Goal: Task Accomplishment & Management: Use online tool/utility

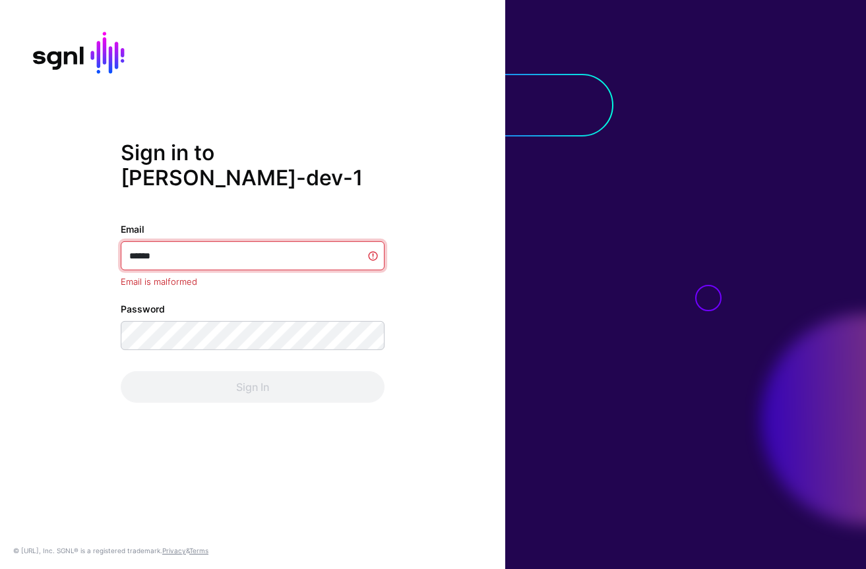
type input "*******"
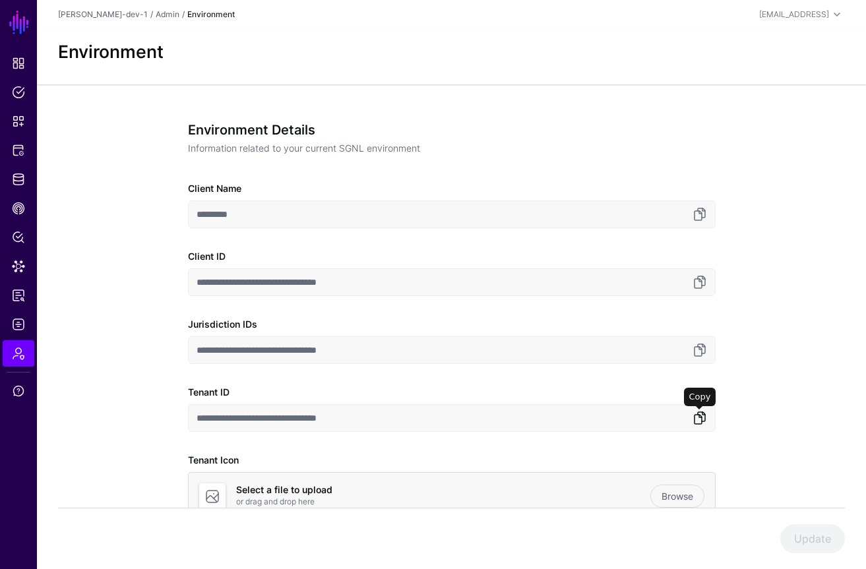
click at [120, 421] on link at bounding box center [700, 418] width 16 height 16
click at [120, 307] on div "**********" at bounding box center [452, 349] width 528 height 455
click at [17, 178] on span "Identity Data Fabric" at bounding box center [18, 179] width 13 height 13
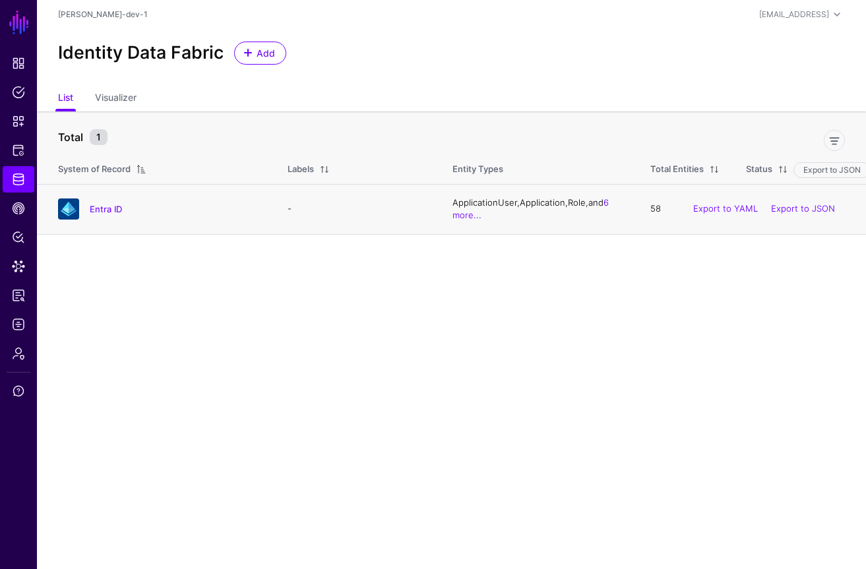
click at [120, 210] on h4 "Entra ID" at bounding box center [176, 209] width 172 height 12
click at [120, 208] on link "Entra ID" at bounding box center [106, 209] width 32 height 11
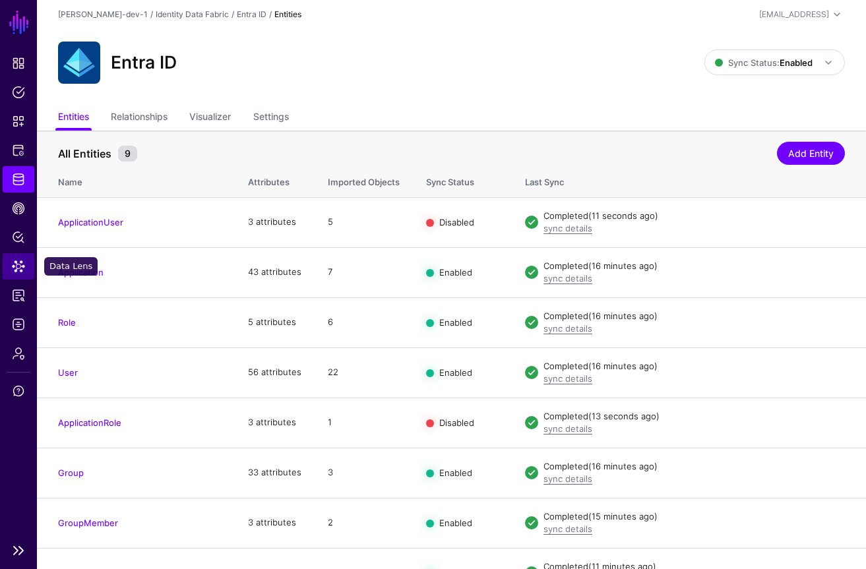
click at [11, 273] on link "Data Lens" at bounding box center [19, 266] width 32 height 26
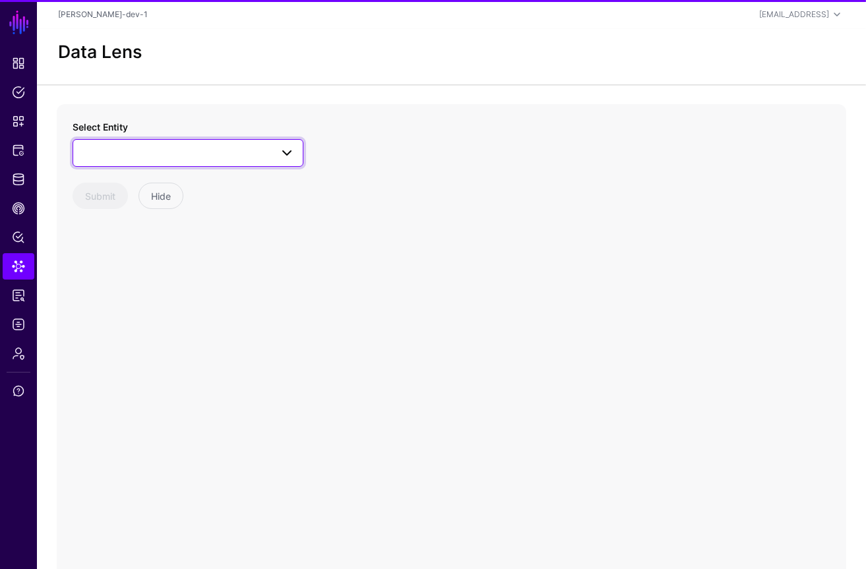
click at [175, 146] on span at bounding box center [188, 153] width 214 height 16
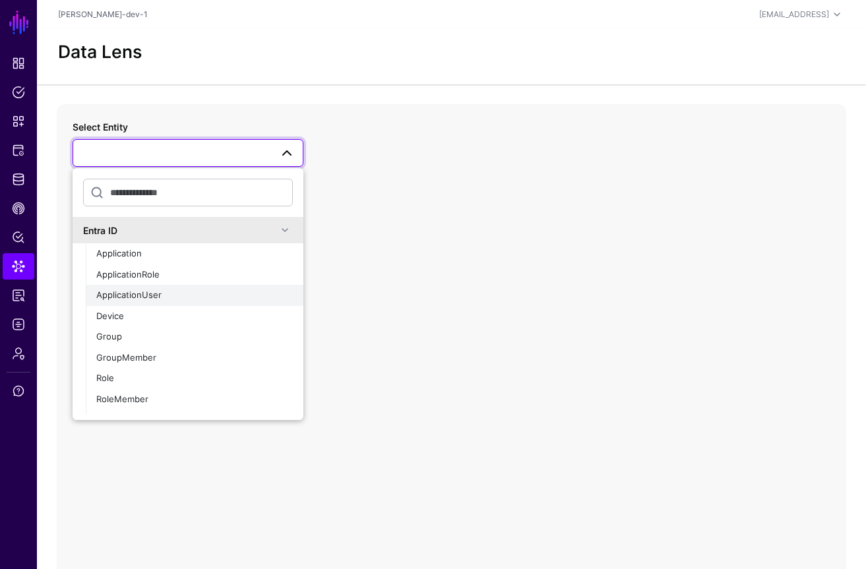
click at [169, 295] on div "ApplicationUser" at bounding box center [194, 295] width 197 height 13
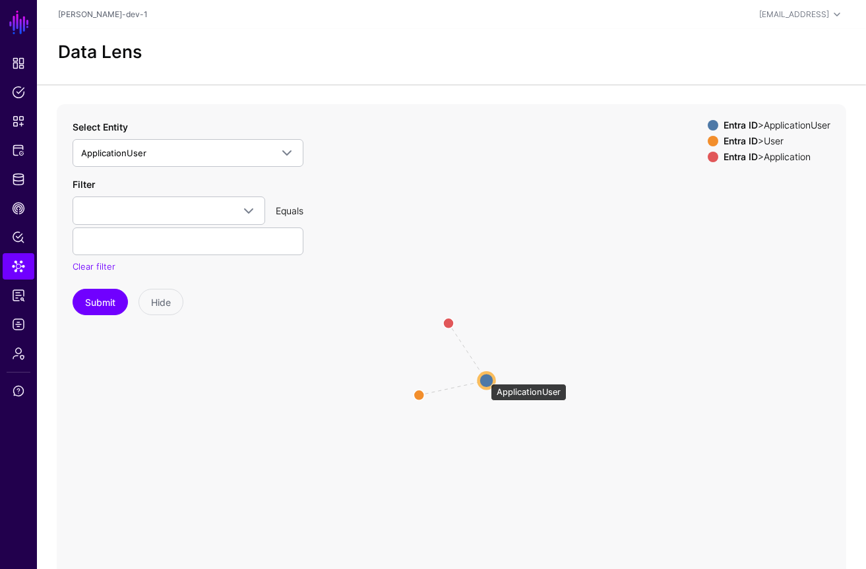
click at [484, 377] on circle at bounding box center [487, 381] width 16 height 16
click at [20, 278] on link "Data Lens" at bounding box center [19, 266] width 32 height 26
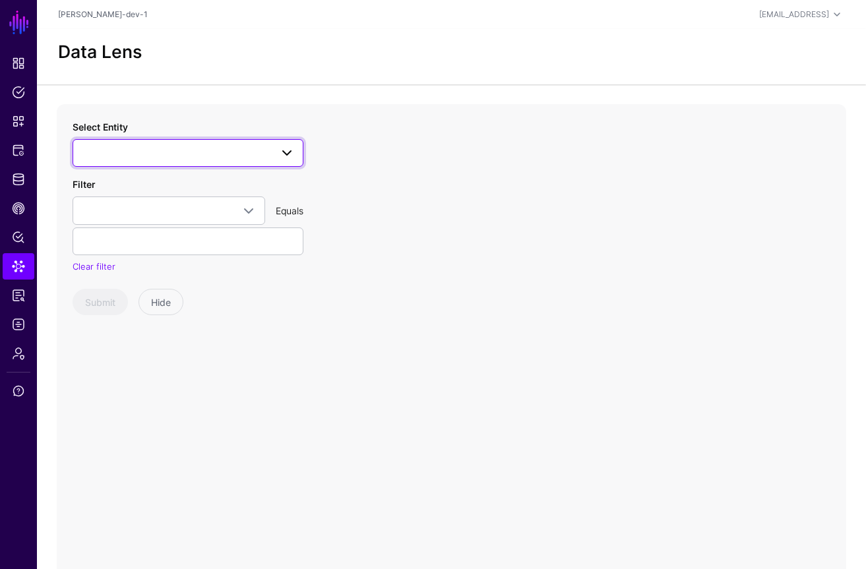
click at [236, 156] on span at bounding box center [188, 153] width 214 height 16
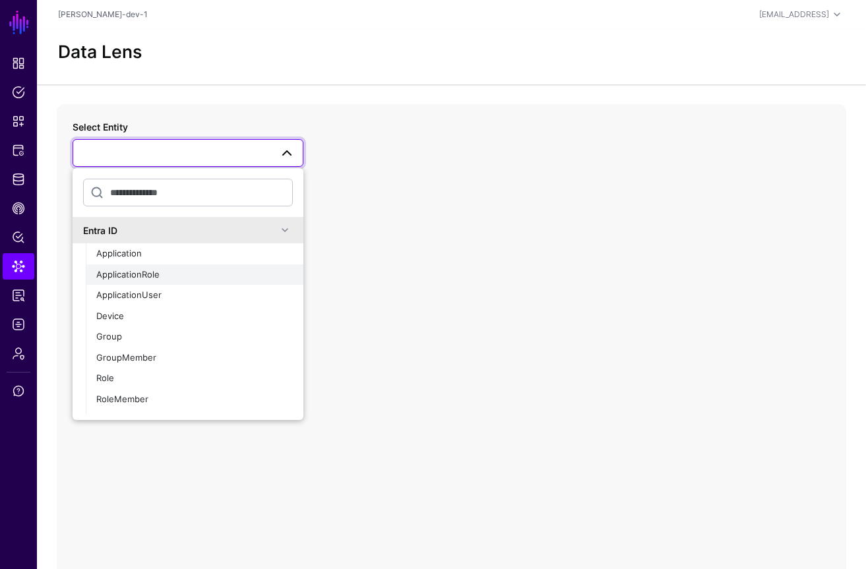
click at [162, 272] on div "ApplicationRole" at bounding box center [194, 275] width 197 height 13
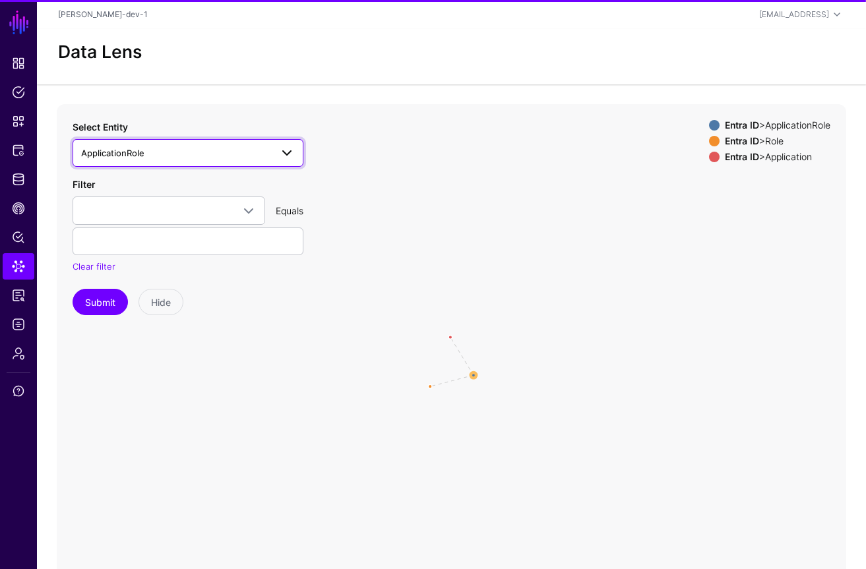
click at [185, 160] on span "ApplicationRole" at bounding box center [176, 153] width 190 height 15
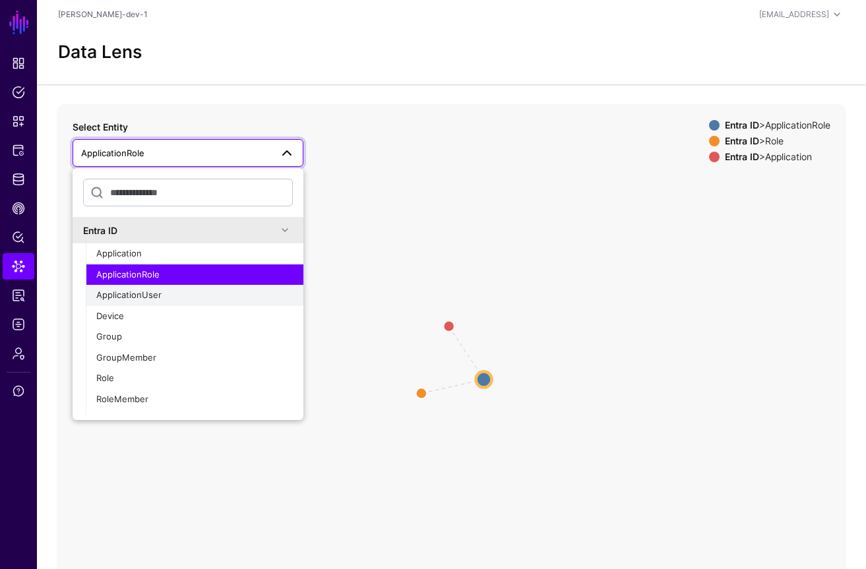
click at [139, 294] on span "ApplicationUser" at bounding box center [128, 295] width 65 height 11
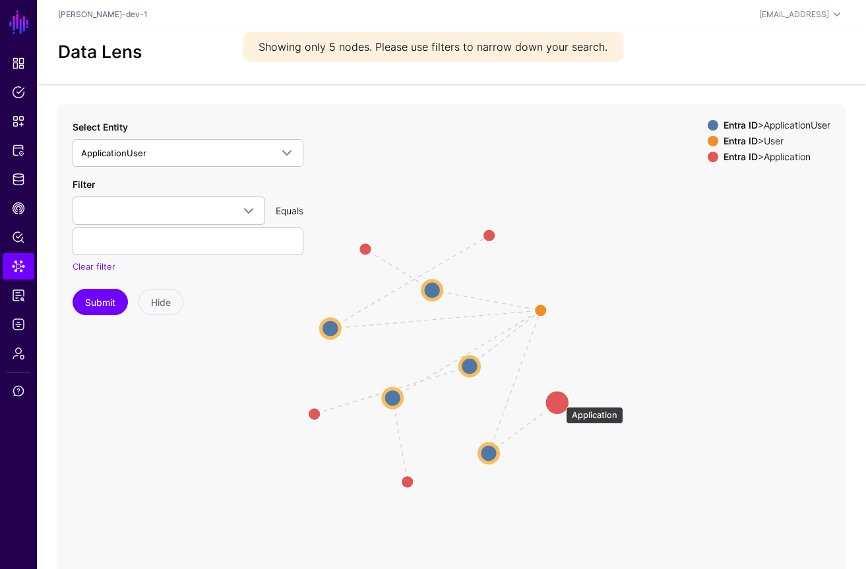
click at [560, 401] on circle at bounding box center [557, 403] width 25 height 25
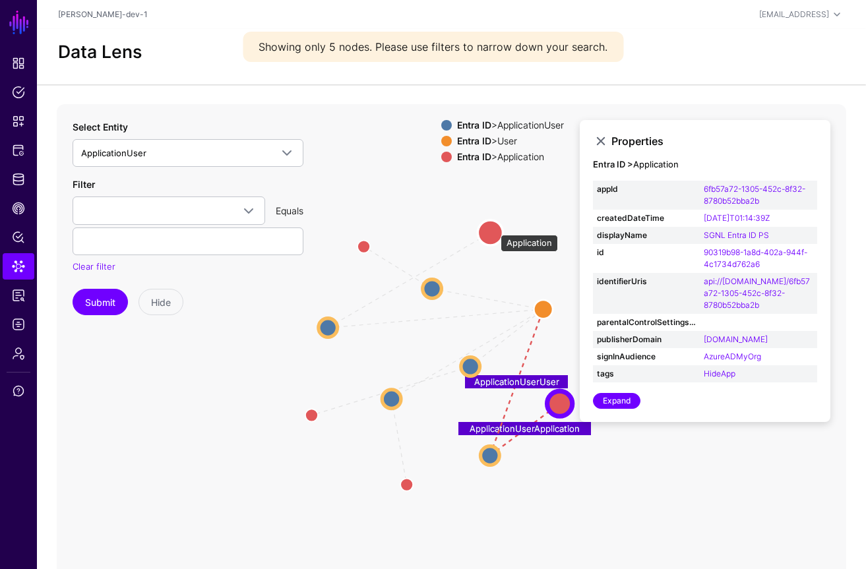
click at [492, 230] on circle at bounding box center [490, 232] width 25 height 25
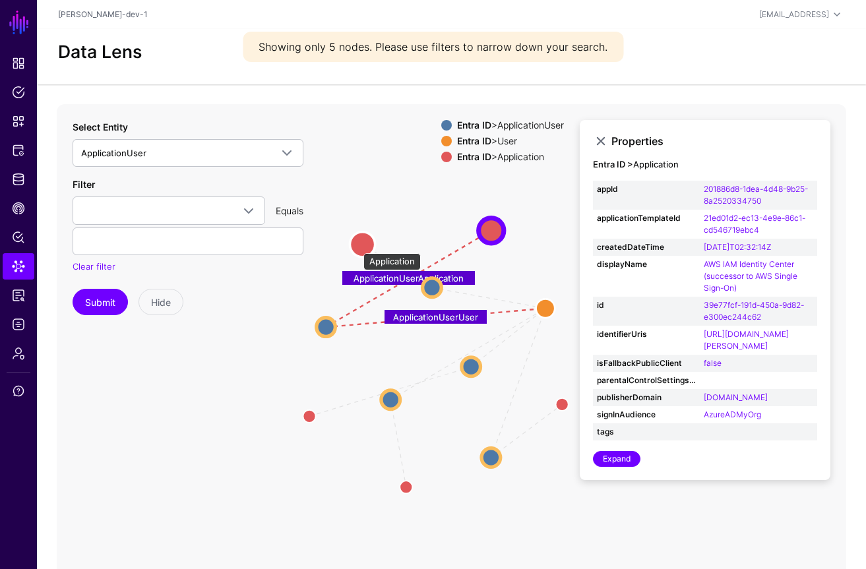
click at [357, 247] on circle at bounding box center [362, 244] width 25 height 25
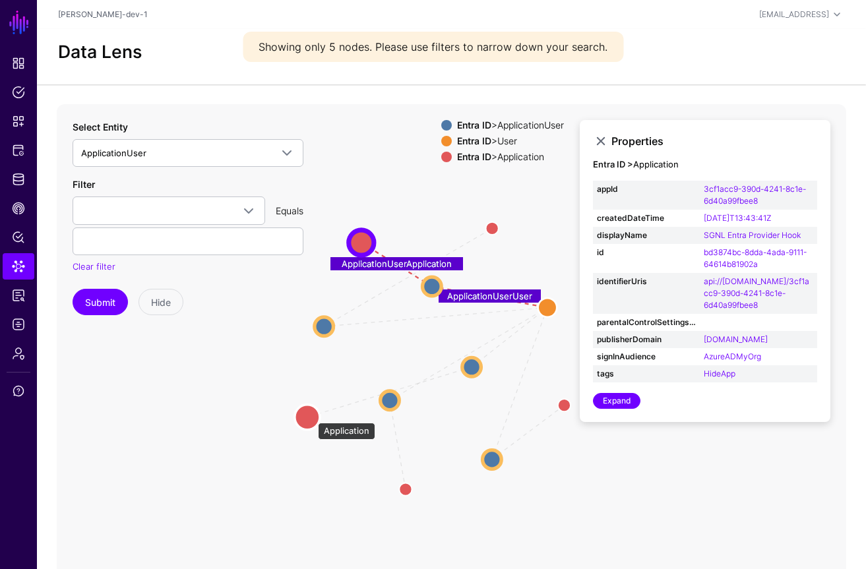
click at [311, 416] on circle at bounding box center [307, 417] width 25 height 25
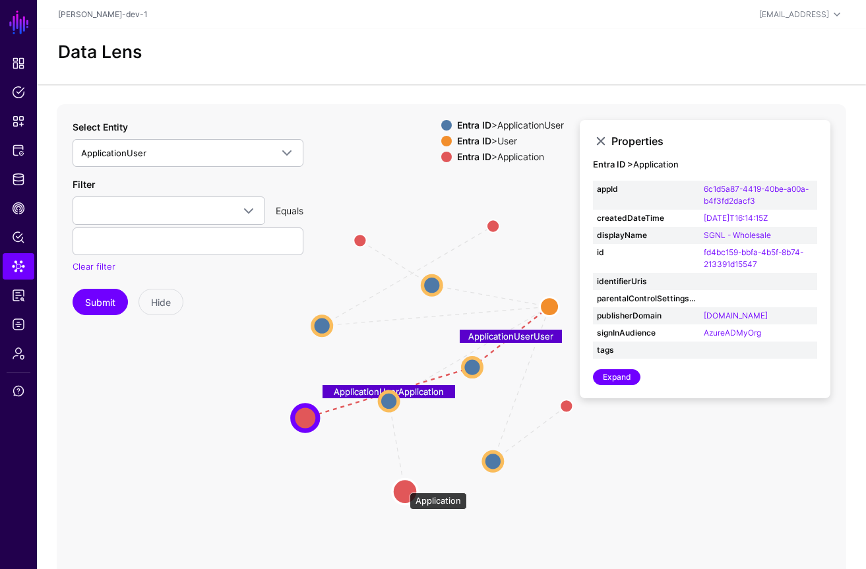
click at [403, 486] on circle at bounding box center [405, 492] width 25 height 25
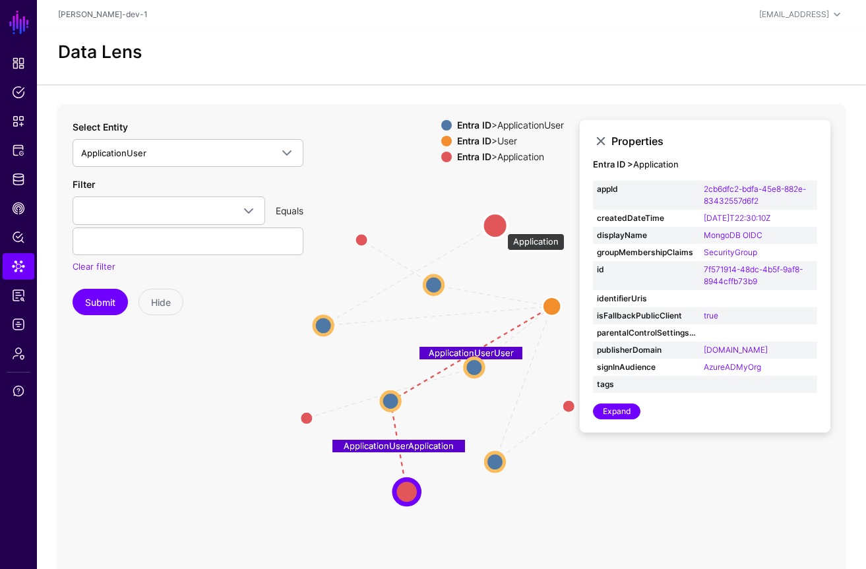
click at [501, 227] on circle at bounding box center [495, 226] width 25 height 25
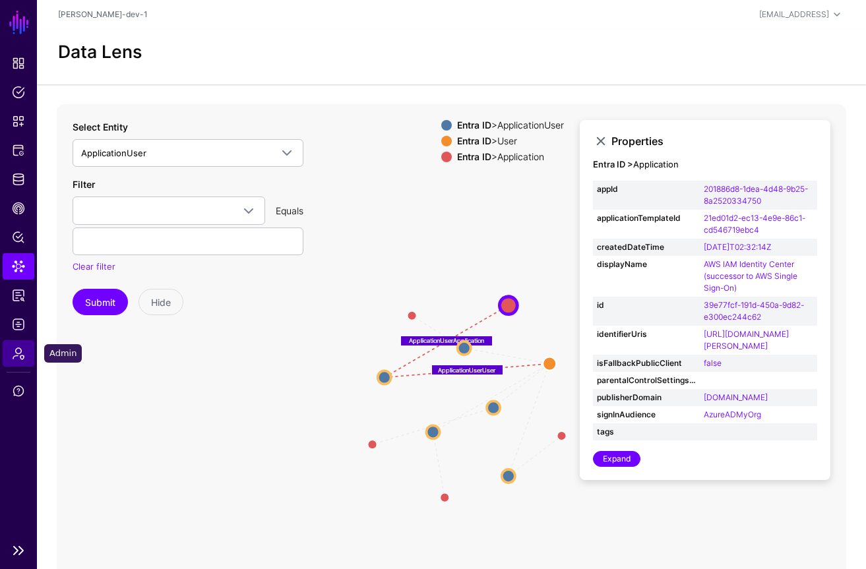
click at [16, 360] on link "Admin" at bounding box center [19, 353] width 32 height 26
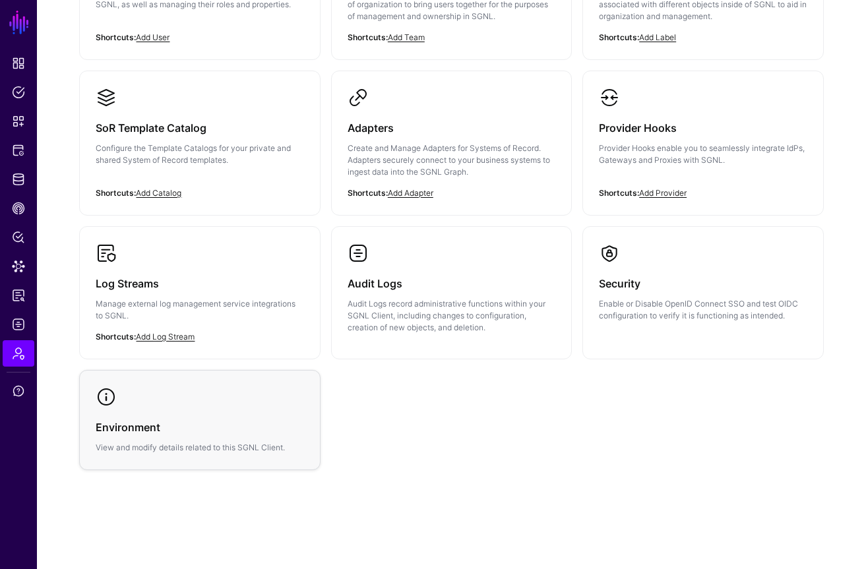
click at [190, 388] on link "Environment View and modify details related to this SGNL Client." at bounding box center [200, 420] width 240 height 99
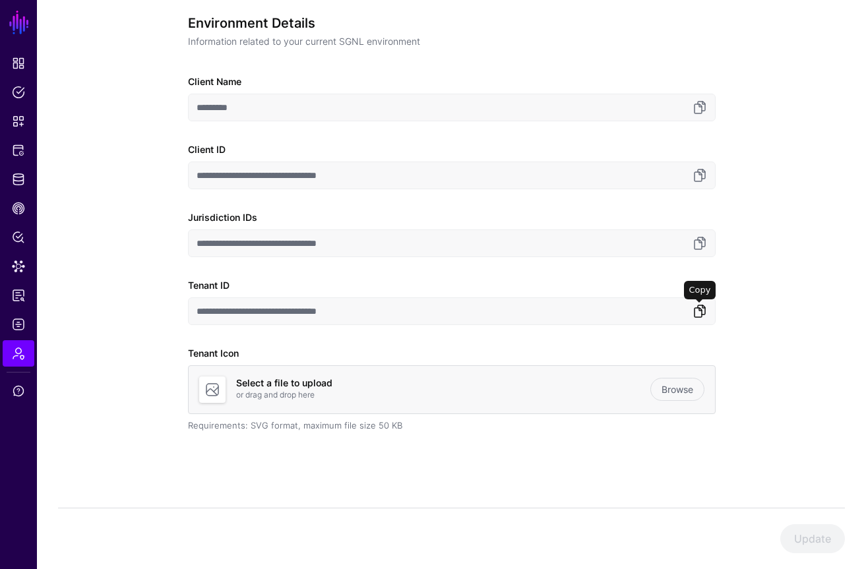
click at [703, 309] on link at bounding box center [700, 312] width 16 height 16
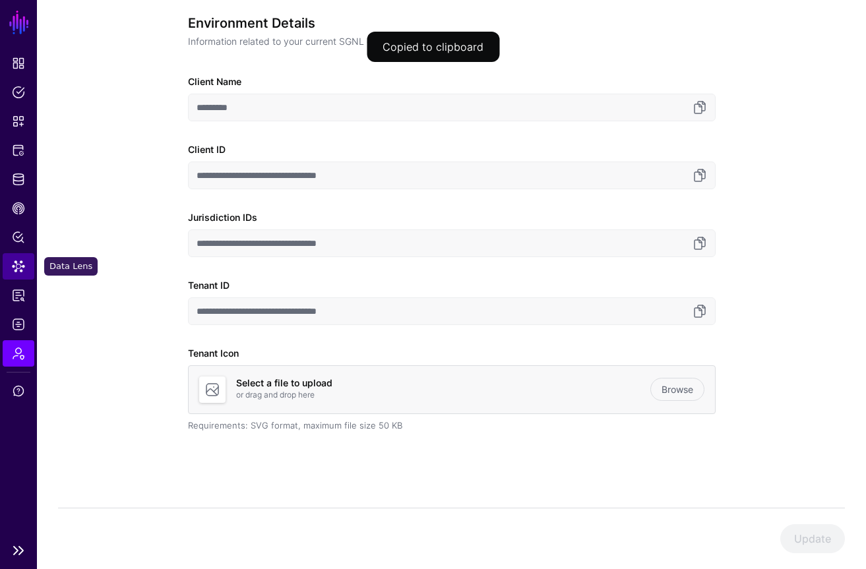
click at [14, 274] on link "Data Lens" at bounding box center [19, 266] width 32 height 26
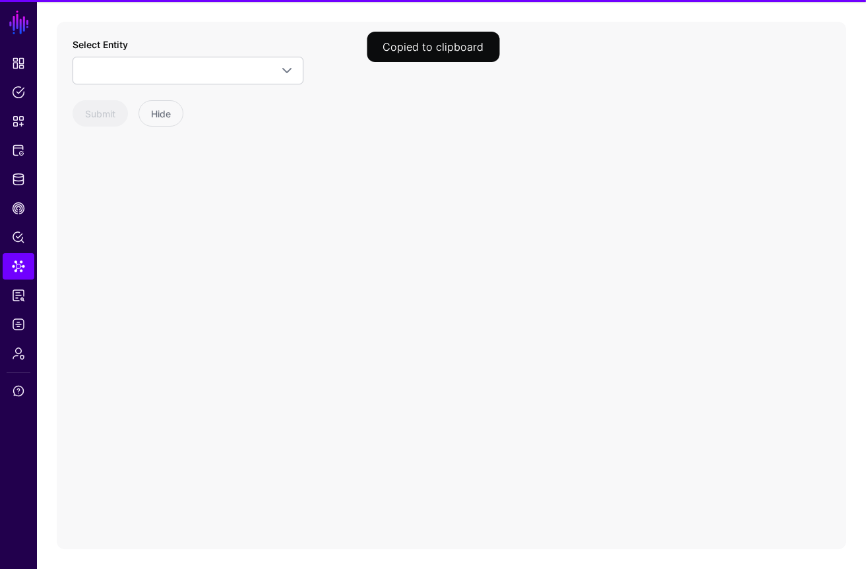
click at [201, 48] on div "Select Entity Entra ID Application ApplicationRole ApplicationUser Device Group…" at bounding box center [188, 61] width 231 height 47
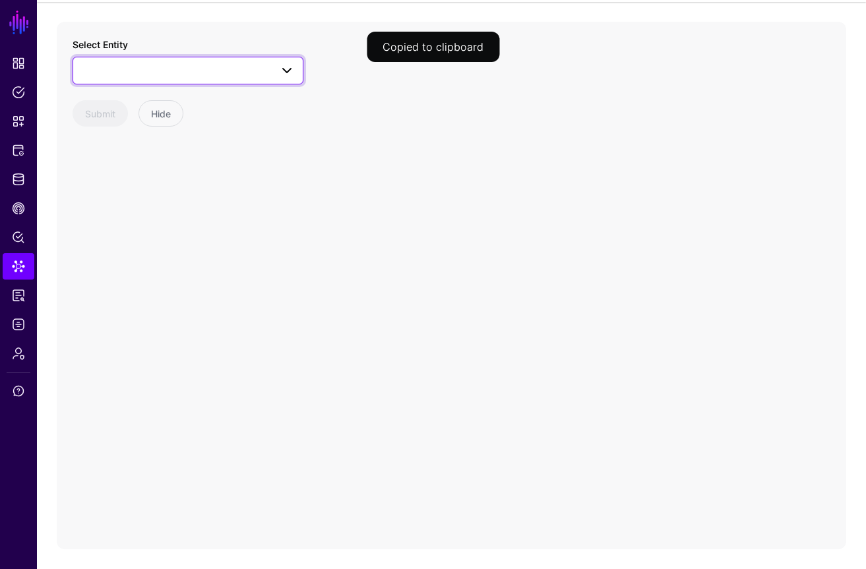
click at [211, 61] on link at bounding box center [188, 71] width 231 height 28
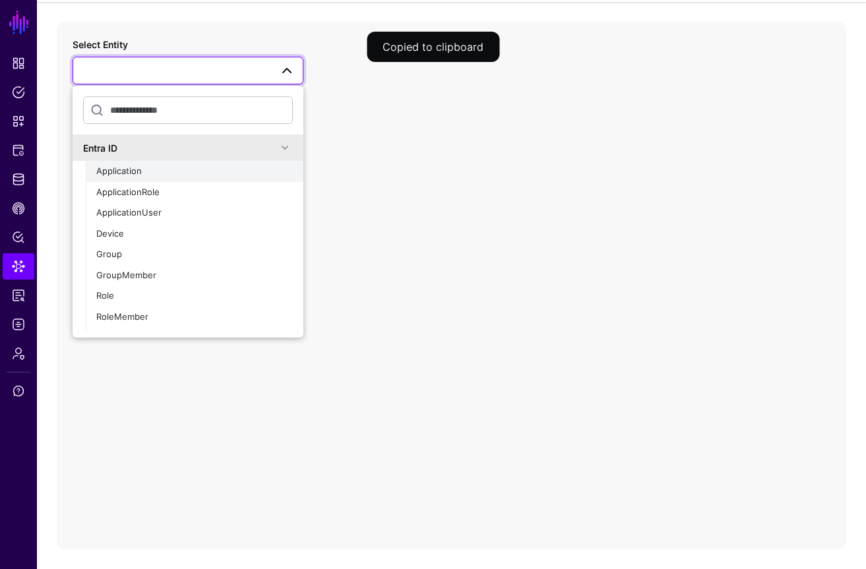
click at [156, 170] on div "Application" at bounding box center [194, 171] width 197 height 13
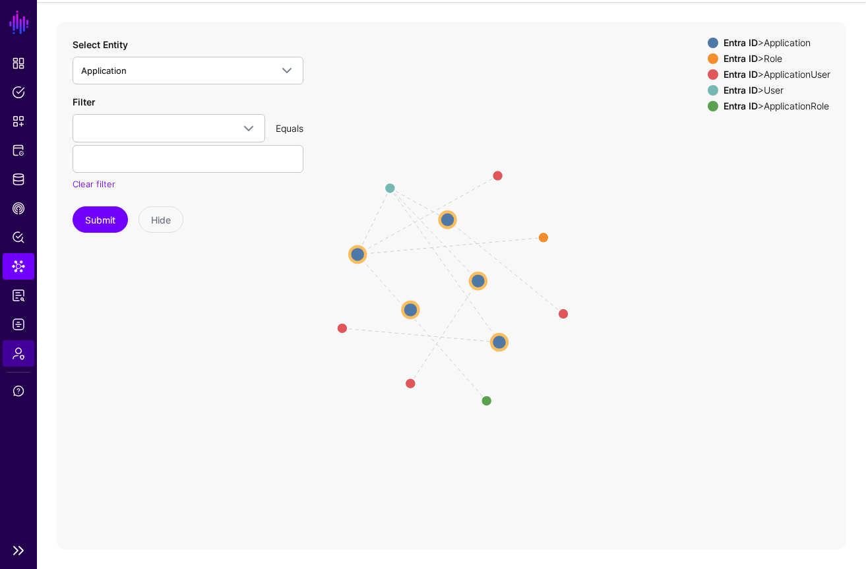
click at [13, 363] on link "Admin" at bounding box center [19, 353] width 32 height 26
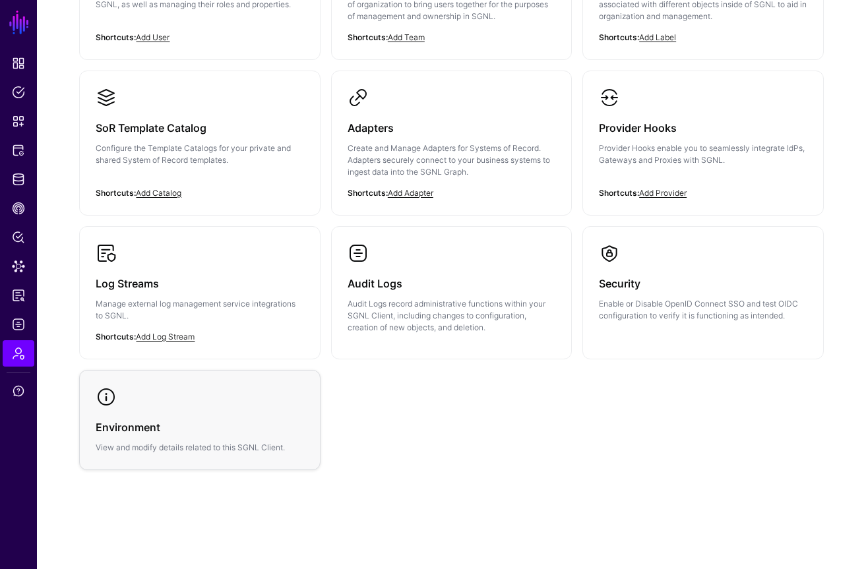
click at [264, 432] on h3 "Environment" at bounding box center [200, 427] width 208 height 18
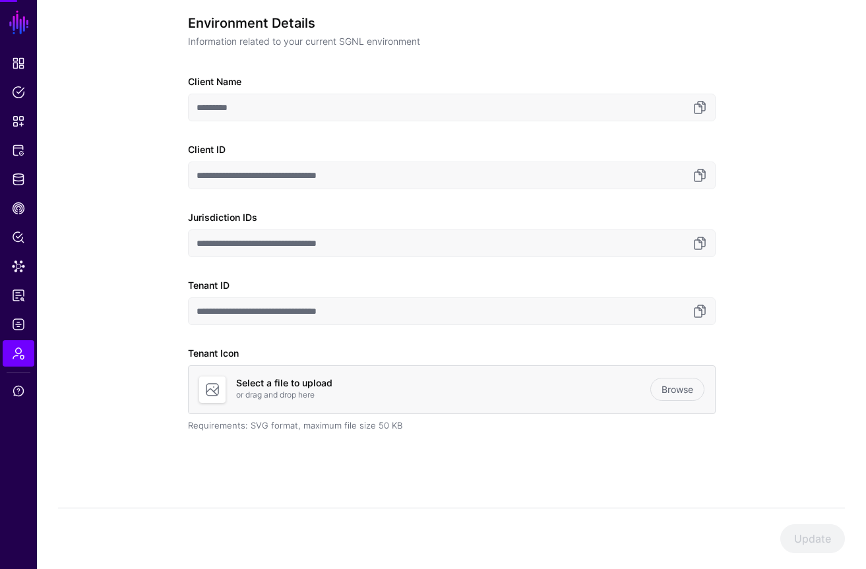
scroll to position [107, 0]
click at [699, 315] on link at bounding box center [700, 312] width 16 height 16
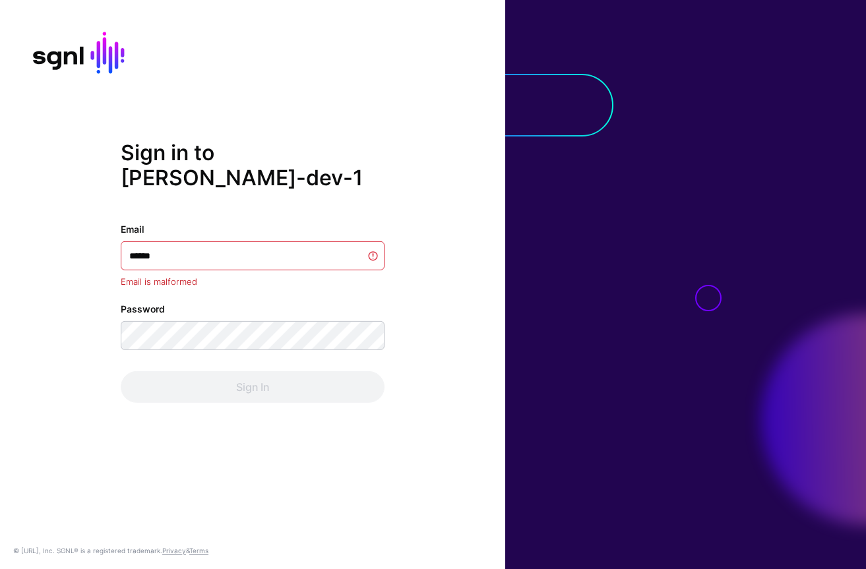
type input "*******"
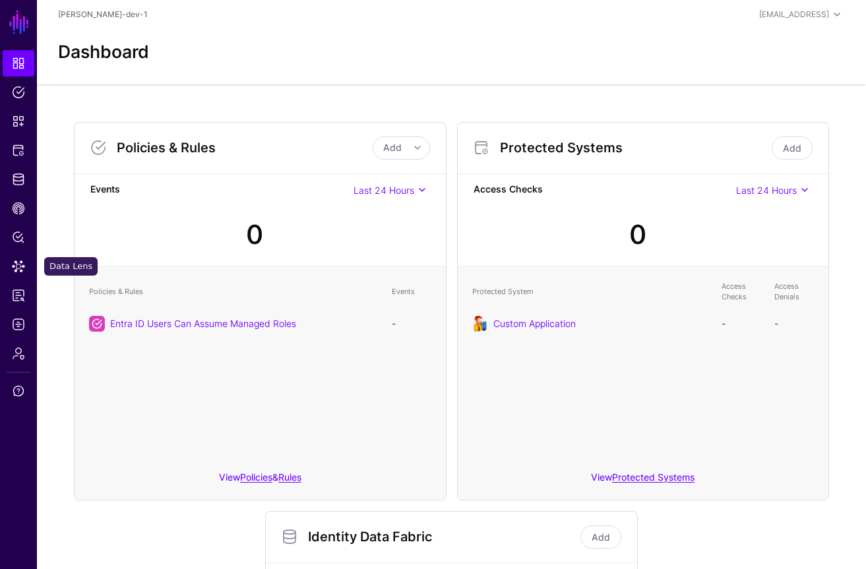
drag, startPoint x: 18, startPoint y: 259, endPoint x: 45, endPoint y: 257, distance: 27.1
click at [18, 260] on span "Data Lens" at bounding box center [18, 266] width 13 height 13
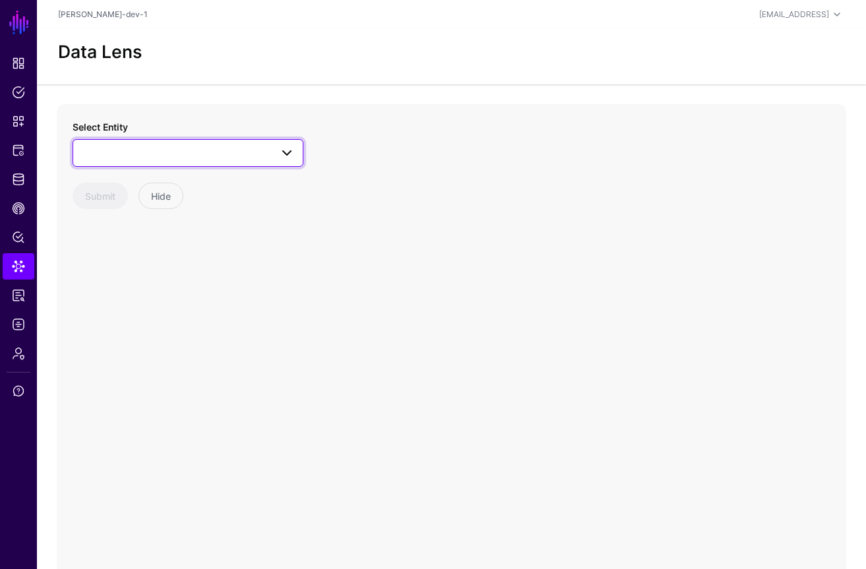
click at [254, 157] on span at bounding box center [188, 153] width 214 height 16
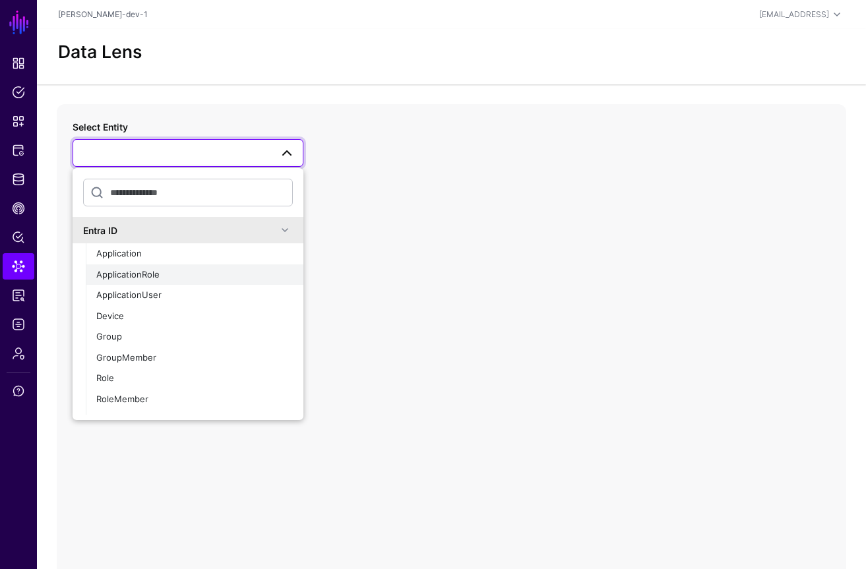
click at [150, 274] on span "ApplicationRole" at bounding box center [127, 274] width 63 height 11
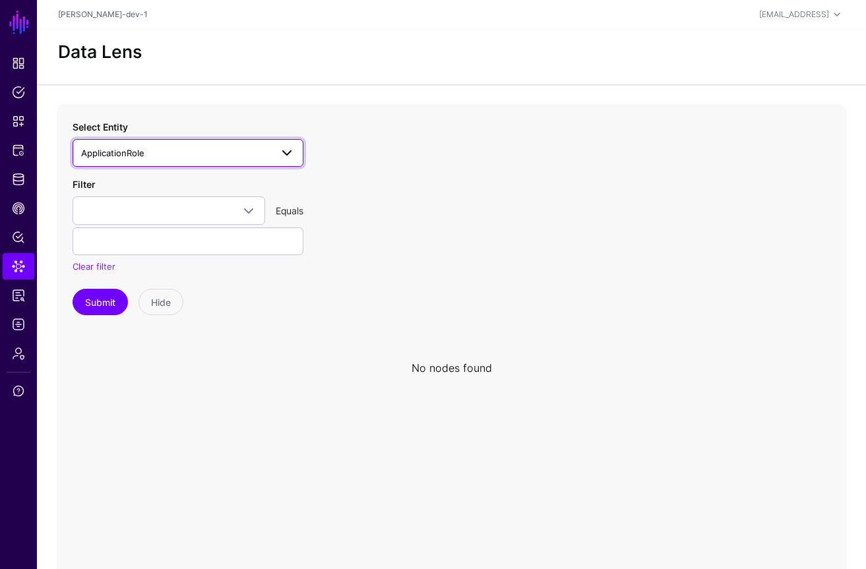
click at [195, 150] on span "ApplicationRole" at bounding box center [176, 153] width 190 height 15
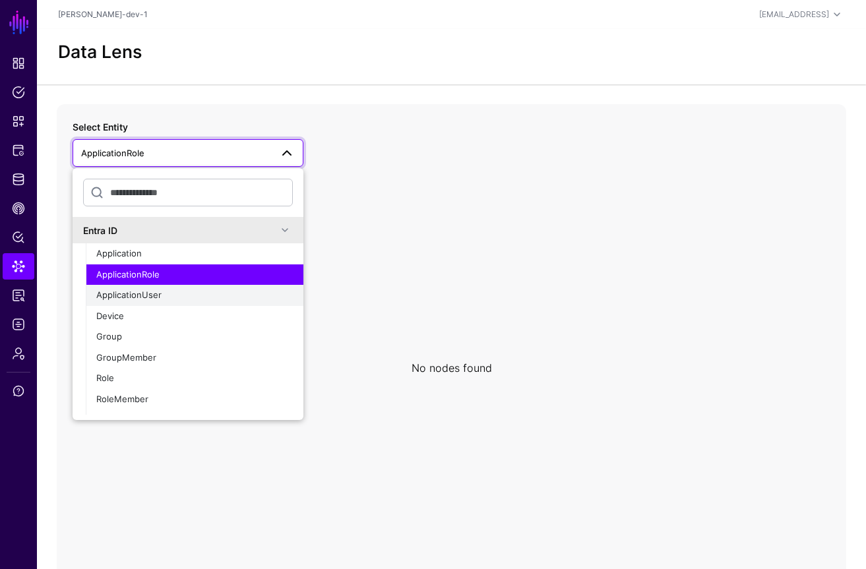
click at [151, 298] on span "ApplicationUser" at bounding box center [128, 295] width 65 height 11
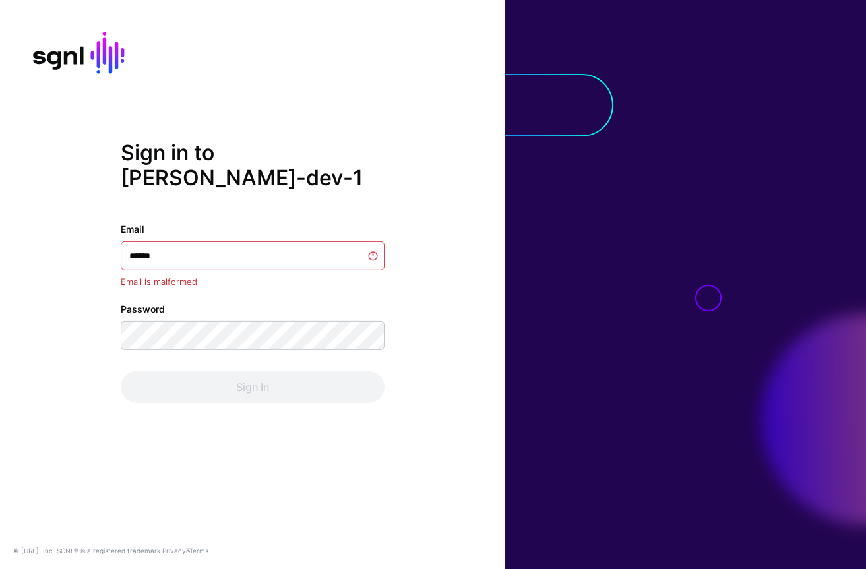
type input "*******"
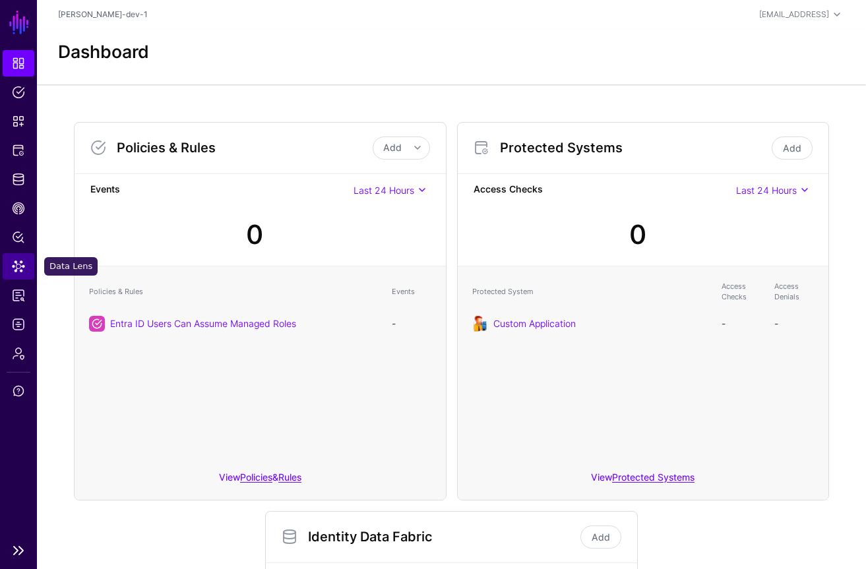
click at [14, 273] on span "Data Lens" at bounding box center [18, 266] width 13 height 13
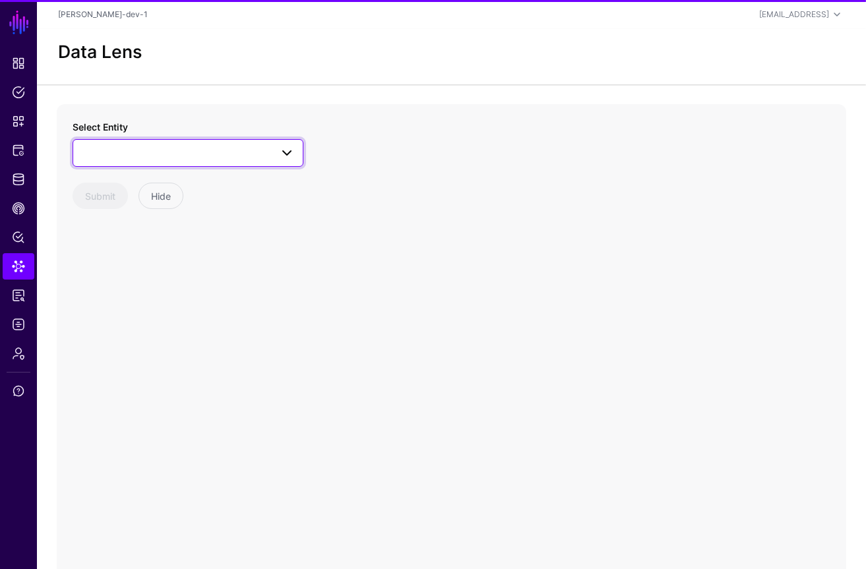
click at [153, 152] on span at bounding box center [188, 153] width 214 height 16
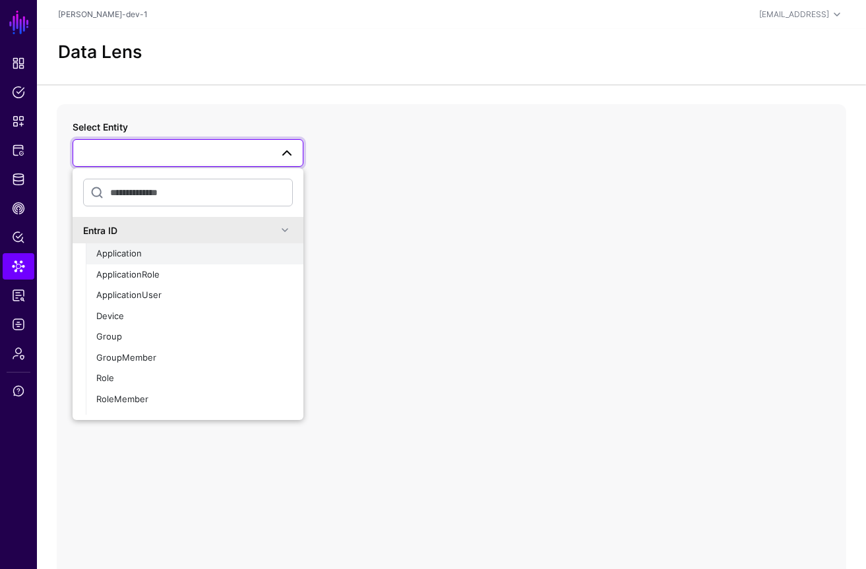
click at [142, 247] on div "Application" at bounding box center [194, 253] width 197 height 13
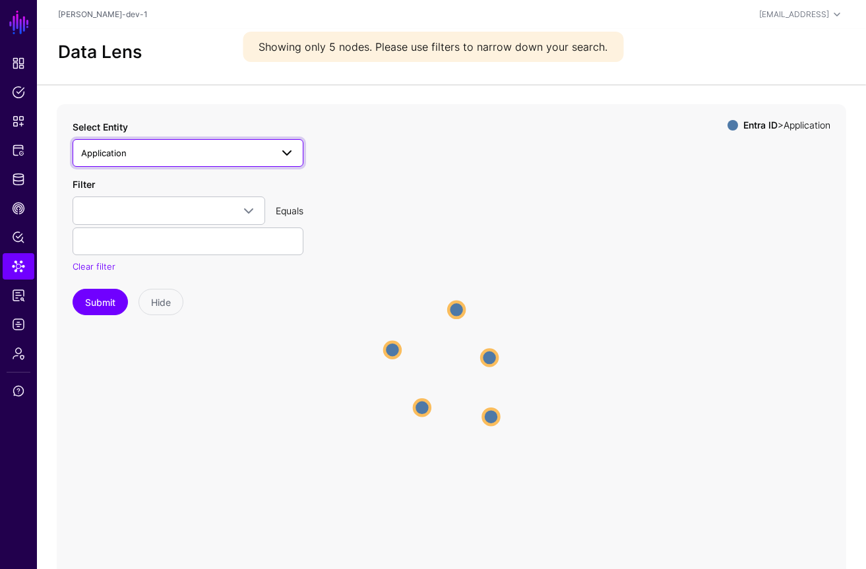
click at [161, 152] on span "Application" at bounding box center [176, 153] width 190 height 15
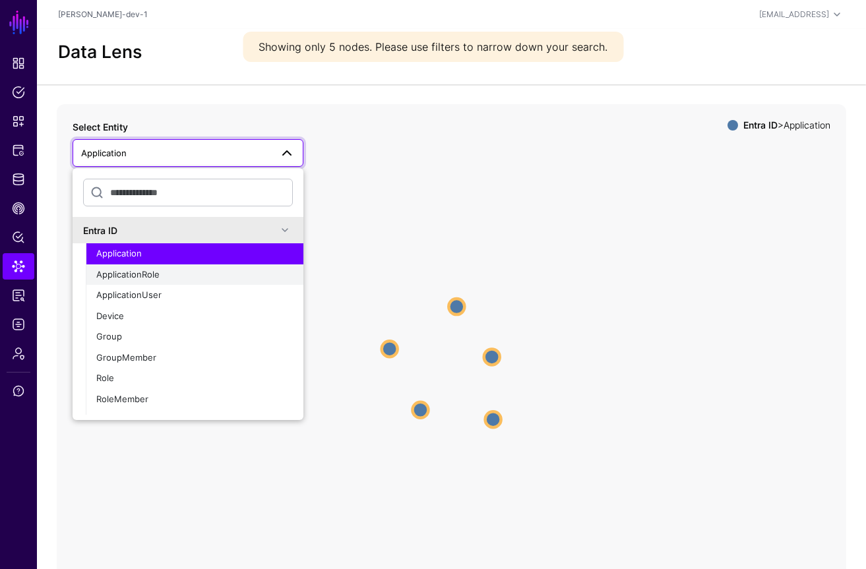
click at [139, 279] on span "ApplicationRole" at bounding box center [127, 274] width 63 height 11
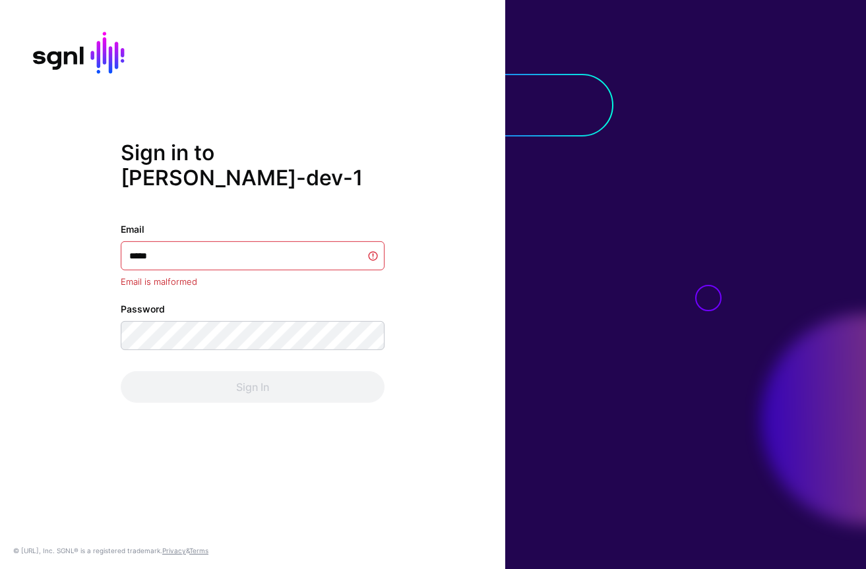
type input "******"
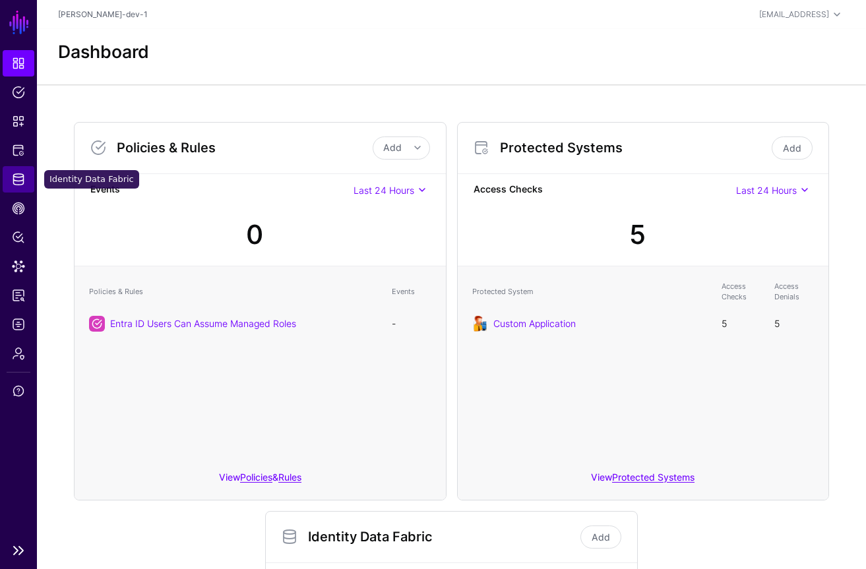
click at [20, 173] on span "Identity Data Fabric" at bounding box center [18, 179] width 13 height 13
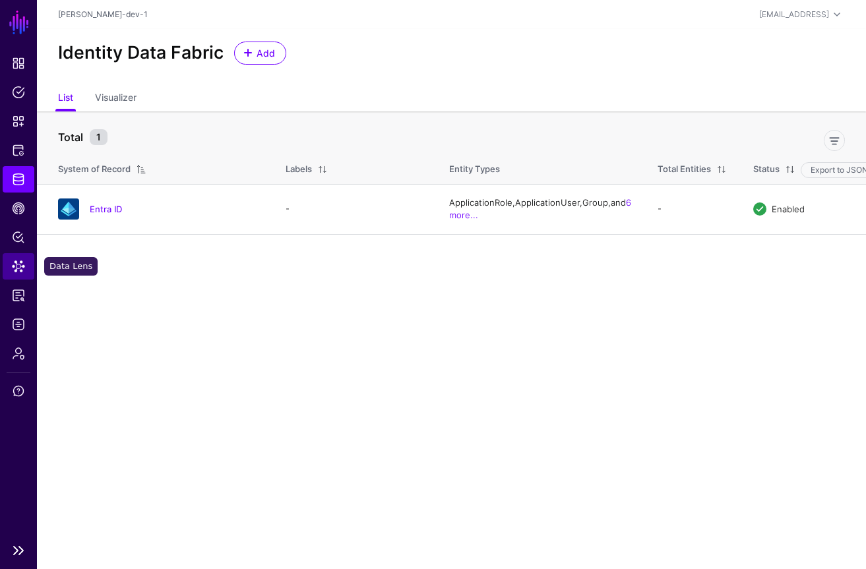
click at [20, 267] on span "Data Lens" at bounding box center [18, 266] width 13 height 13
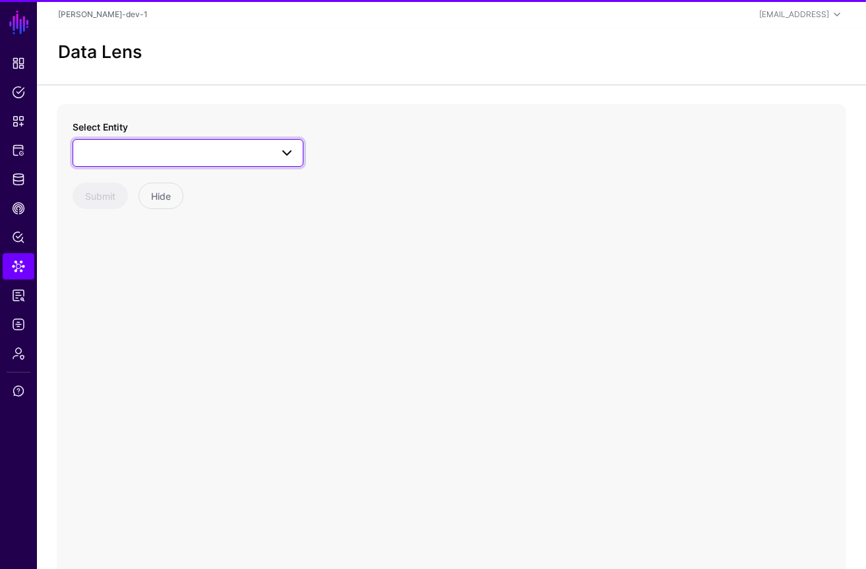
click at [159, 166] on link at bounding box center [188, 153] width 231 height 28
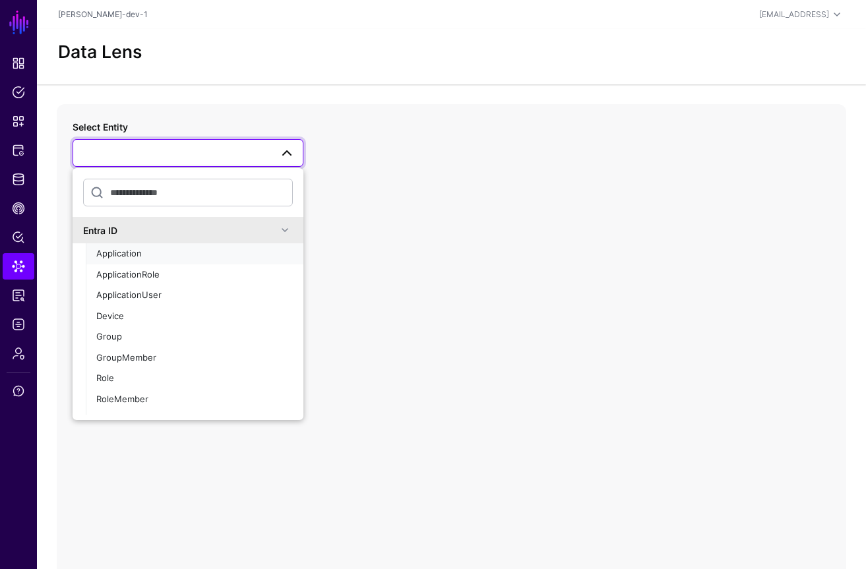
click at [159, 251] on div "Application" at bounding box center [194, 253] width 197 height 13
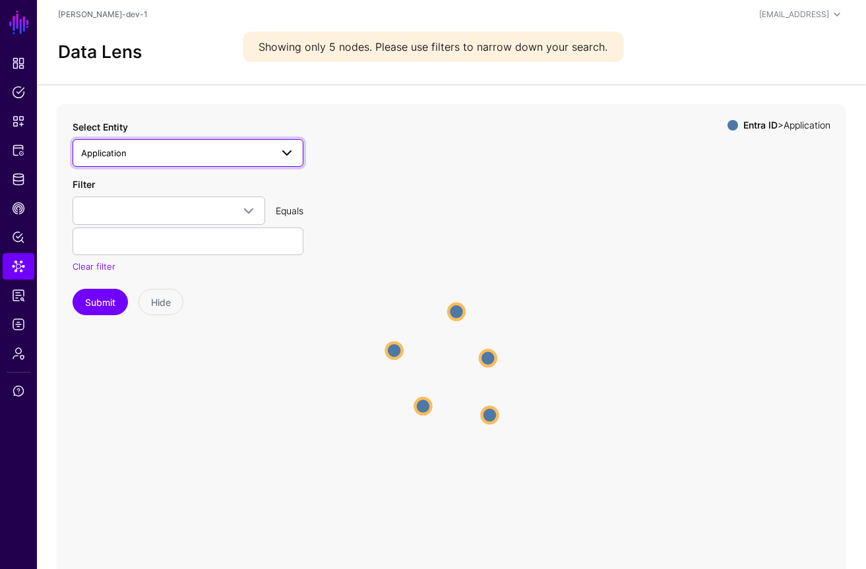
click at [205, 151] on span "Application" at bounding box center [176, 153] width 190 height 15
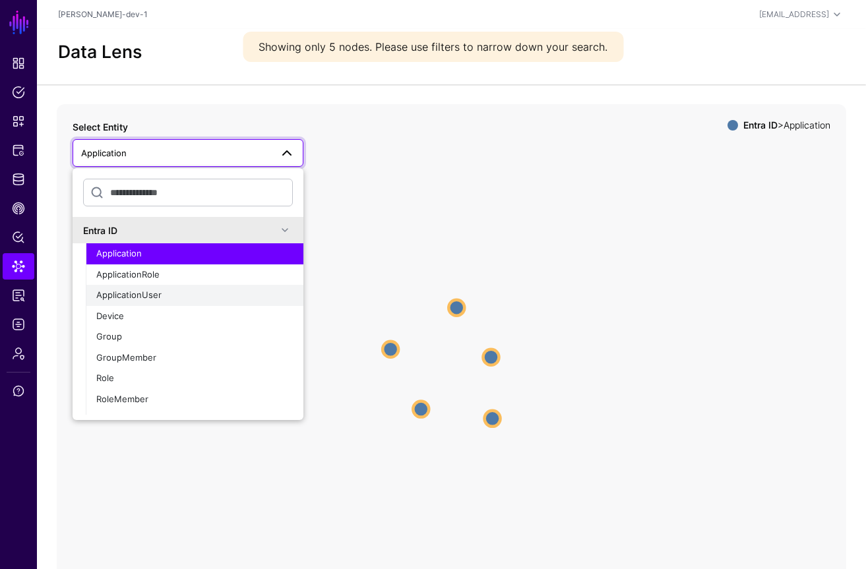
click at [151, 302] on div "ApplicationUser" at bounding box center [194, 295] width 197 height 13
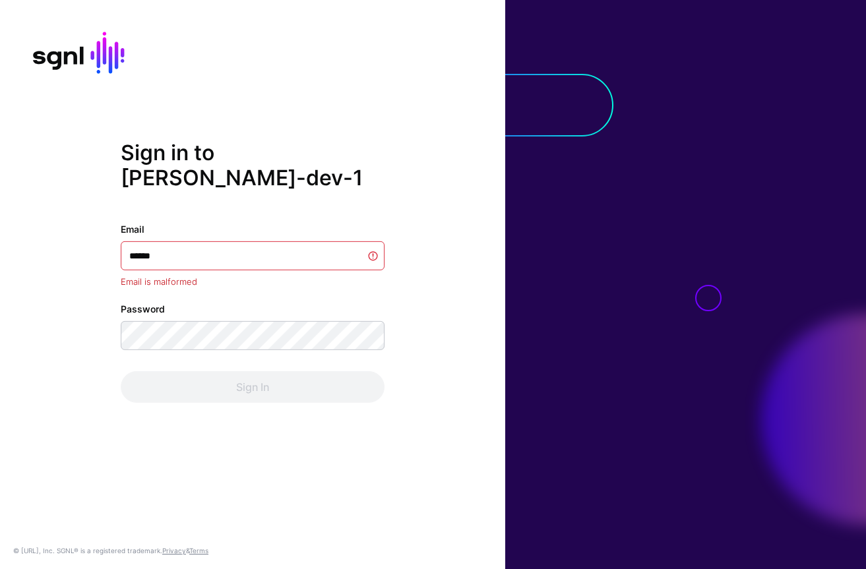
type input "*******"
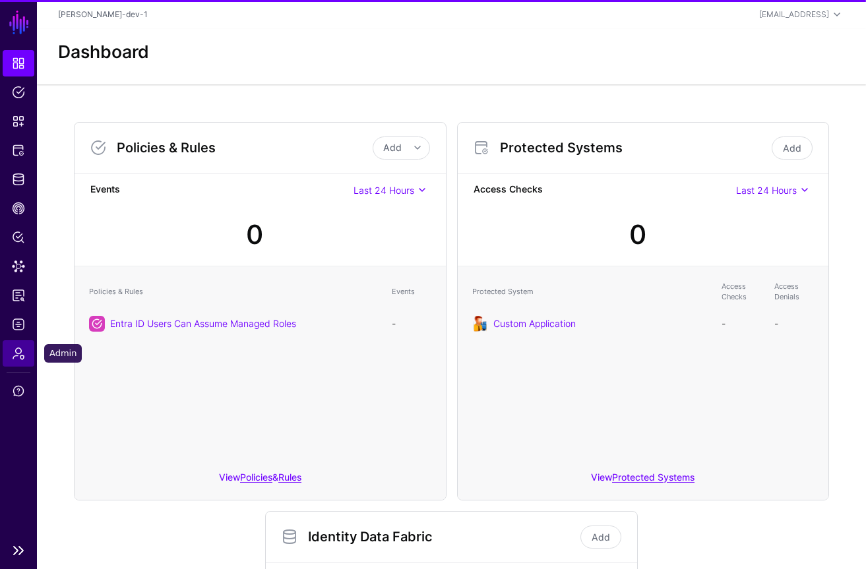
click at [25, 352] on link "Admin" at bounding box center [19, 353] width 32 height 26
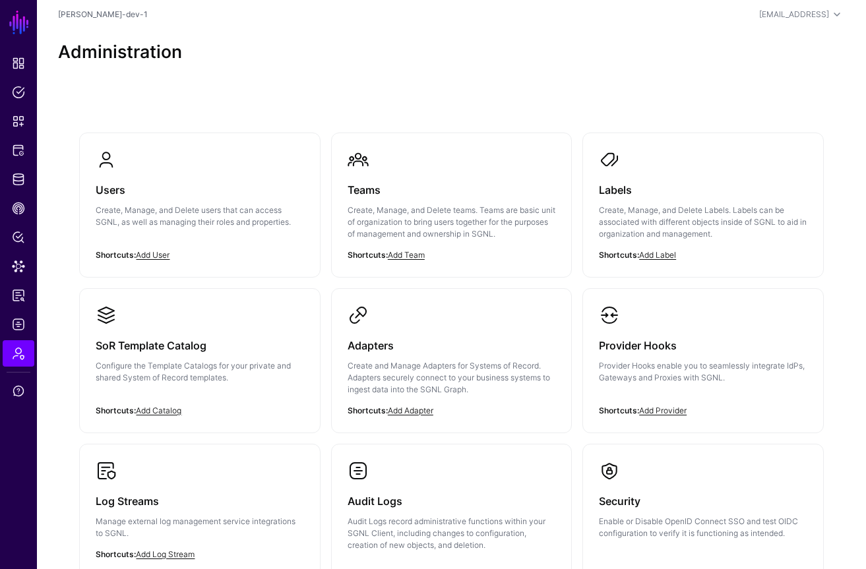
scroll to position [218, 0]
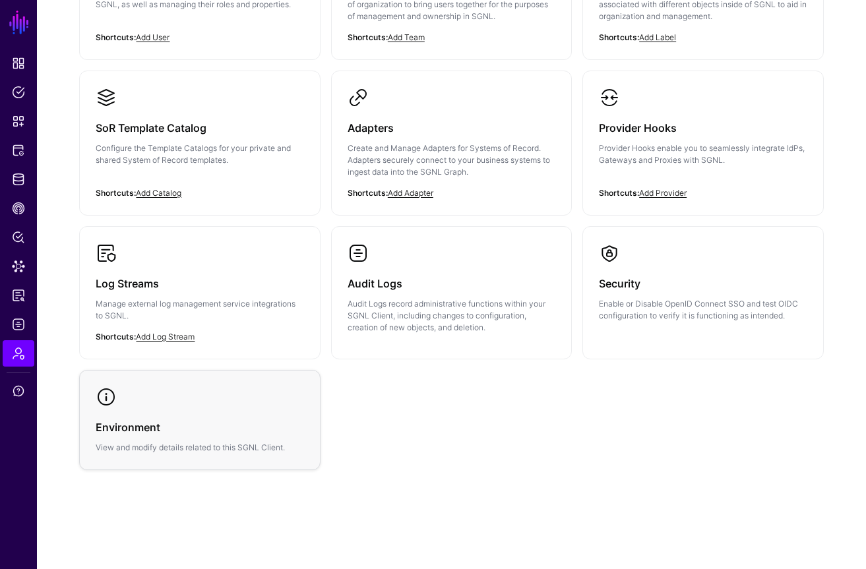
click at [257, 429] on h3 "Environment" at bounding box center [200, 427] width 208 height 18
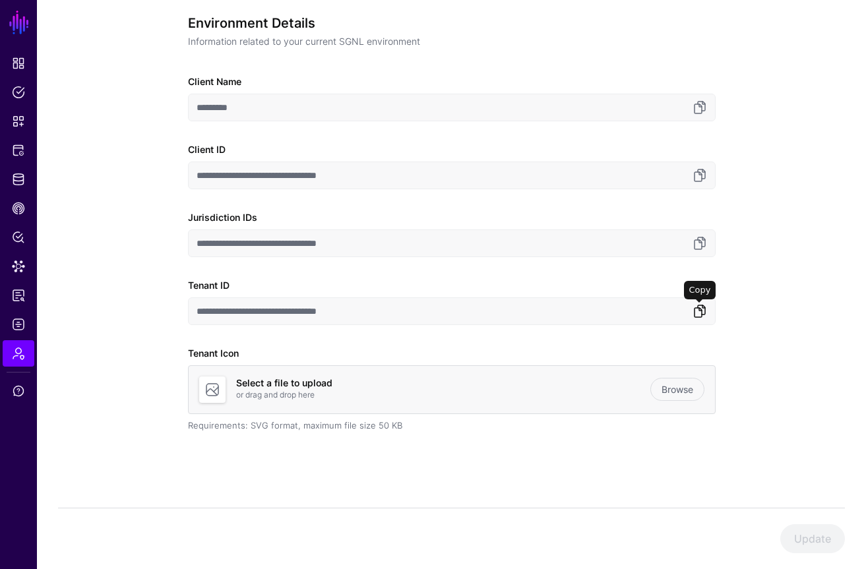
click at [696, 305] on link at bounding box center [700, 312] width 16 height 16
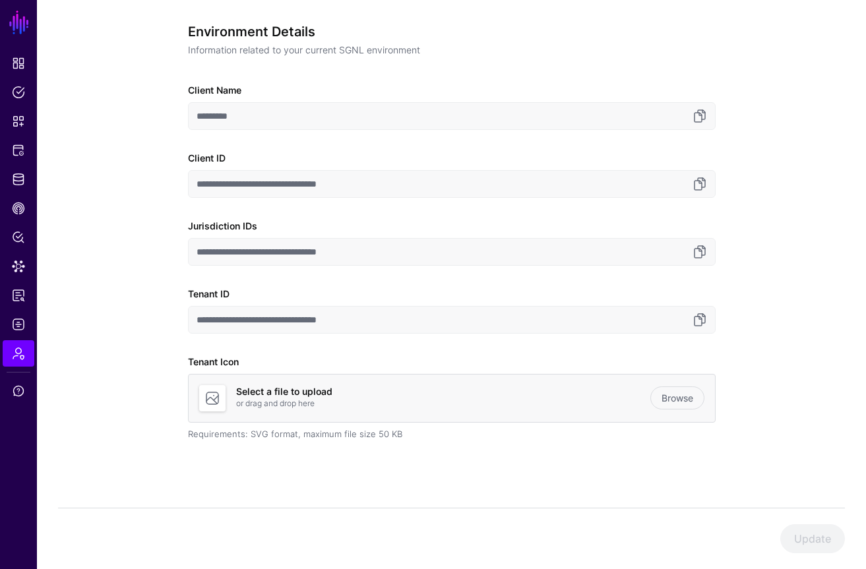
scroll to position [0, 0]
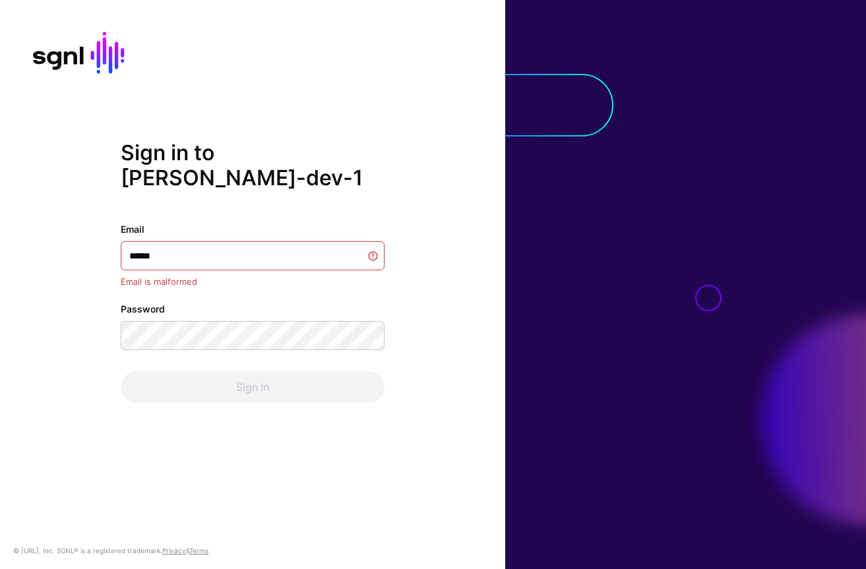
type input "*******"
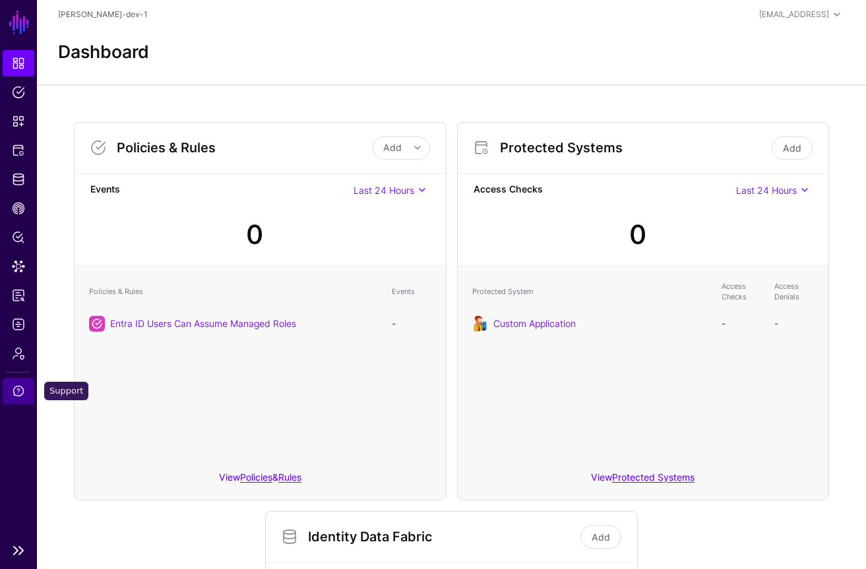
click at [20, 378] on link "Support" at bounding box center [19, 391] width 32 height 26
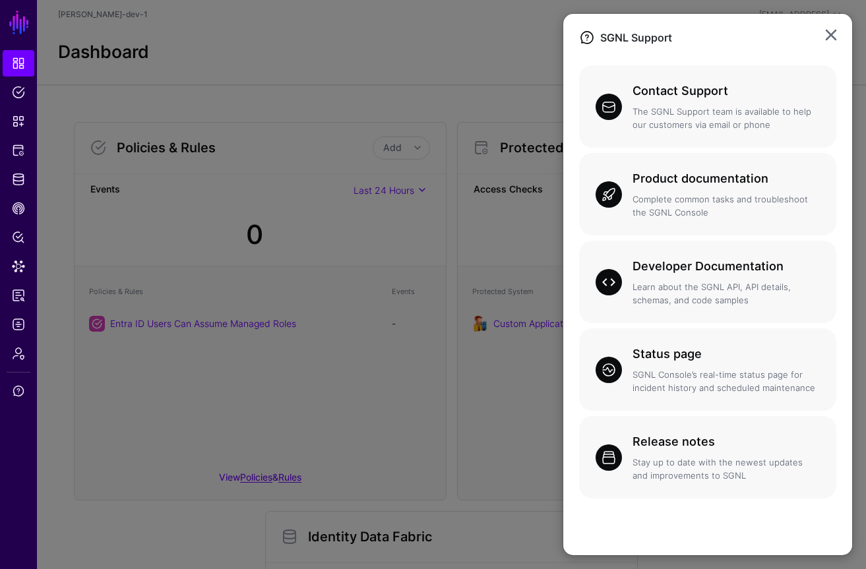
click at [19, 358] on ngb-modal-window "SGNL Support Contact Support The SGNL Support team is available to help our cus…" at bounding box center [433, 284] width 866 height 569
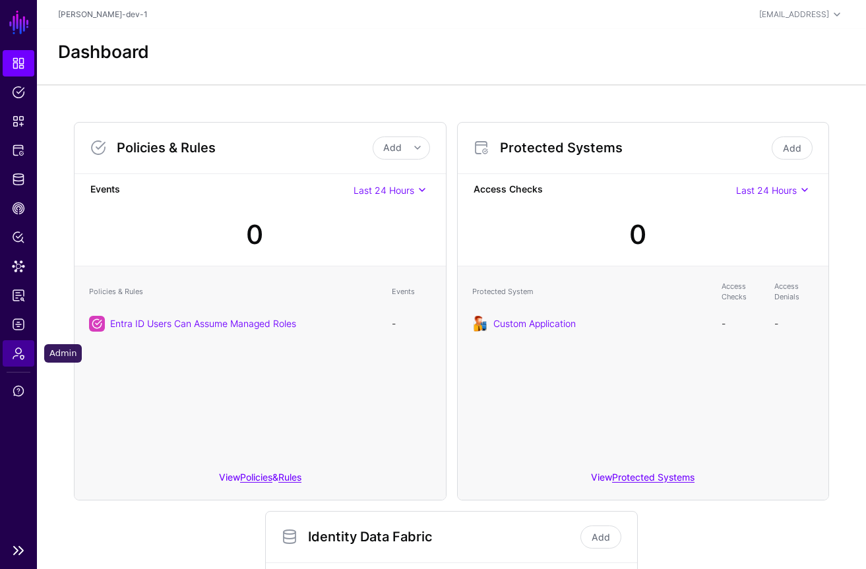
click at [7, 351] on link "Admin" at bounding box center [19, 353] width 32 height 26
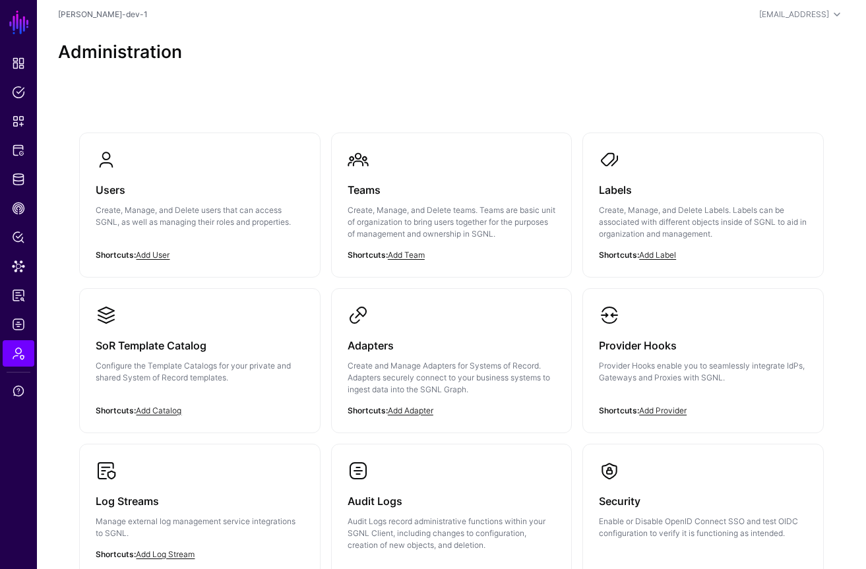
scroll to position [218, 0]
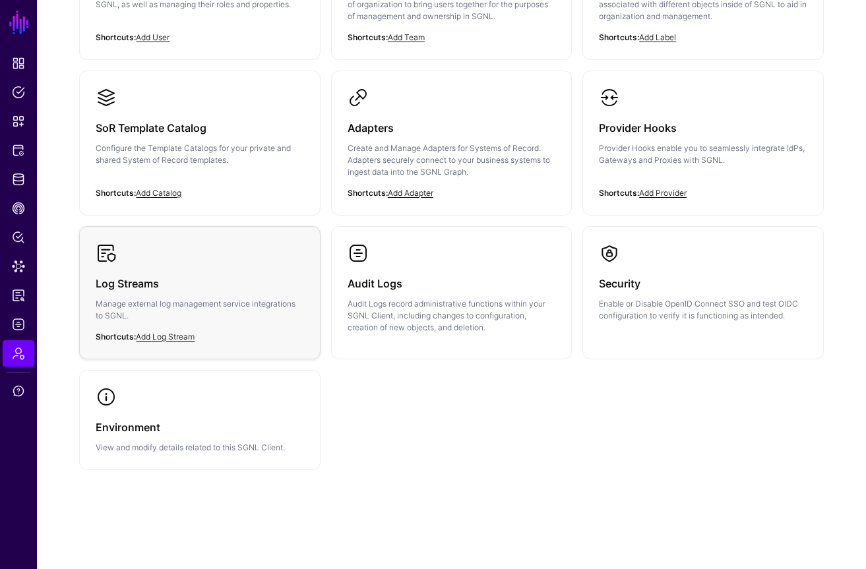
click at [210, 264] on div "Log Streams Manage external log management service integrations to SGNL." at bounding box center [200, 303] width 208 height 79
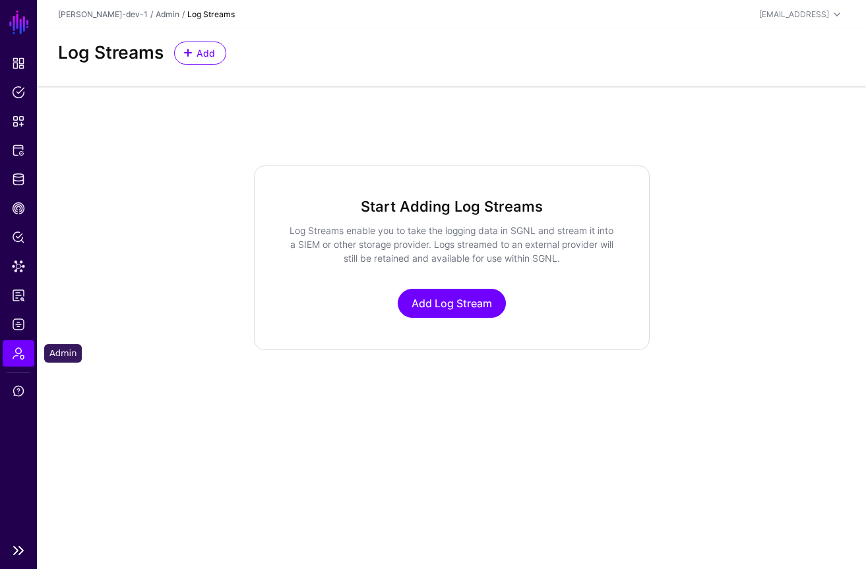
click at [16, 357] on span "Admin" at bounding box center [18, 353] width 13 height 13
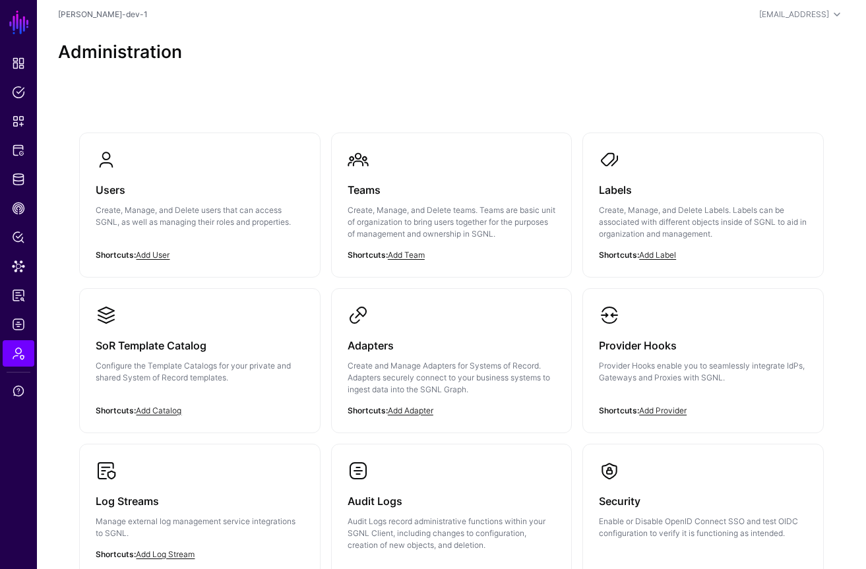
scroll to position [164, 0]
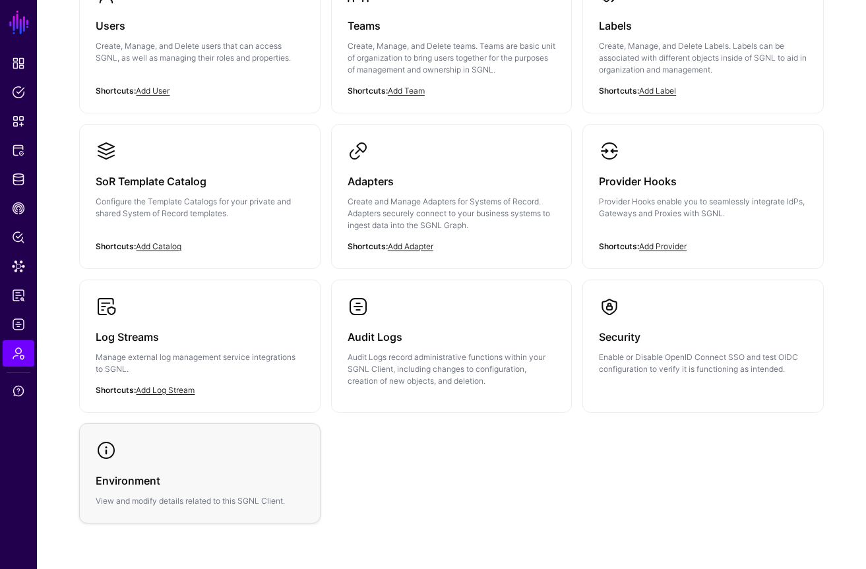
click at [239, 476] on h3 "Environment" at bounding box center [200, 481] width 208 height 18
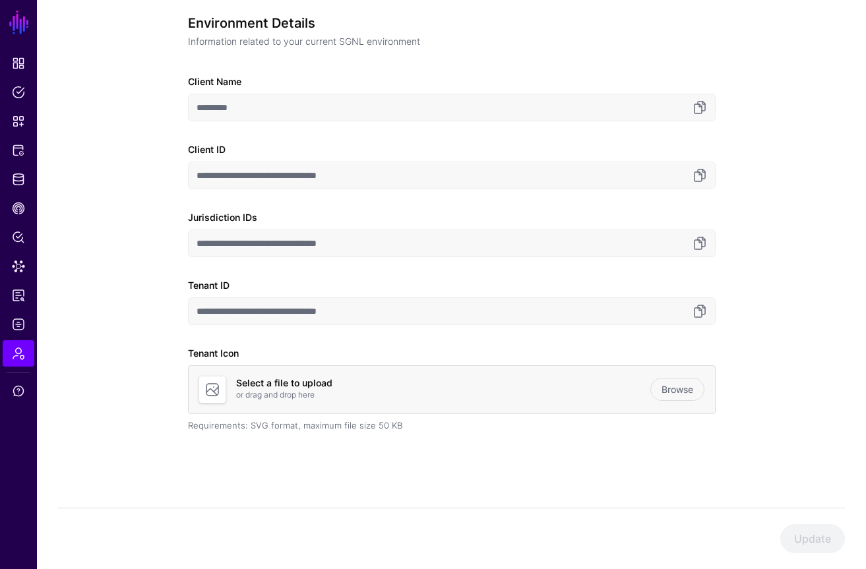
scroll to position [107, 0]
click at [705, 308] on link at bounding box center [700, 312] width 16 height 16
click at [705, 317] on link at bounding box center [700, 312] width 16 height 16
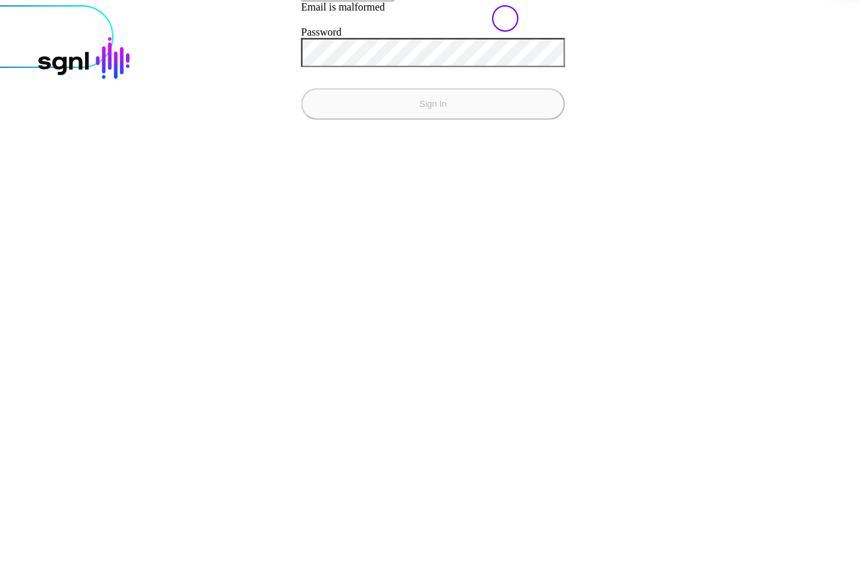
type input "******"
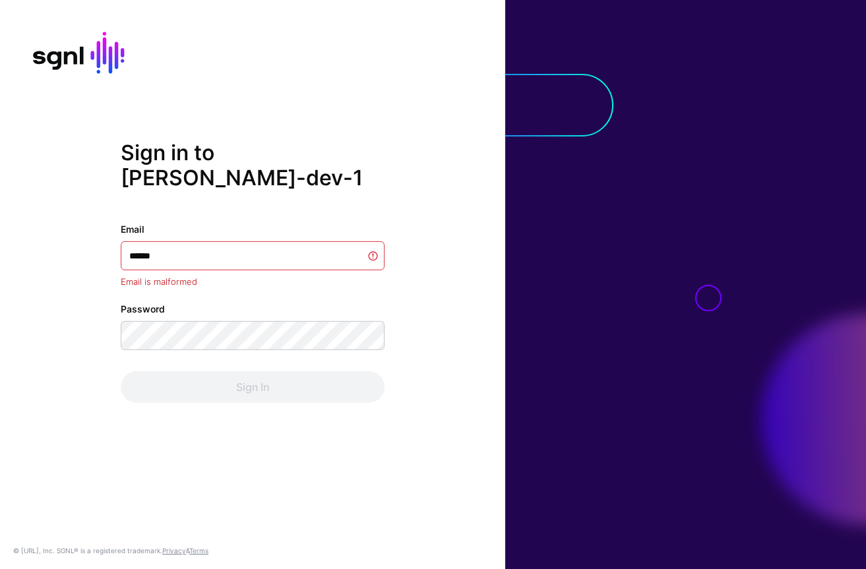
type input "*******"
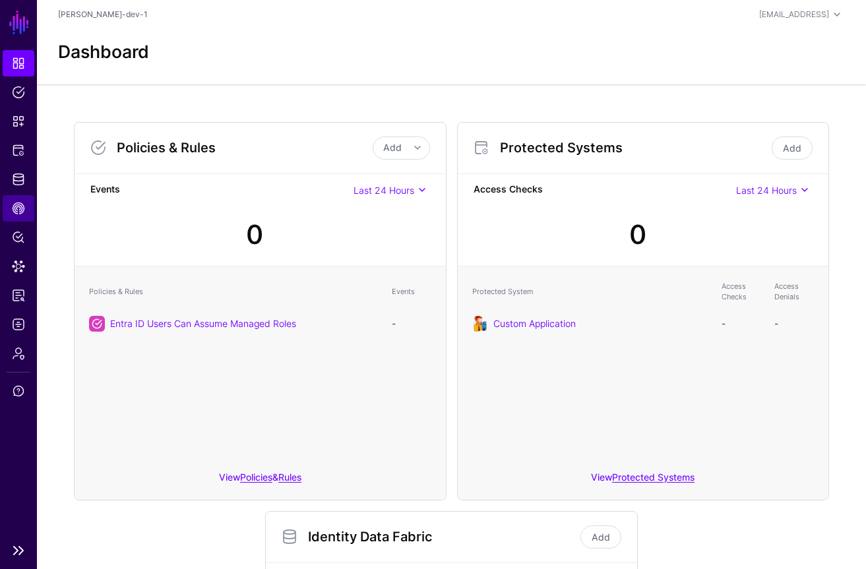
click at [23, 196] on link "CAEP Hub" at bounding box center [19, 208] width 32 height 26
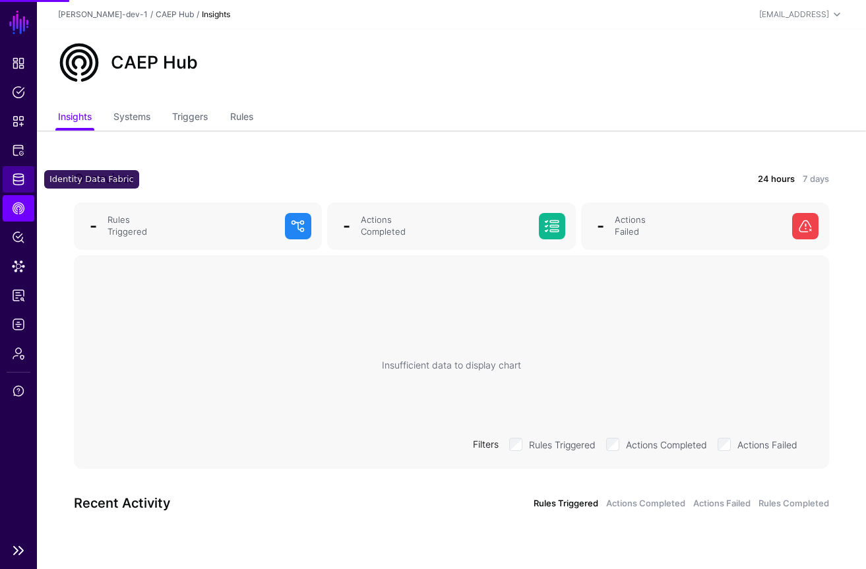
click at [22, 183] on span "Identity Data Fabric" at bounding box center [18, 179] width 13 height 13
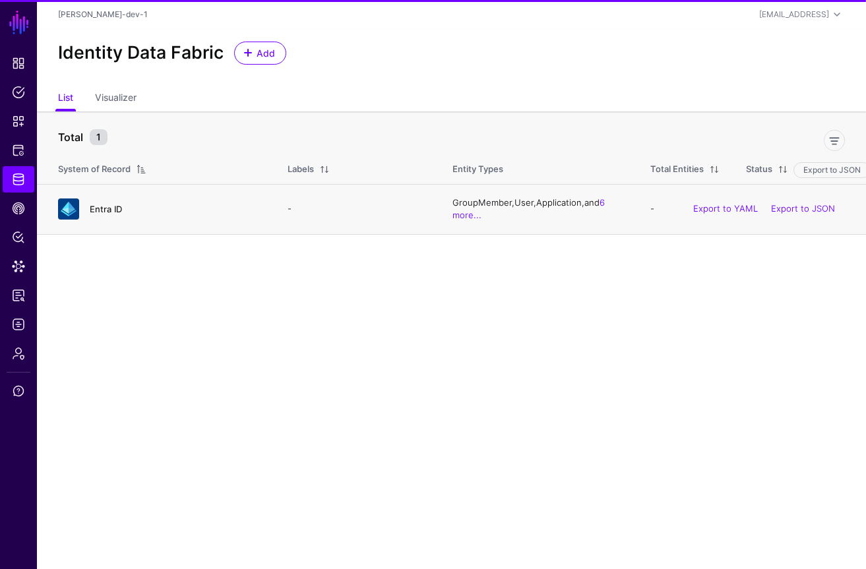
click at [107, 209] on link "Entra ID" at bounding box center [106, 209] width 32 height 11
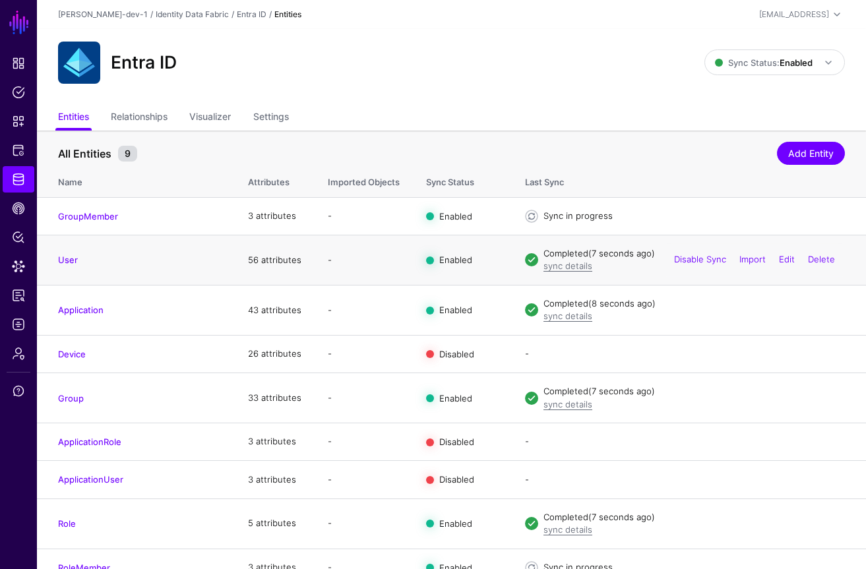
scroll to position [18, 0]
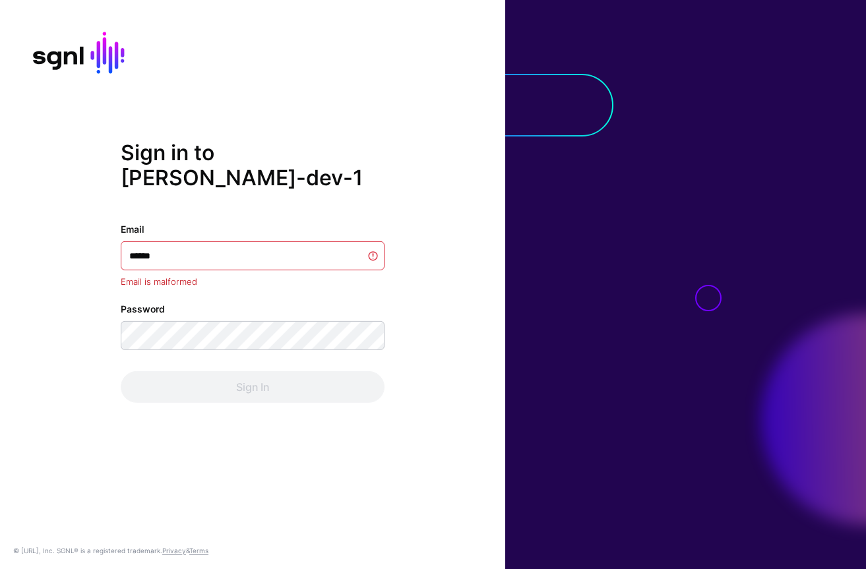
type input "*******"
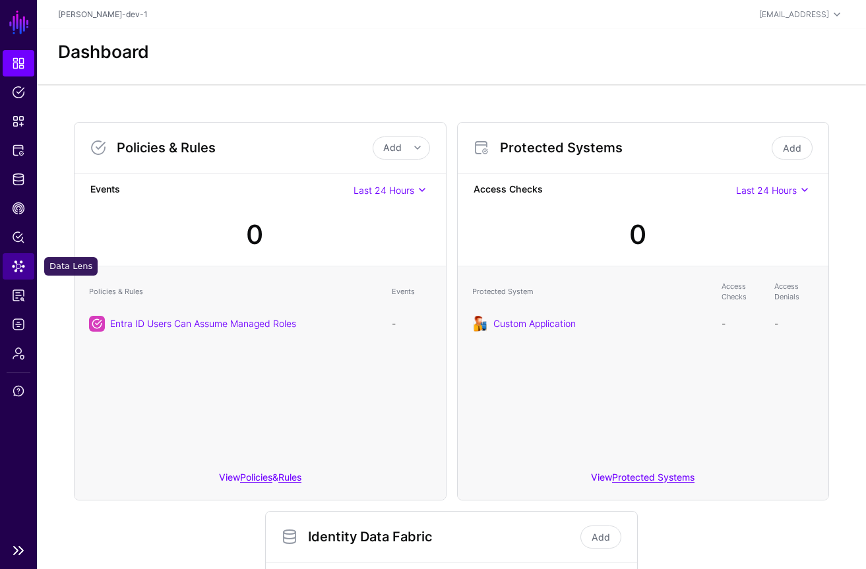
click at [16, 265] on span "Data Lens" at bounding box center [18, 266] width 13 height 13
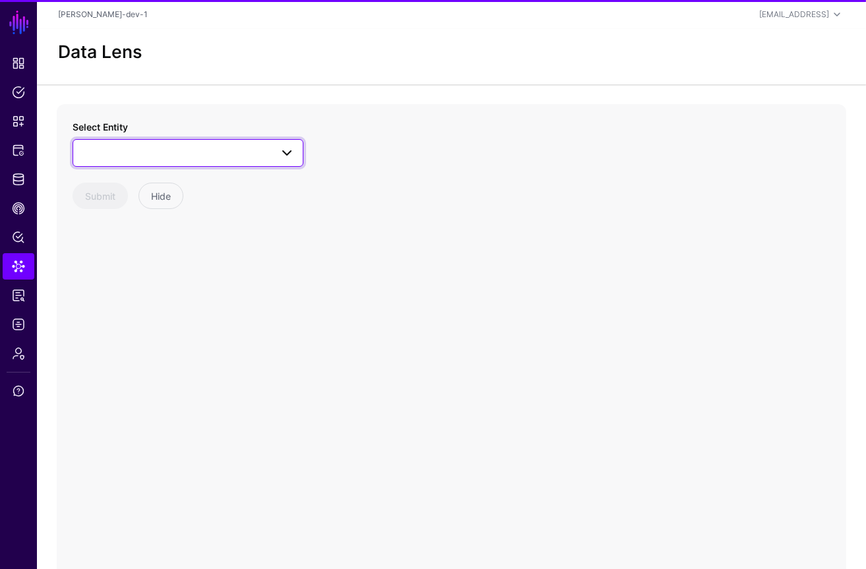
click at [181, 150] on span at bounding box center [188, 153] width 214 height 16
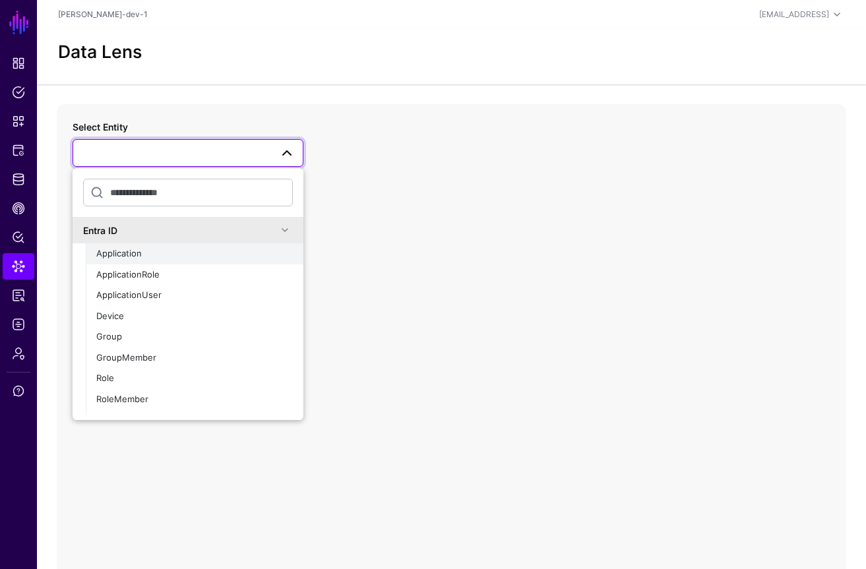
click at [156, 257] on div "Application" at bounding box center [194, 253] width 197 height 13
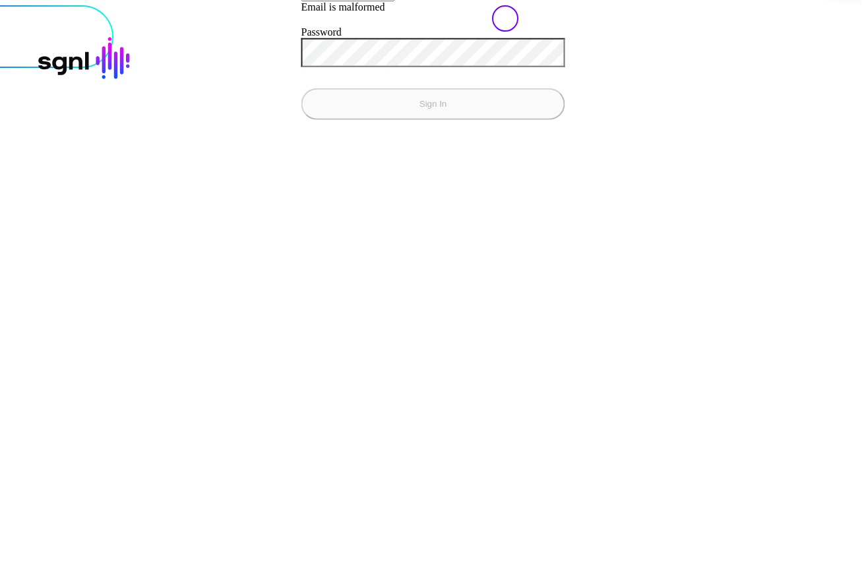
type input "******"
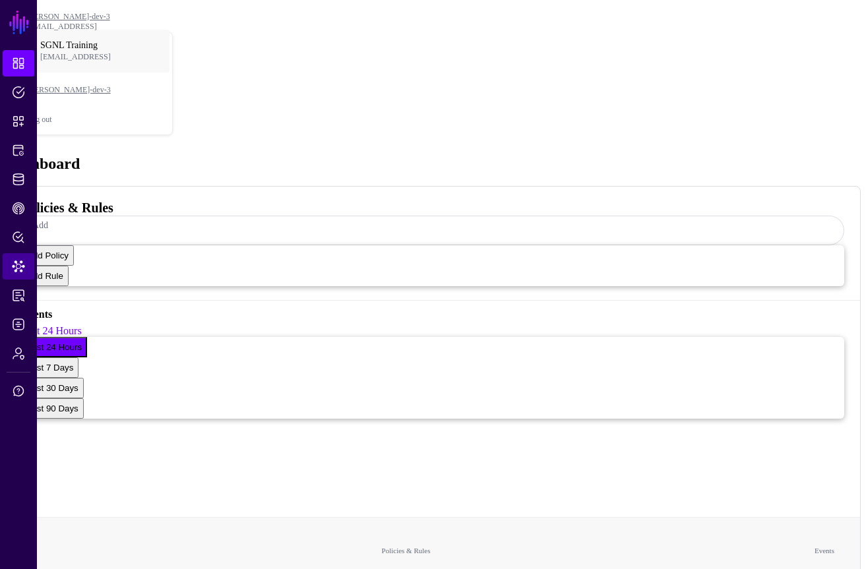
click at [21, 269] on span "Data Lens" at bounding box center [18, 266] width 13 height 13
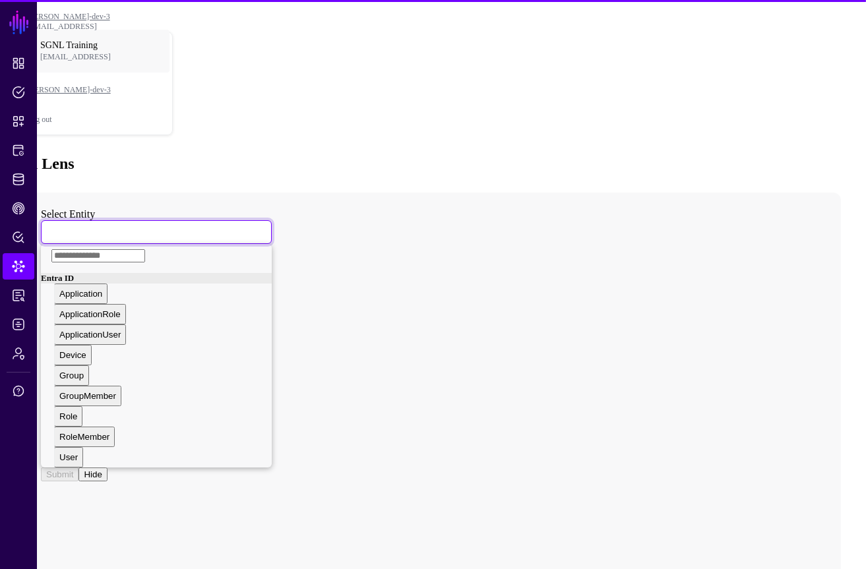
click at [57, 226] on span at bounding box center [53, 231] width 8 height 11
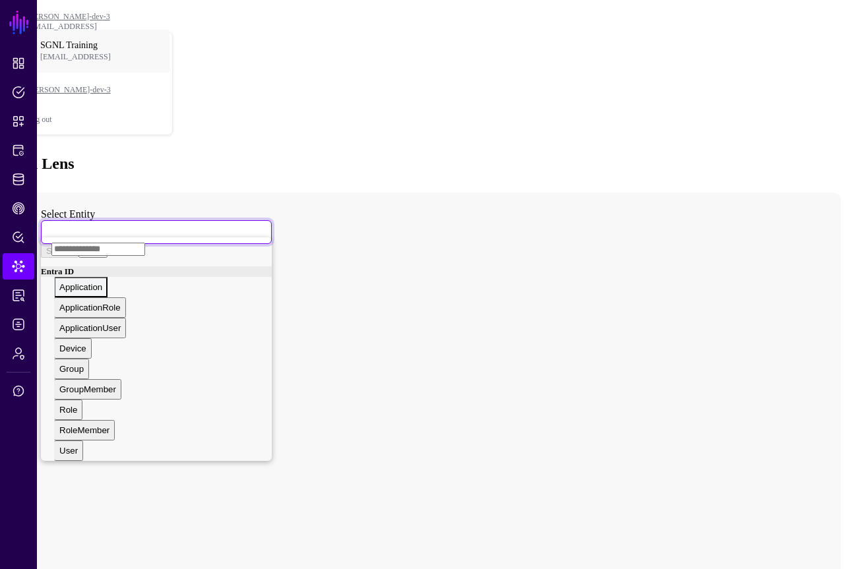
click at [108, 277] on button "Application" at bounding box center [80, 287] width 53 height 20
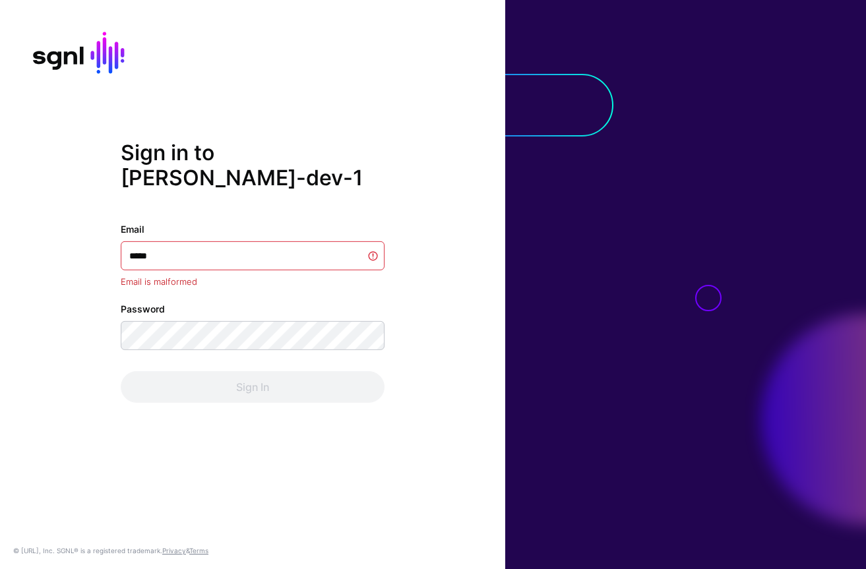
type input "******"
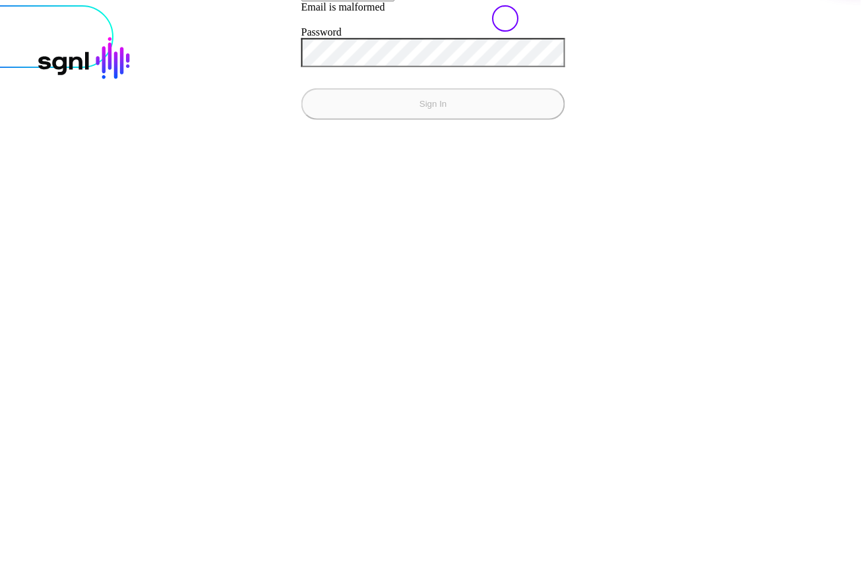
type input "**********"
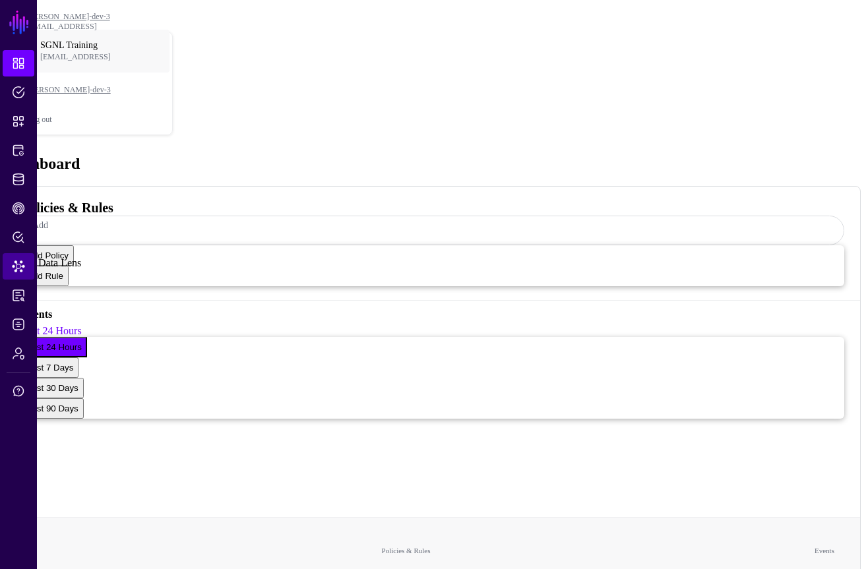
click at [15, 270] on span "Data Lens" at bounding box center [18, 266] width 13 height 13
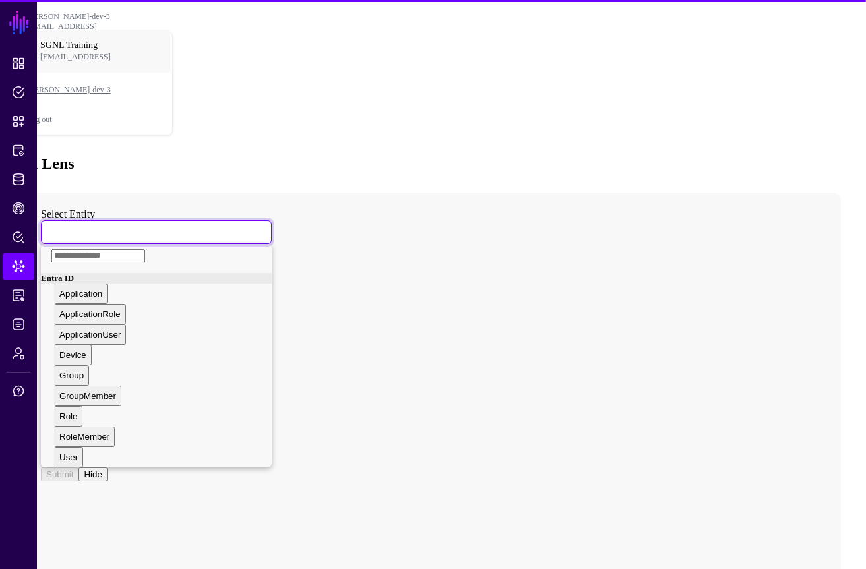
click at [57, 226] on span at bounding box center [53, 231] width 8 height 11
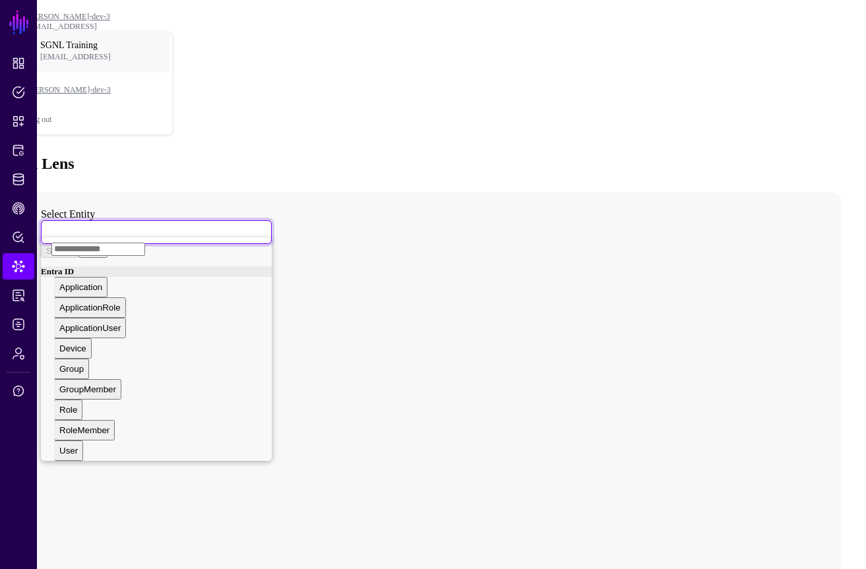
click at [108, 277] on button "Application" at bounding box center [80, 287] width 53 height 20
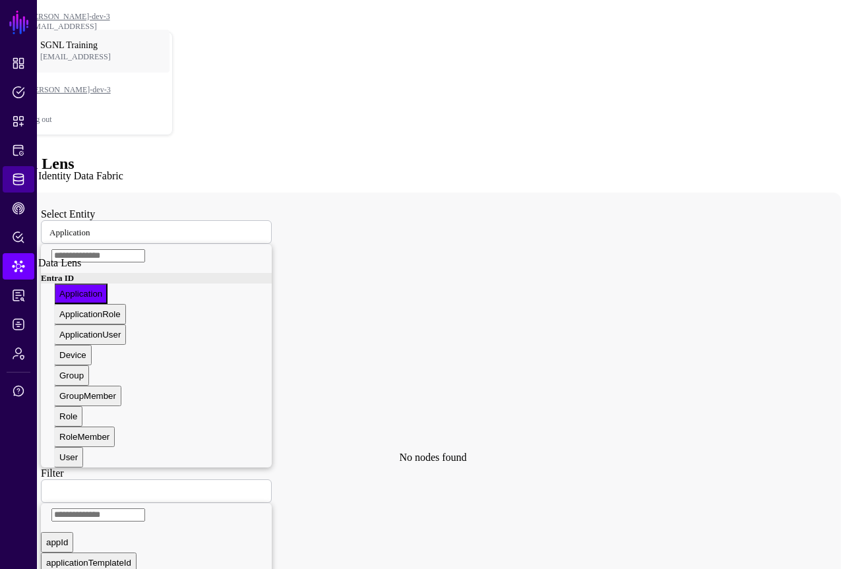
click at [20, 188] on link "Identity Data Fabric" at bounding box center [19, 179] width 32 height 26
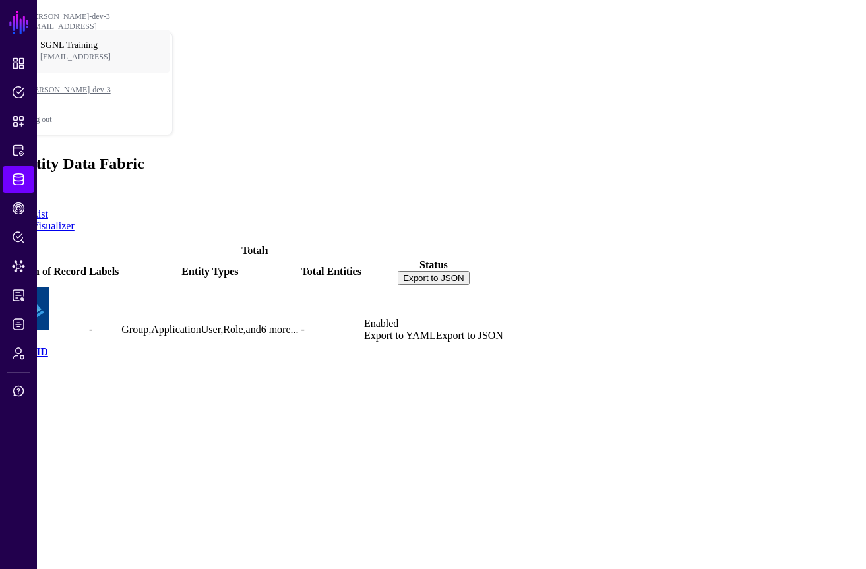
click at [48, 346] on link "Entra ID" at bounding box center [27, 351] width 41 height 11
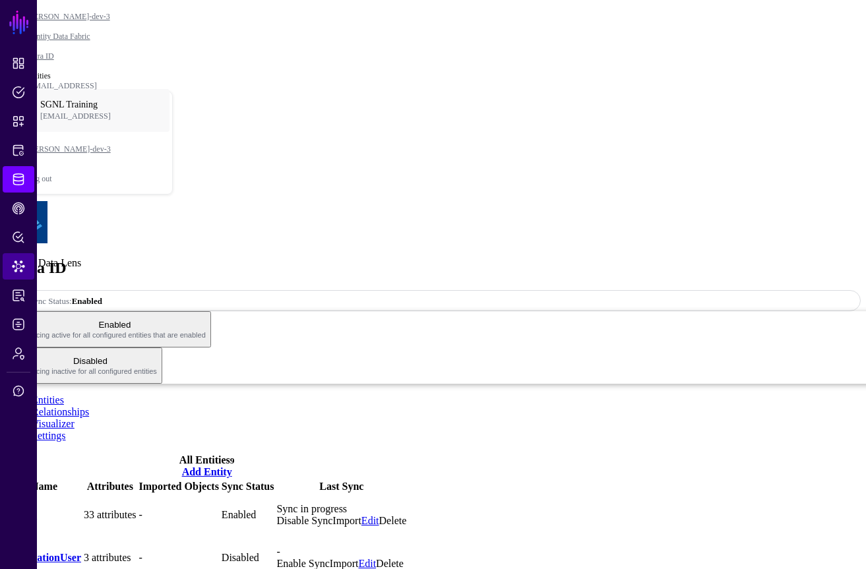
click at [15, 269] on span "Data Lens" at bounding box center [18, 266] width 13 height 13
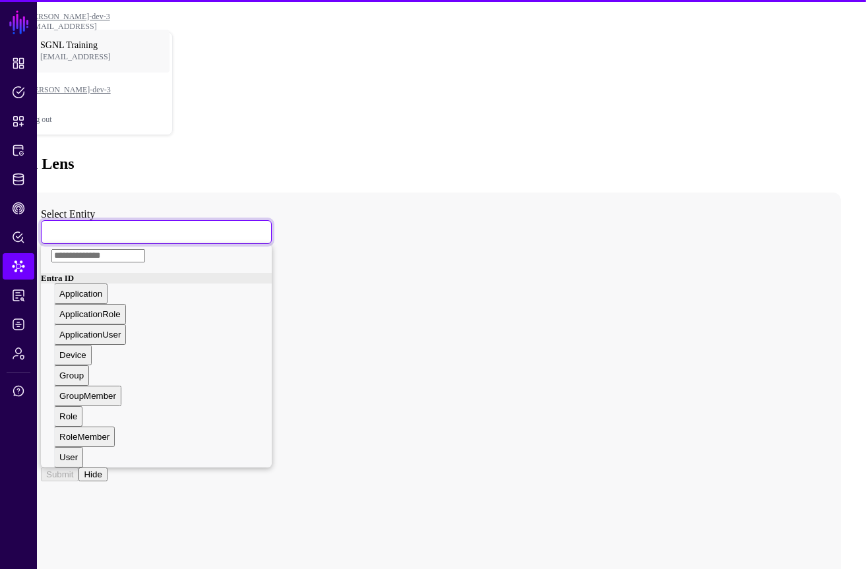
click at [57, 226] on span at bounding box center [53, 231] width 8 height 11
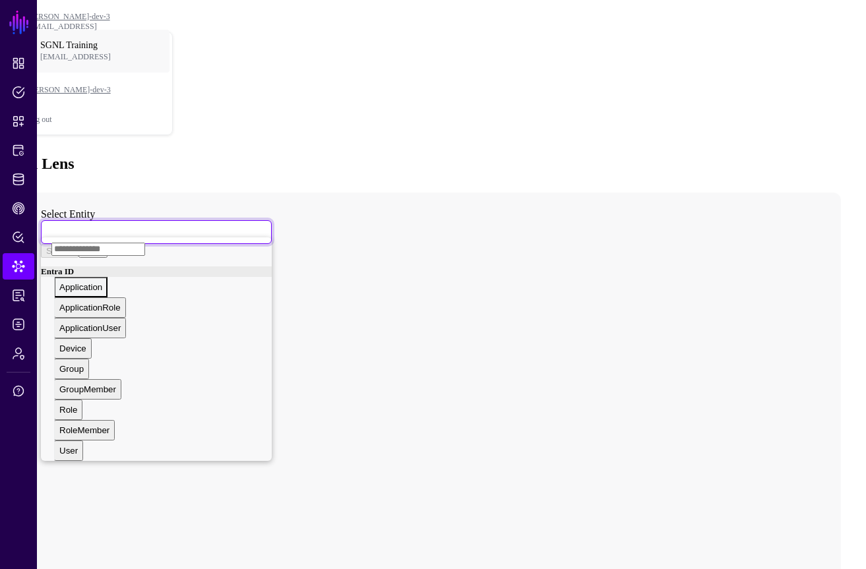
click at [102, 282] on div "Application" at bounding box center [80, 287] width 43 height 10
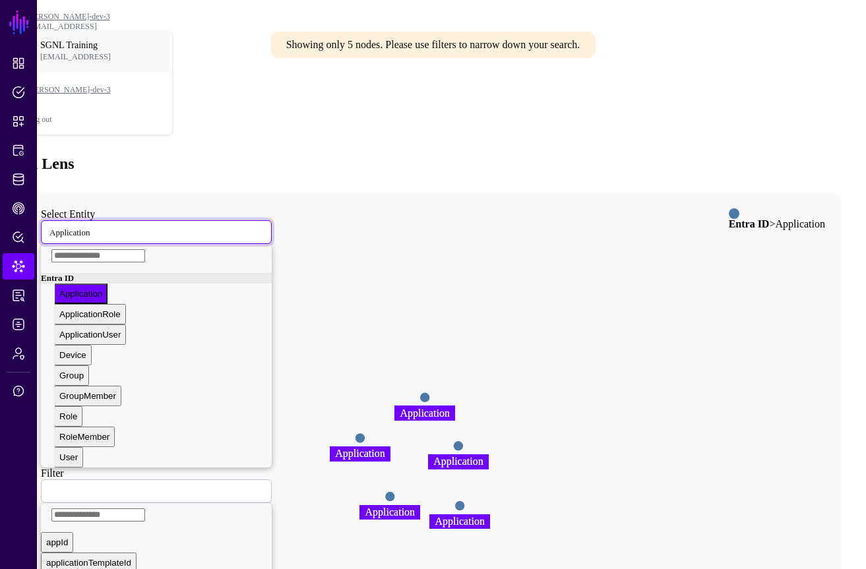
click at [90, 226] on span "Application" at bounding box center [69, 231] width 40 height 11
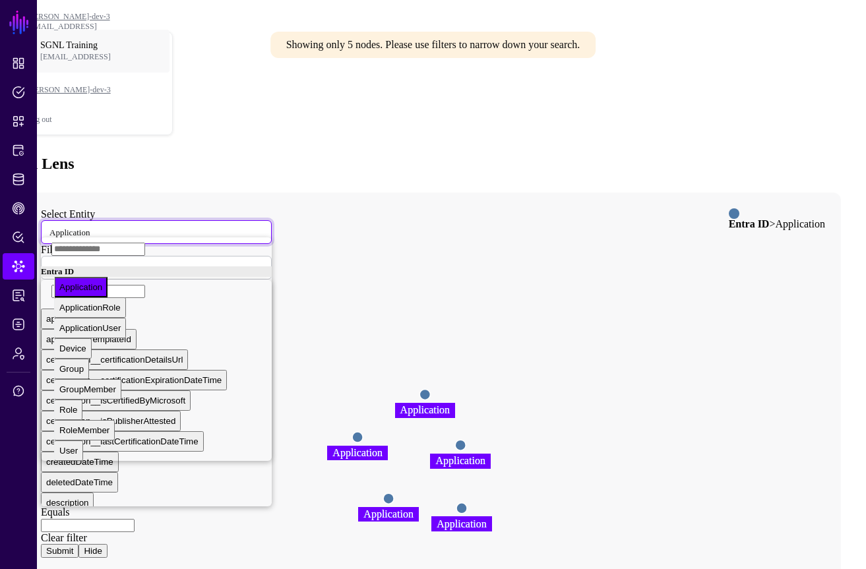
click at [219, 155] on div "Data Lens" at bounding box center [433, 164] width 856 height 18
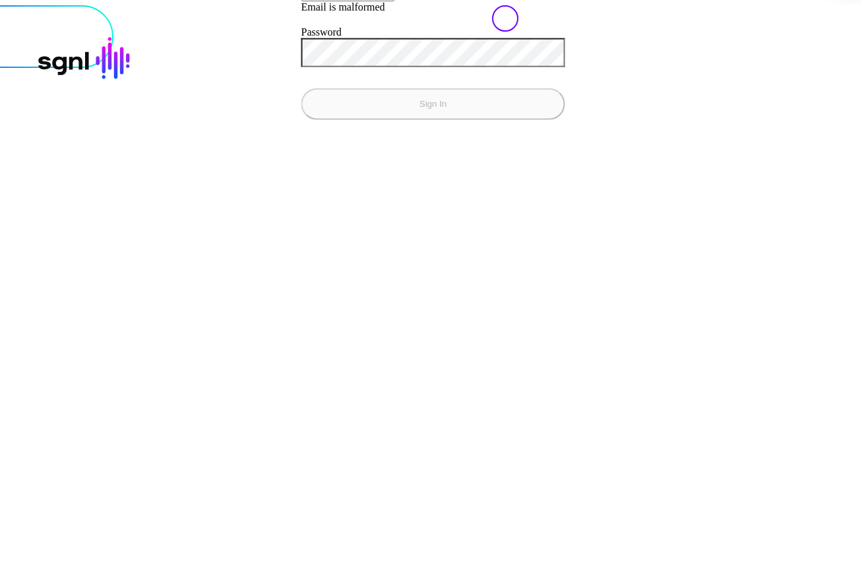
type input "******"
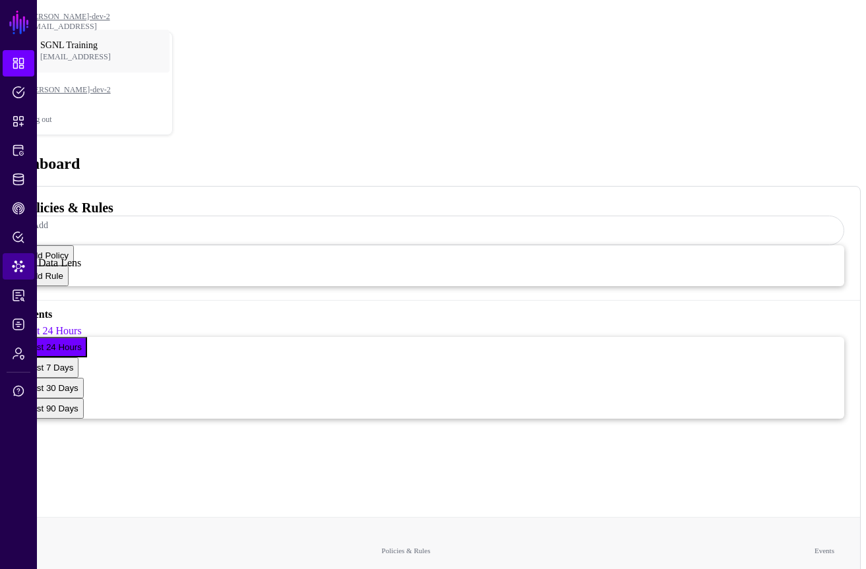
click at [18, 255] on link "Data Lens" at bounding box center [19, 266] width 32 height 26
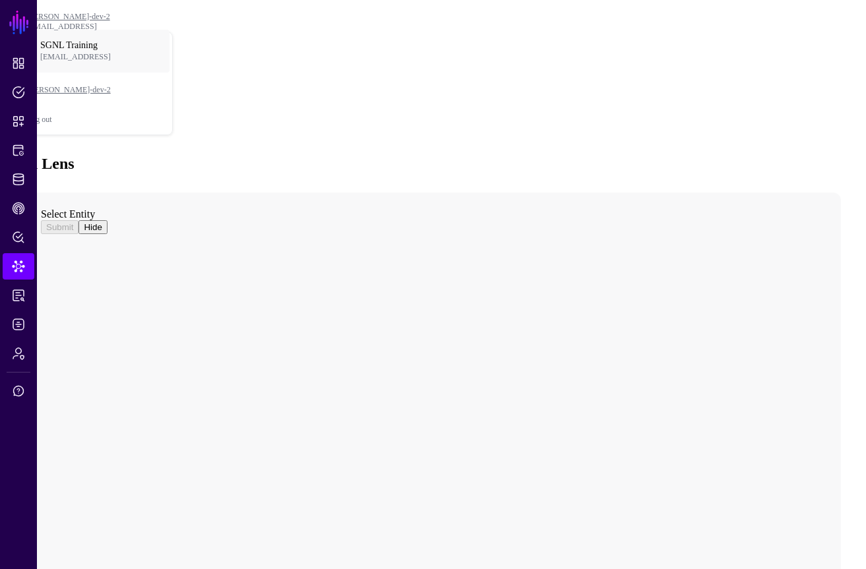
click at [26, 265] on link "Data Lens" at bounding box center [19, 266] width 32 height 26
click at [7, 234] on link "Policy Lens" at bounding box center [19, 237] width 32 height 26
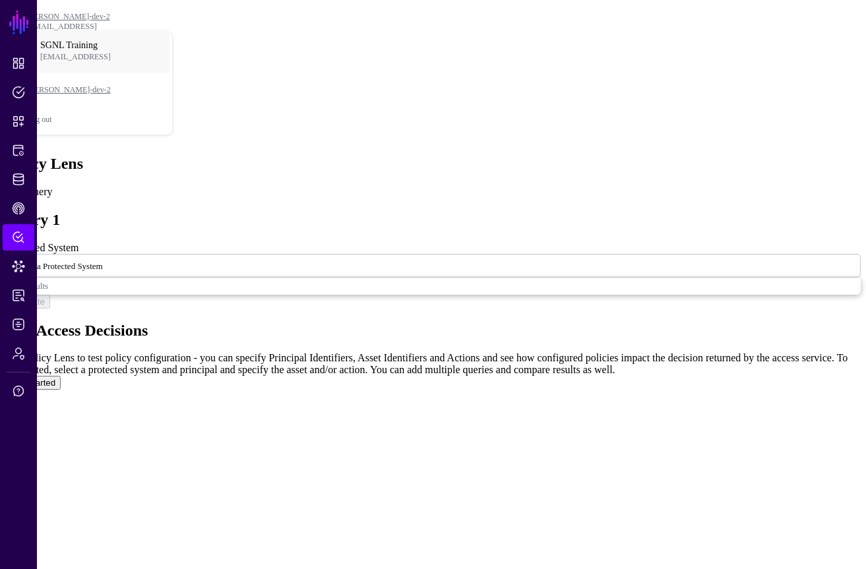
click at [61, 376] on button "Get Started" at bounding box center [32, 383] width 55 height 14
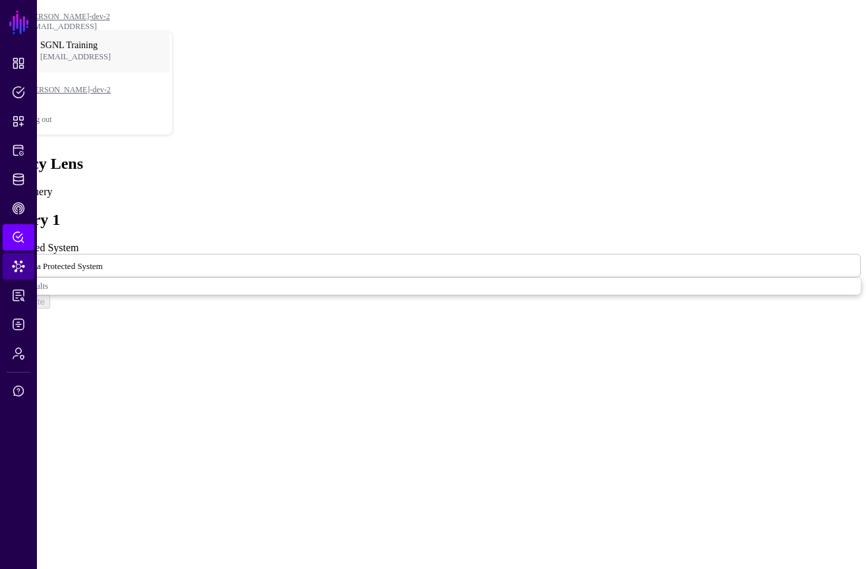
click at [26, 253] on link "Data Lens" at bounding box center [19, 266] width 32 height 26
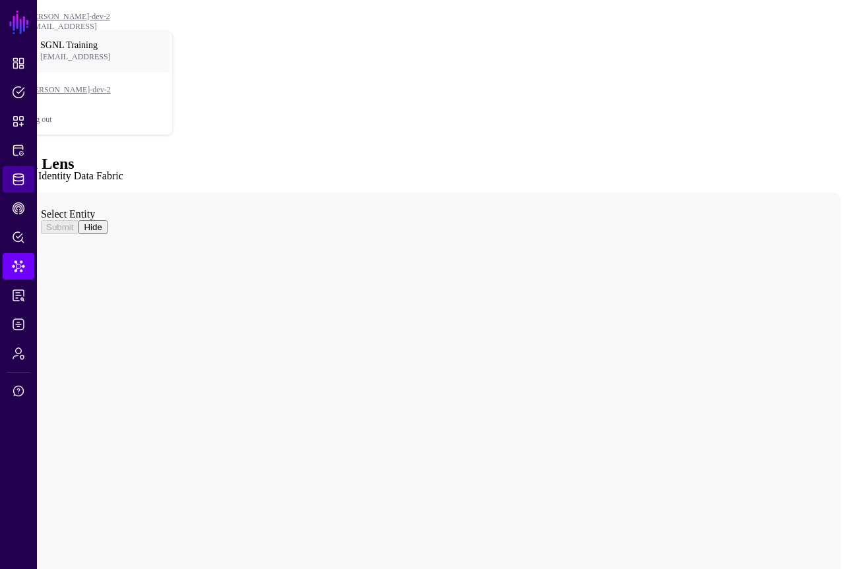
click at [30, 177] on link "Identity Data Fabric" at bounding box center [19, 179] width 32 height 26
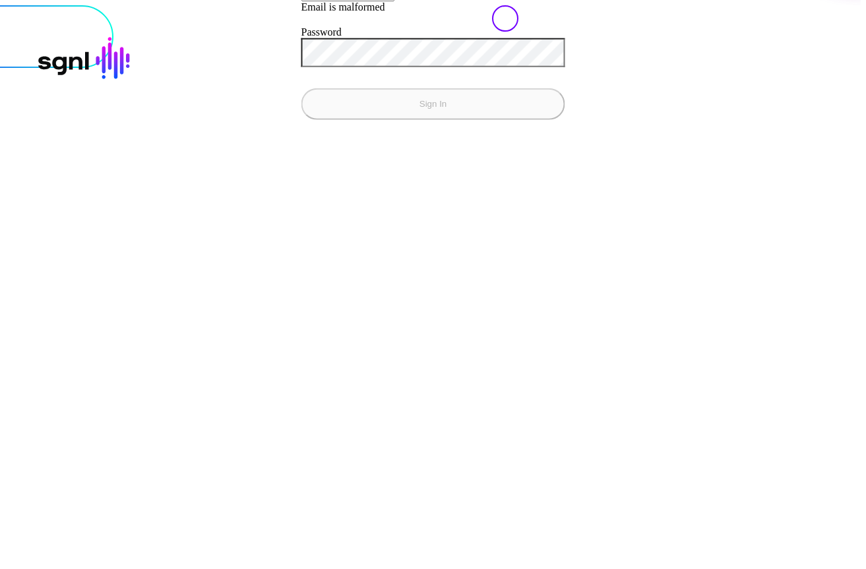
type input "******"
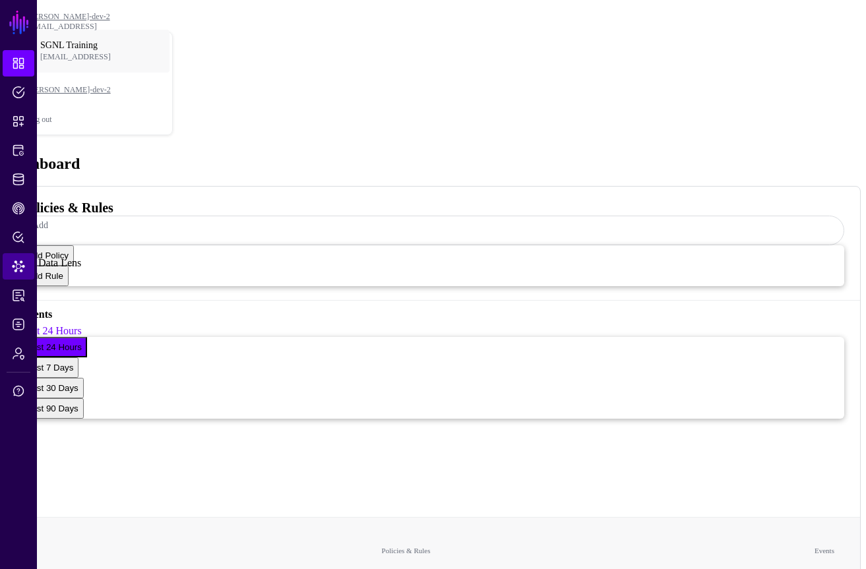
click at [18, 257] on link "Data Lens" at bounding box center [19, 266] width 32 height 26
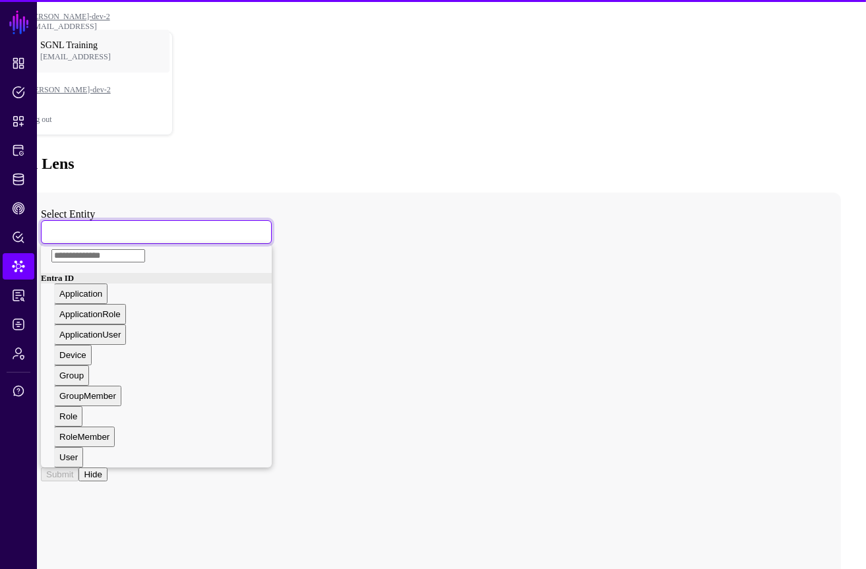
drag, startPoint x: 196, startPoint y: 139, endPoint x: 199, endPoint y: 146, distance: 7.1
click at [196, 220] on link at bounding box center [156, 232] width 231 height 24
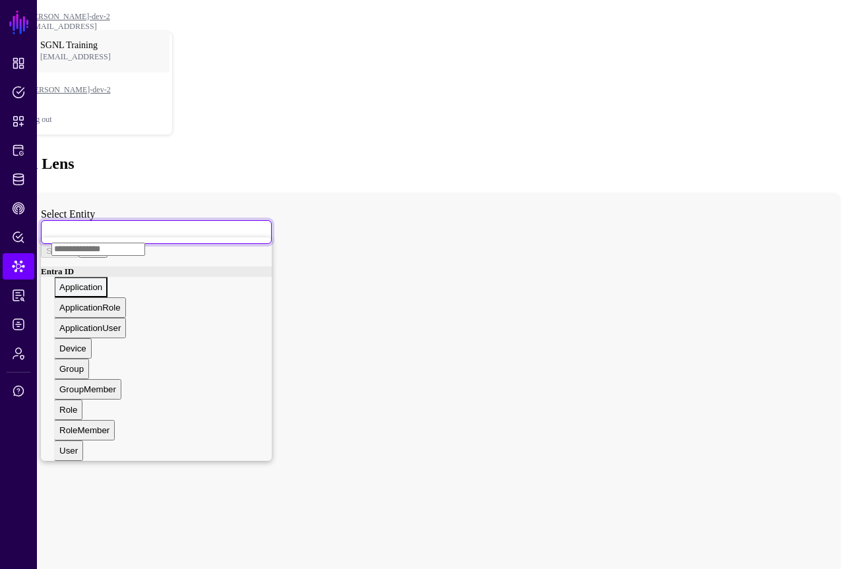
click at [102, 282] on span "Application" at bounding box center [80, 287] width 43 height 10
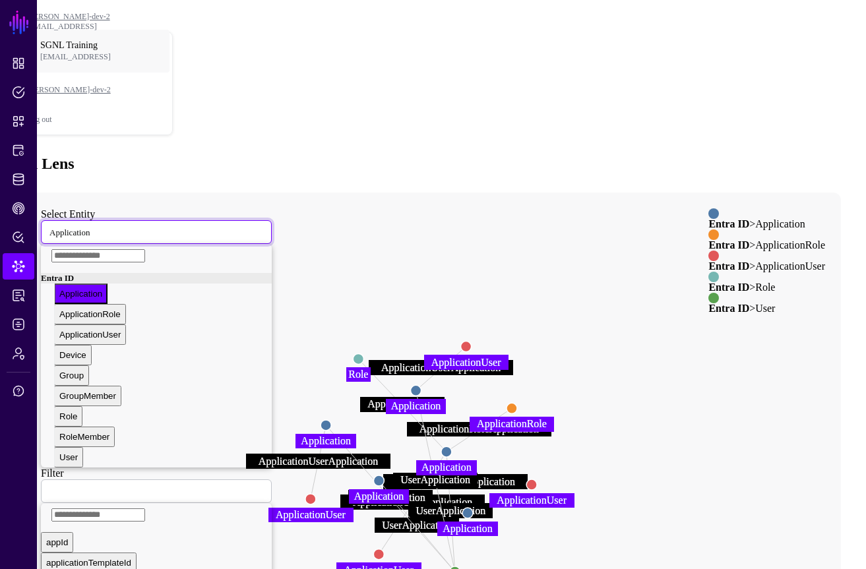
click at [90, 226] on span "Application" at bounding box center [69, 231] width 40 height 11
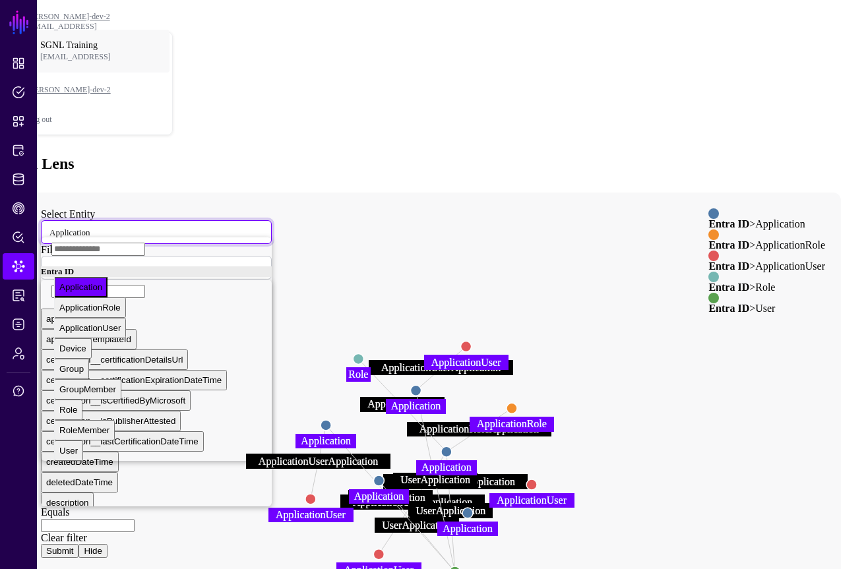
click at [274, 474] on icon "ApplicationRoleApplication ApplicationUserApplication UserApplication Applicati…" at bounding box center [420, 457] width 790 height 528
click at [202, 208] on div "Select Entity Application Entra ID Application ApplicationRole ApplicationUser …" at bounding box center [156, 226] width 231 height 36
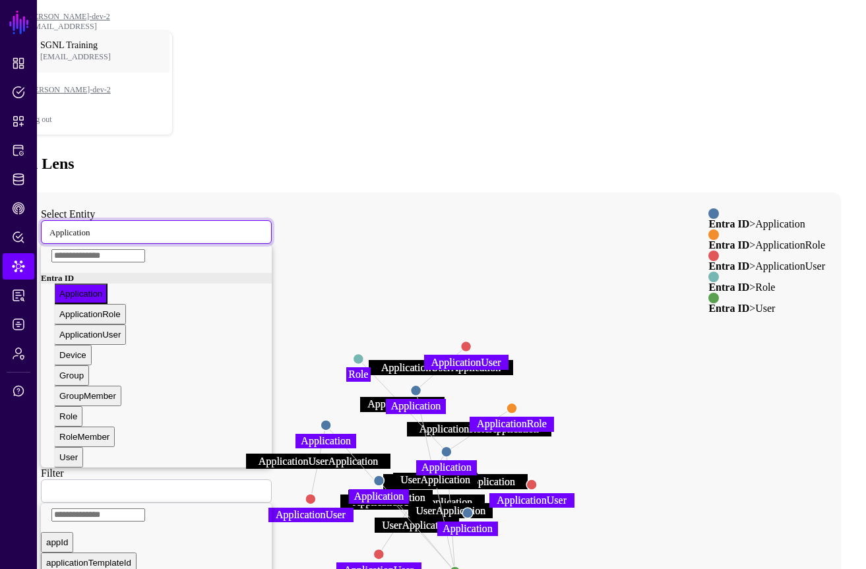
click at [90, 226] on span "Application" at bounding box center [69, 231] width 40 height 11
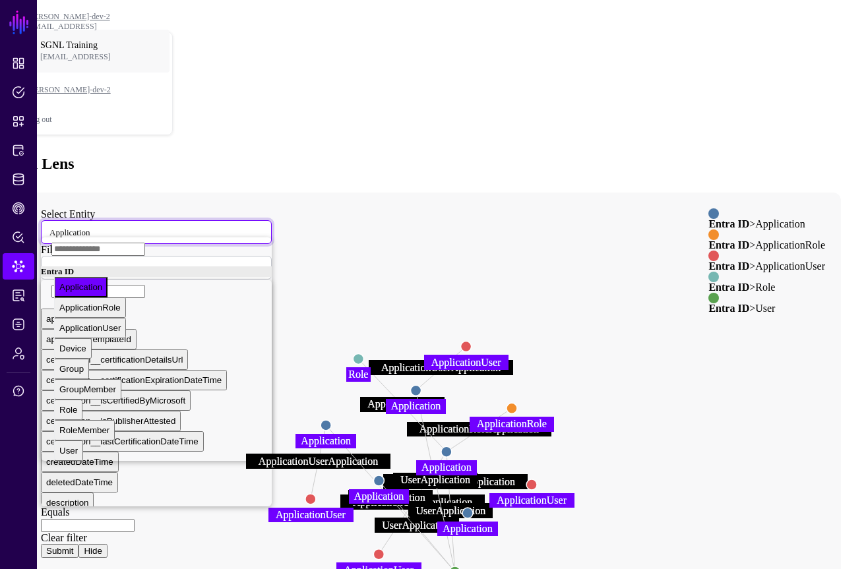
scroll to position [16, 0]
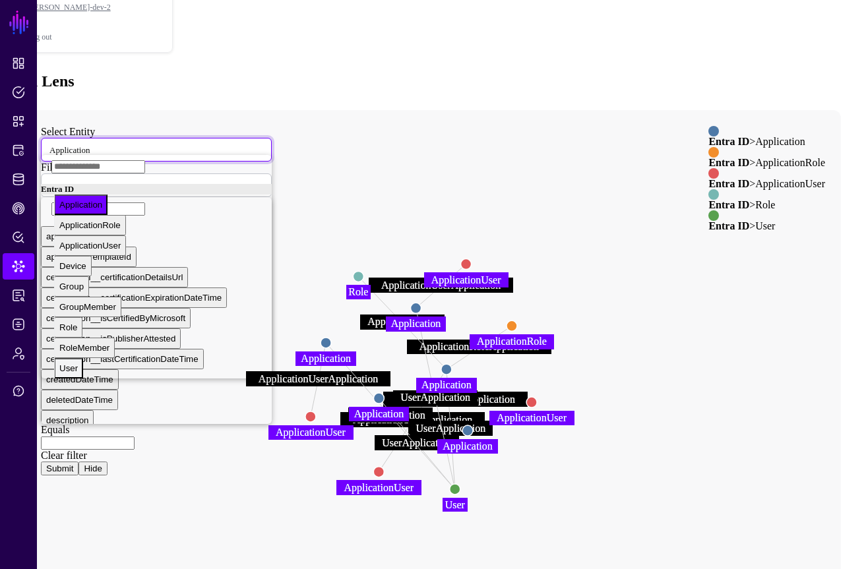
click at [78, 364] on div "User" at bounding box center [68, 369] width 18 height 10
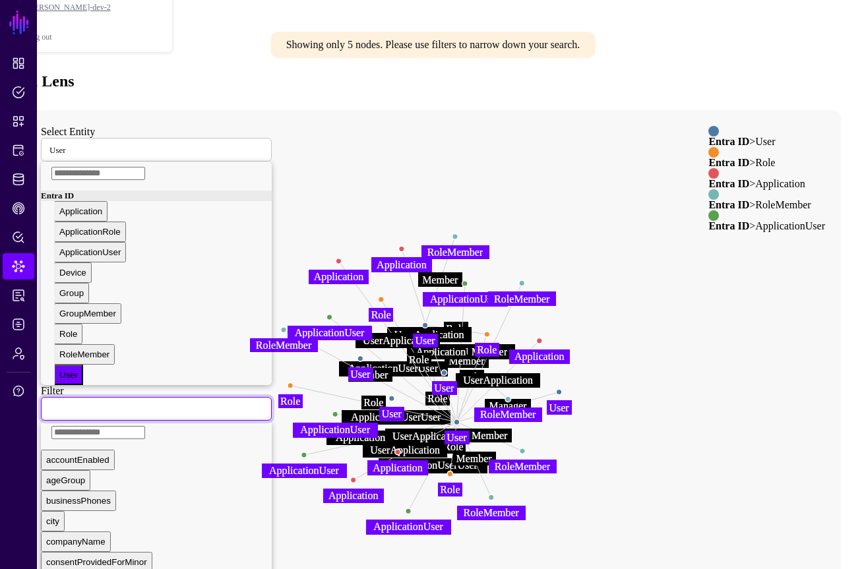
click at [57, 403] on span at bounding box center [53, 408] width 8 height 11
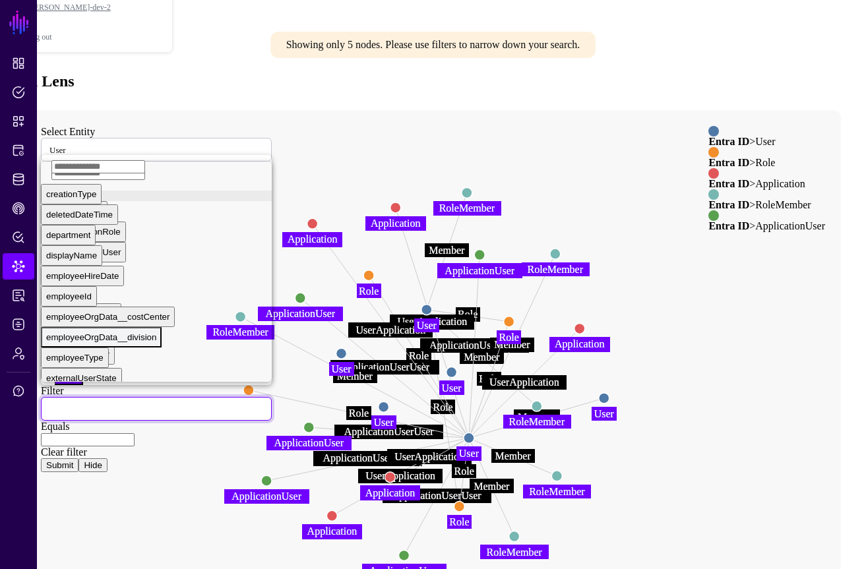
scroll to position [172, 0]
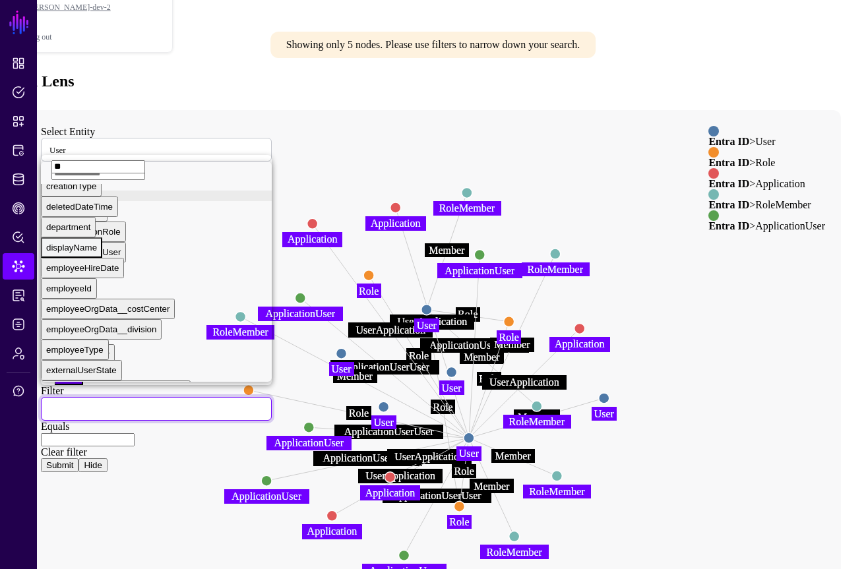
type input "*"
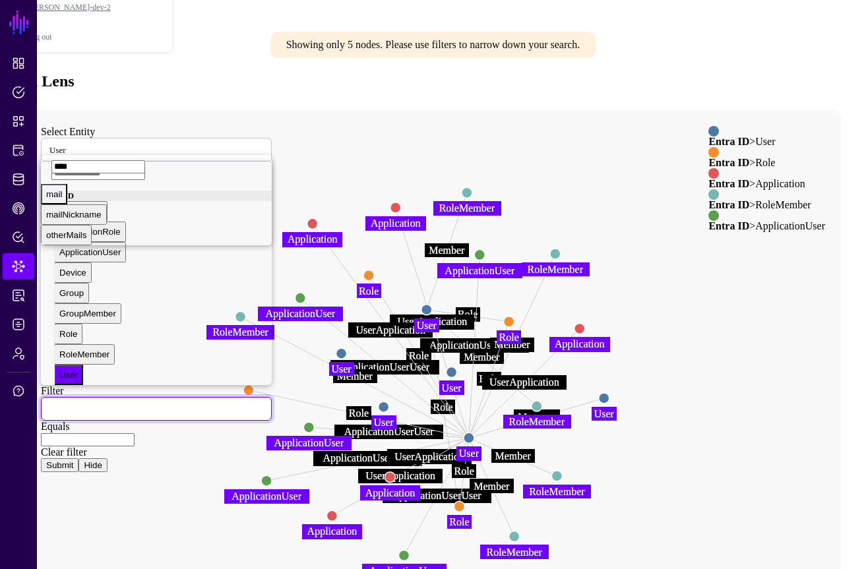
type input "****"
click at [67, 193] on button "mail" at bounding box center [54, 194] width 26 height 20
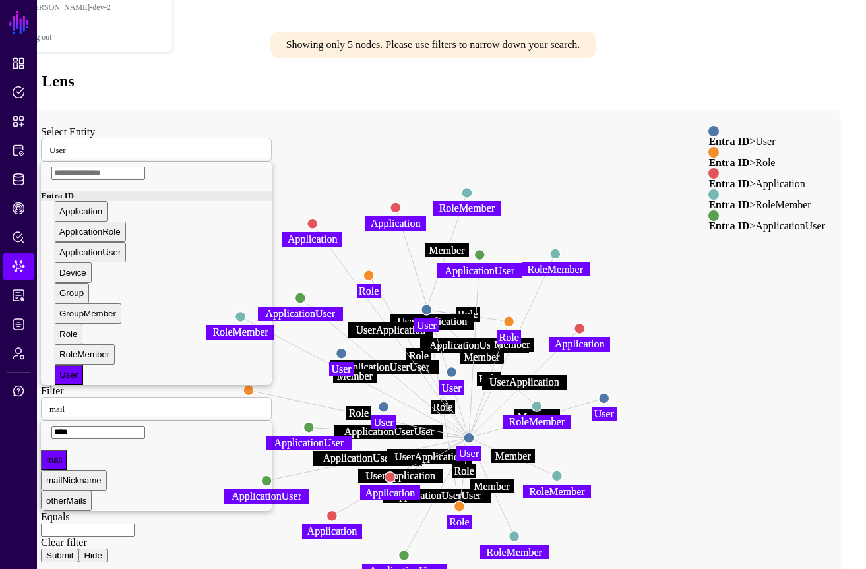
click at [135, 524] on input "text" at bounding box center [88, 530] width 94 height 13
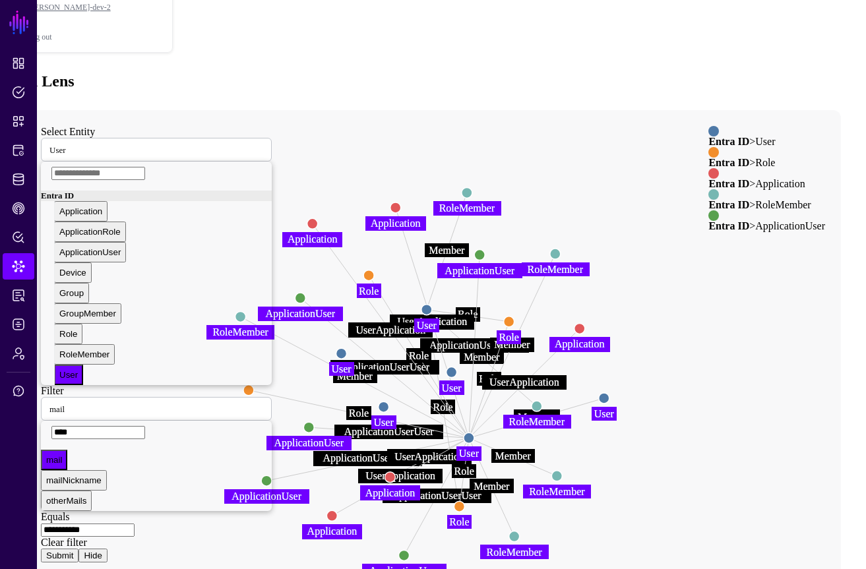
type input "**********"
click at [41, 549] on button "Submit" at bounding box center [60, 556] width 38 height 14
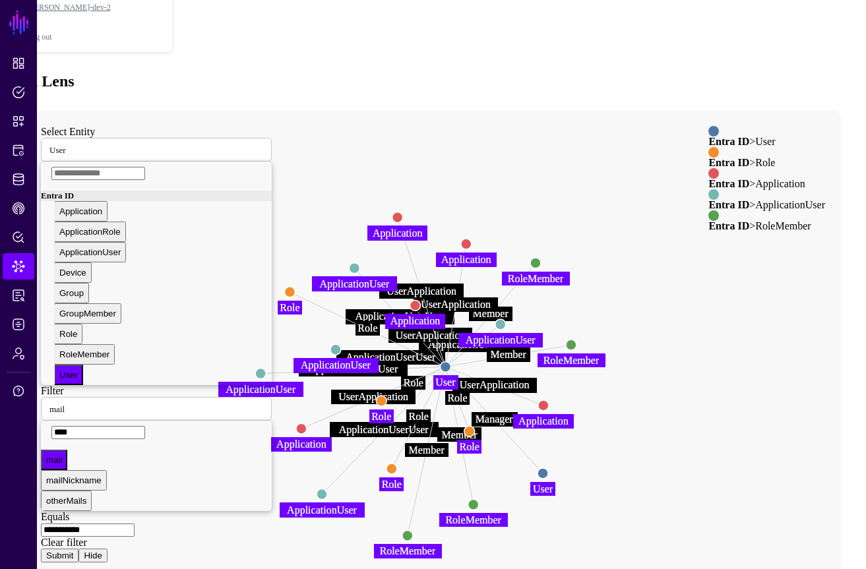
click at [421, 300] on circle at bounding box center [415, 305] width 11 height 11
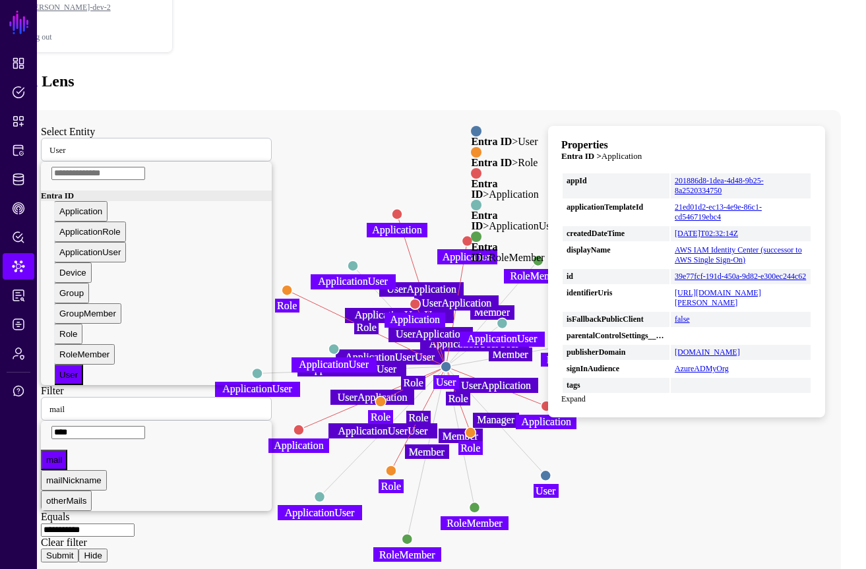
click at [402, 209] on circle at bounding box center [397, 214] width 11 height 11
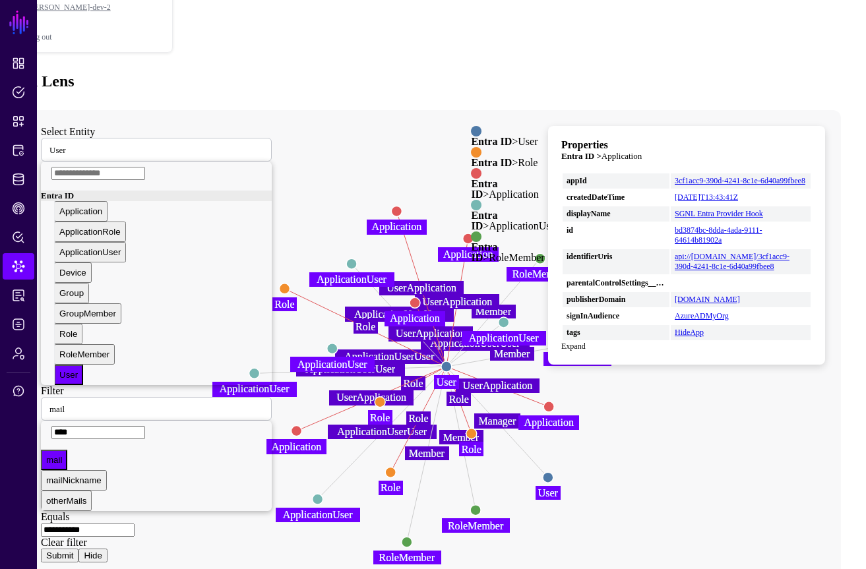
click at [474, 234] on circle at bounding box center [468, 239] width 11 height 11
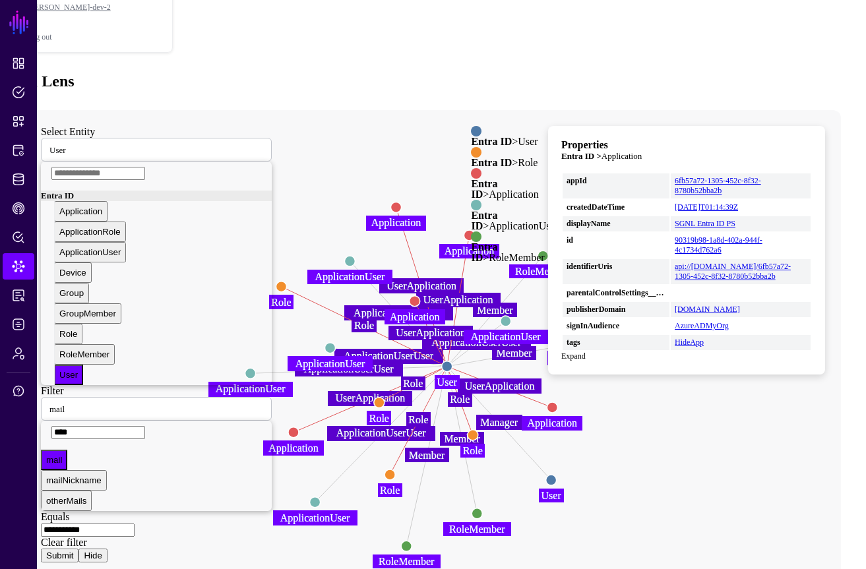
click at [299, 428] on circle at bounding box center [293, 433] width 11 height 11
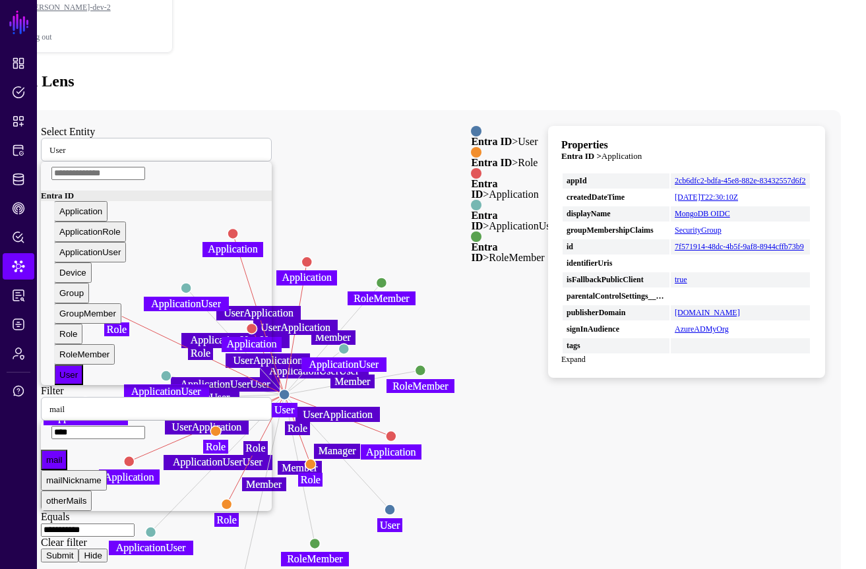
drag, startPoint x: 655, startPoint y: 440, endPoint x: 494, endPoint y: 465, distance: 163.5
click at [492, 467] on icon "ApplicationUserUser ApplicationUserUser ApplicationUserUser Member Member Appli…" at bounding box center [420, 374] width 790 height 528
click at [397, 431] on circle at bounding box center [391, 436] width 11 height 11
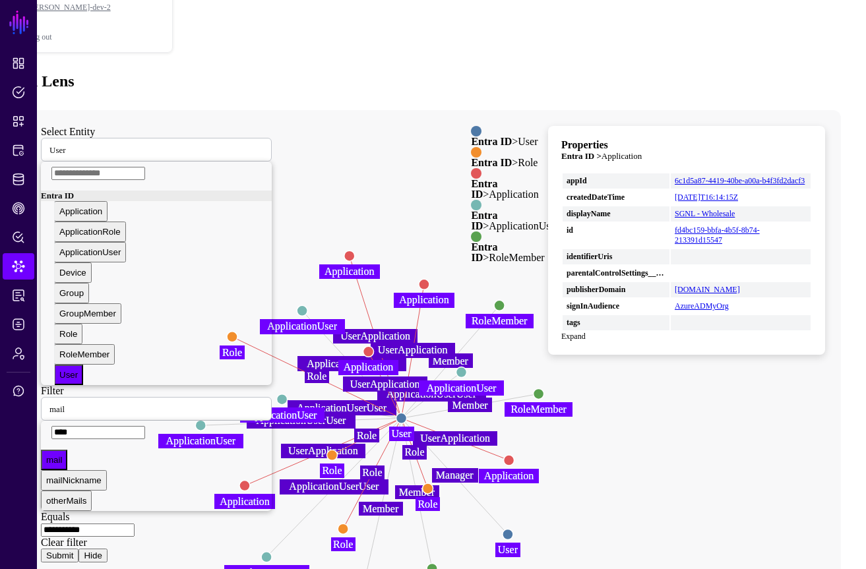
drag, startPoint x: 561, startPoint y: 391, endPoint x: 659, endPoint y: 397, distance: 97.9
click at [678, 414] on icon "Member Member ApplicationUserUser Manager ApplicationUserUser Member Member App…" at bounding box center [420, 374] width 790 height 528
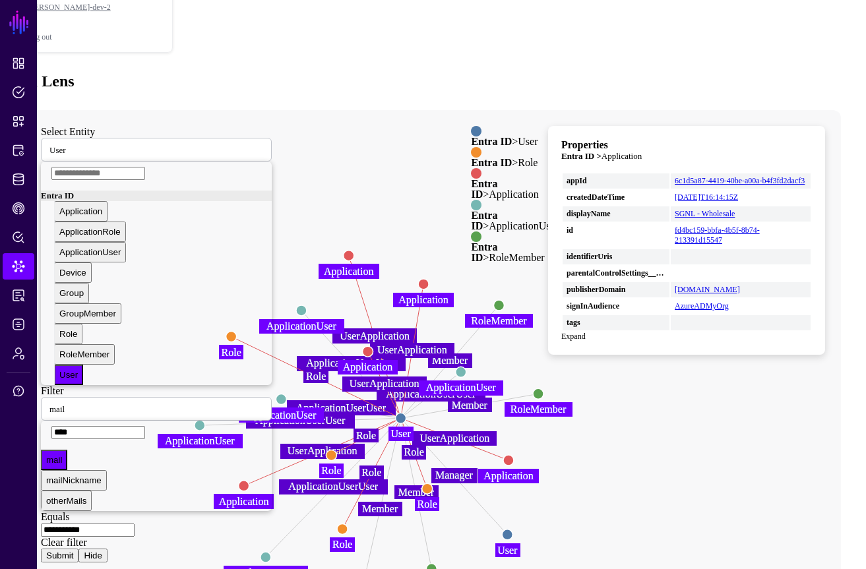
click at [373, 346] on circle at bounding box center [368, 351] width 11 height 11
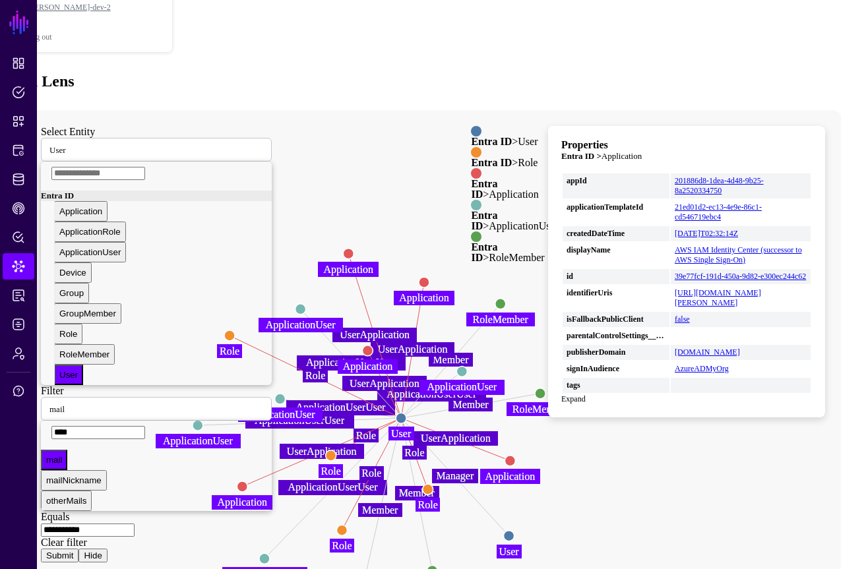
click at [586, 395] on link "Expand" at bounding box center [573, 399] width 24 height 9
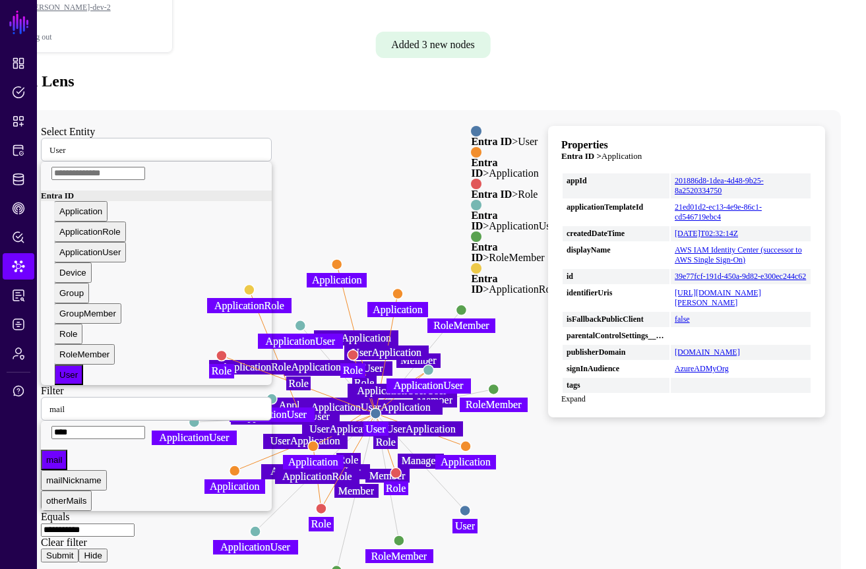
drag, startPoint x: 522, startPoint y: 474, endPoint x: 466, endPoint y: 497, distance: 60.4
click at [452, 513] on icon "Member Member ApplicationUserUser Manager ApplicationUserUser Member Member App…" at bounding box center [420, 374] width 790 height 528
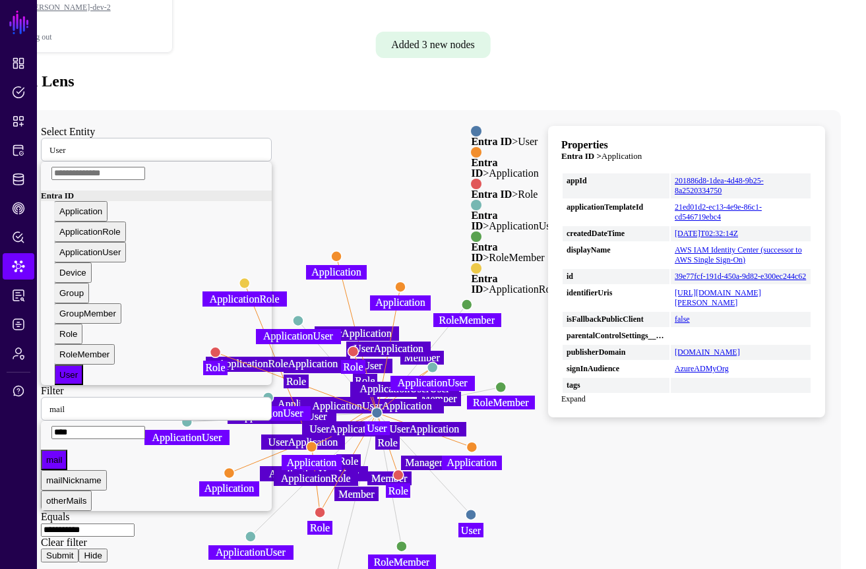
click at [272, 199] on div "**********" at bounding box center [156, 344] width 231 height 437
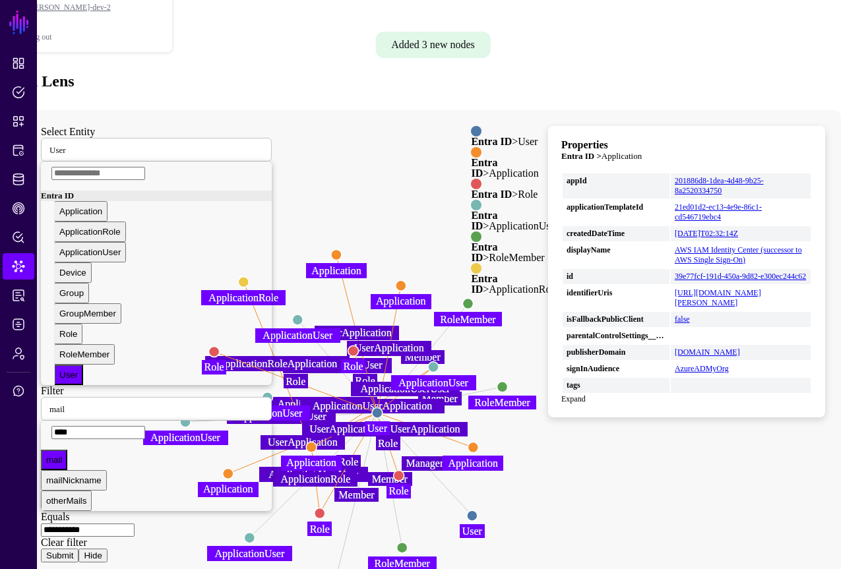
click at [272, 195] on div "**********" at bounding box center [156, 344] width 231 height 437
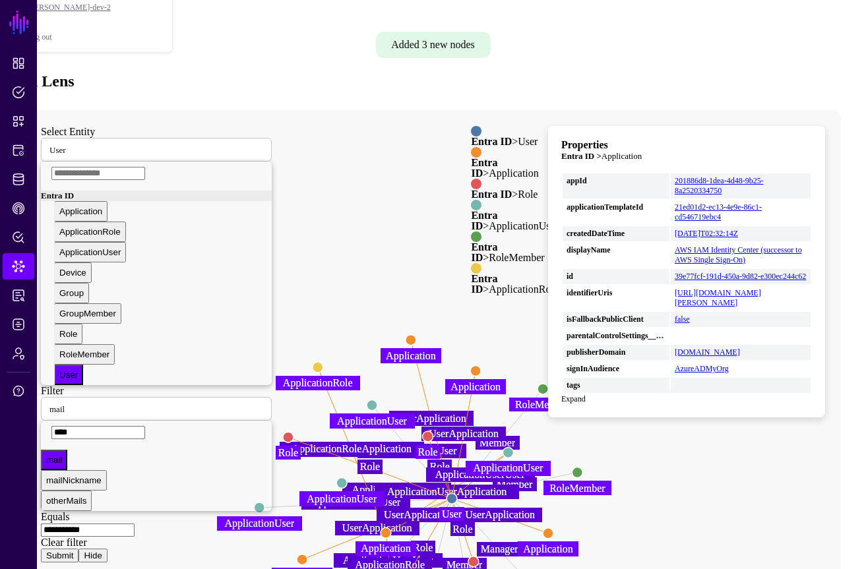
drag, startPoint x: 518, startPoint y: 193, endPoint x: 505, endPoint y: 245, distance: 54.4
click at [568, 253] on icon "Member Member ApplicationUserUser Manager ApplicationUserUser Member Member App…" at bounding box center [420, 374] width 790 height 528
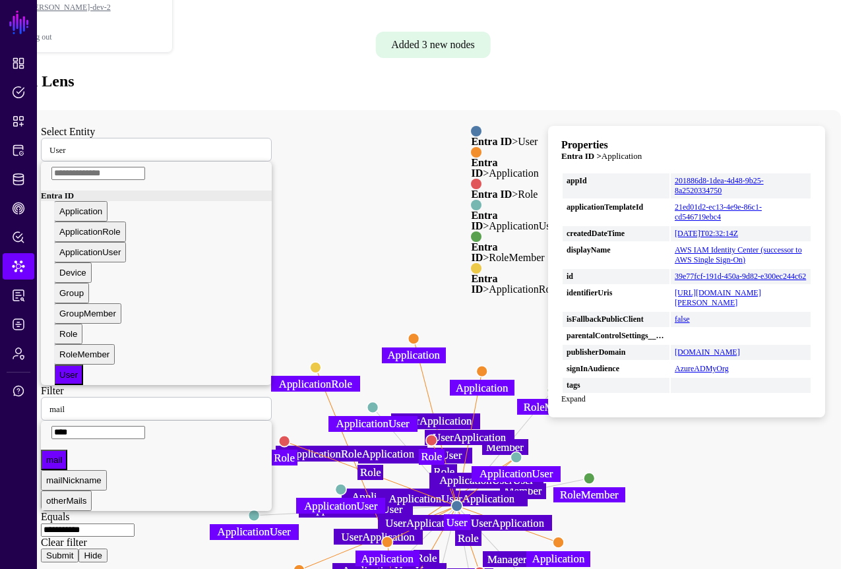
click at [351, 271] on icon "Member Member ApplicationUserUser Manager ApplicationUserUser Member Member App…" at bounding box center [420, 374] width 790 height 528
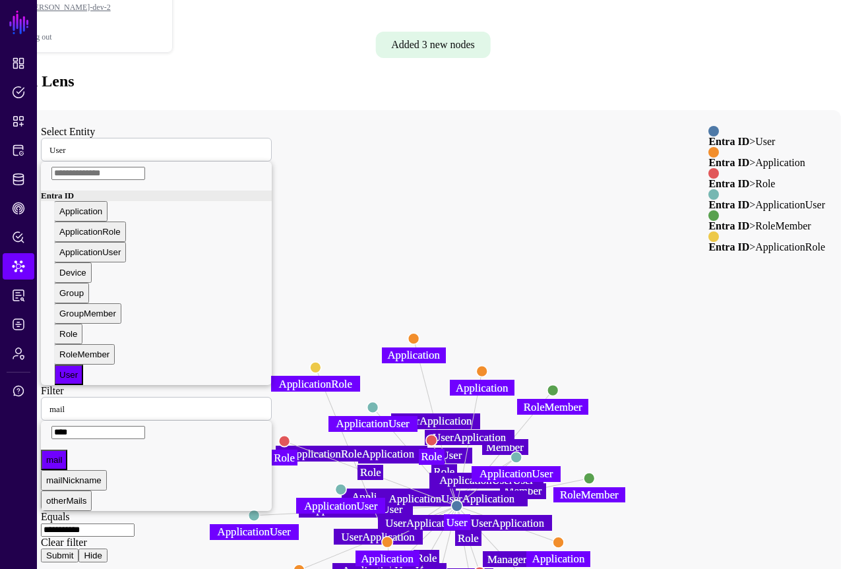
click at [321, 362] on circle at bounding box center [315, 367] width 11 height 11
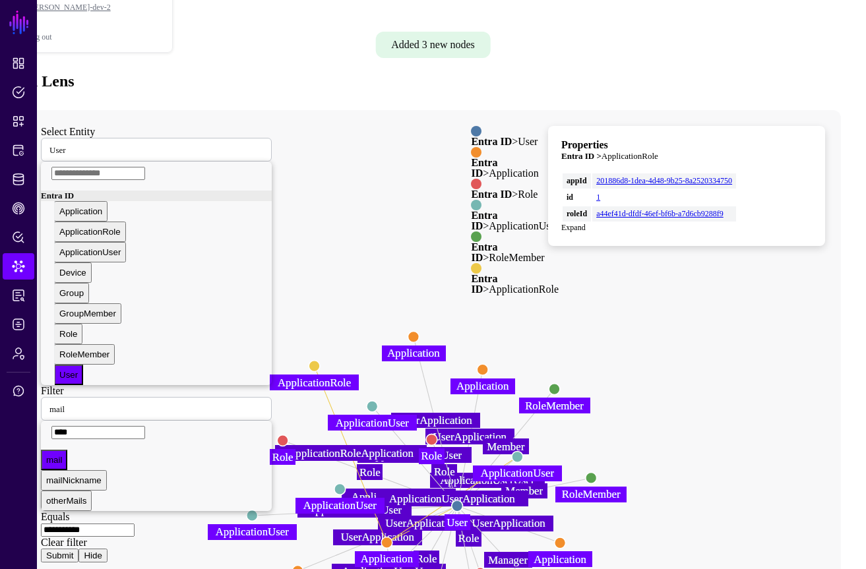
click at [586, 223] on link "Expand" at bounding box center [573, 227] width 24 height 9
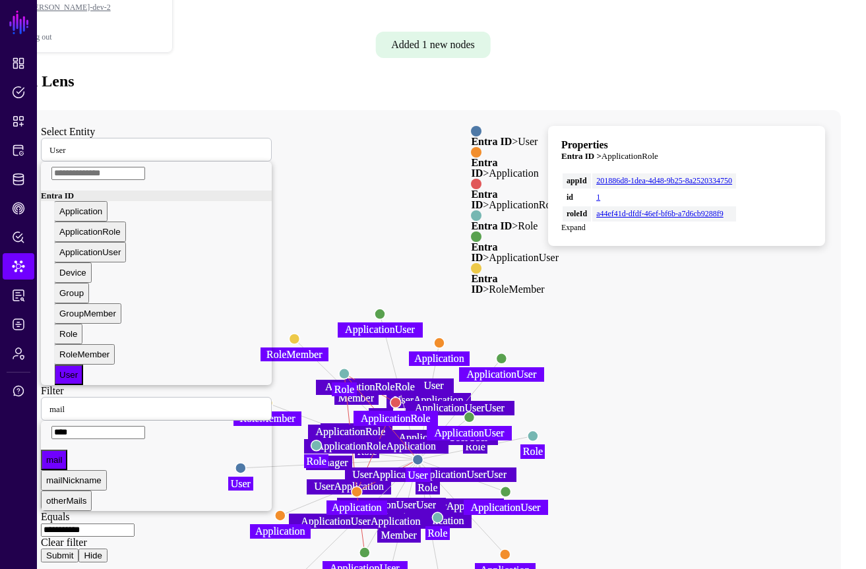
drag, startPoint x: 701, startPoint y: 300, endPoint x: 664, endPoint y: 373, distance: 82.3
click at [671, 386] on icon "UserApplication Role UserApplication UserApplication UserApplication Role Role …" at bounding box center [420, 374] width 790 height 528
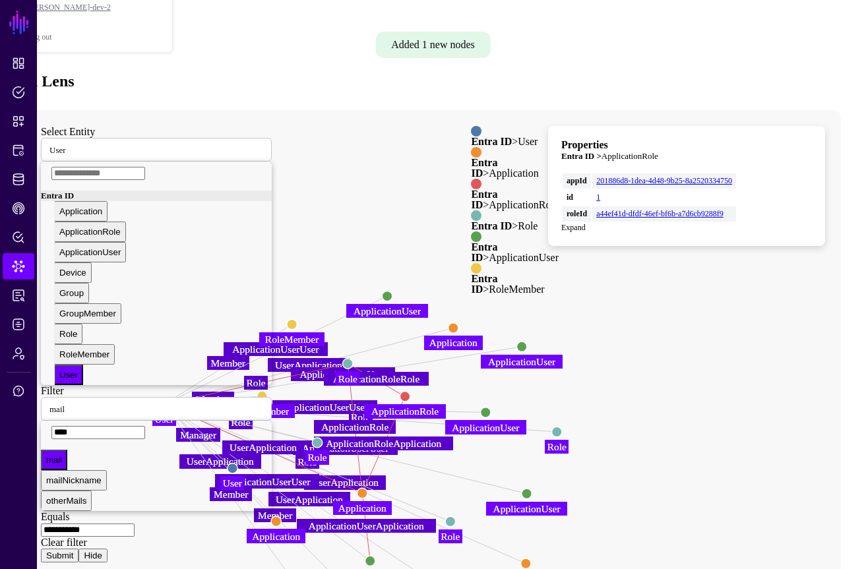
drag, startPoint x: 457, startPoint y: 367, endPoint x: 194, endPoint y: 313, distance: 268.1
click at [169, 399] on circle at bounding box center [164, 404] width 10 height 10
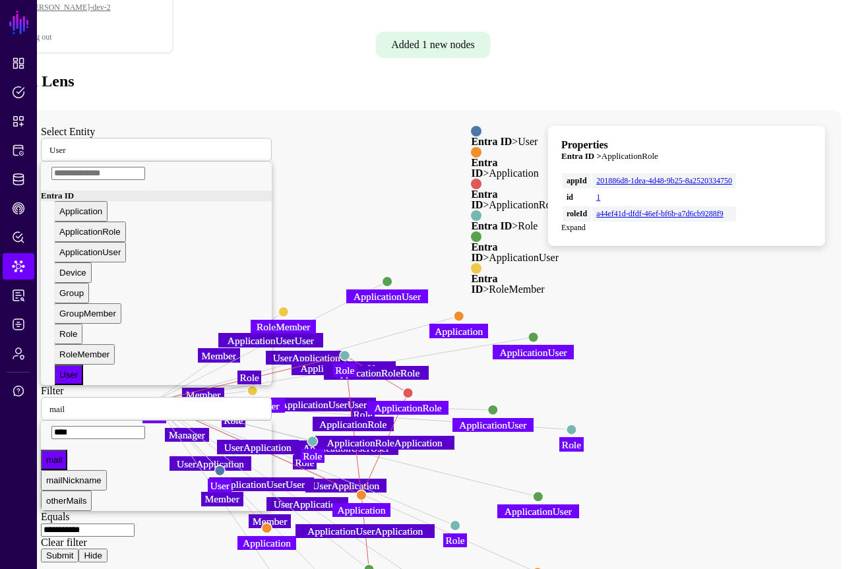
click at [79, 549] on button "Submit" at bounding box center [60, 556] width 38 height 14
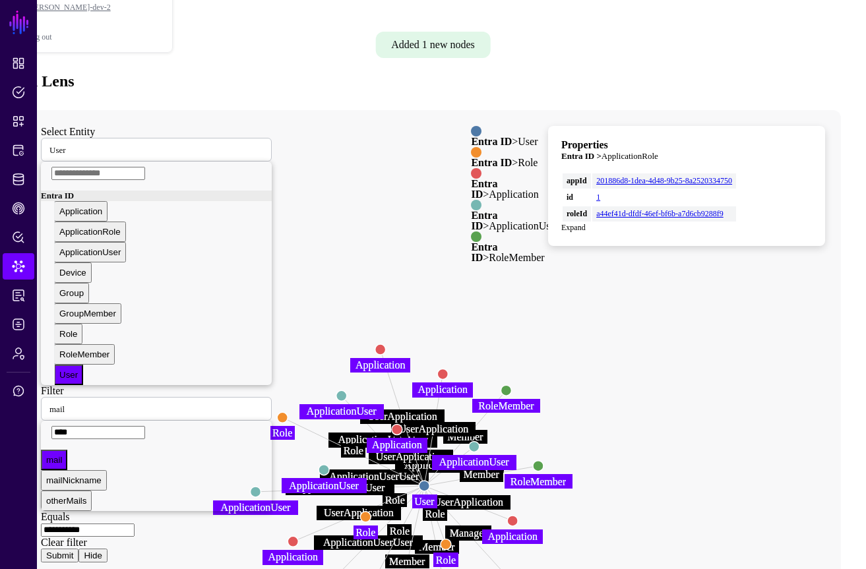
drag, startPoint x: 678, startPoint y: 273, endPoint x: 657, endPoint y: 323, distance: 53.8
click at [658, 385] on icon "ApplicationUserUser ApplicationUserUser ApplicationUserUser Member Member Appli…" at bounding box center [420, 374] width 790 height 528
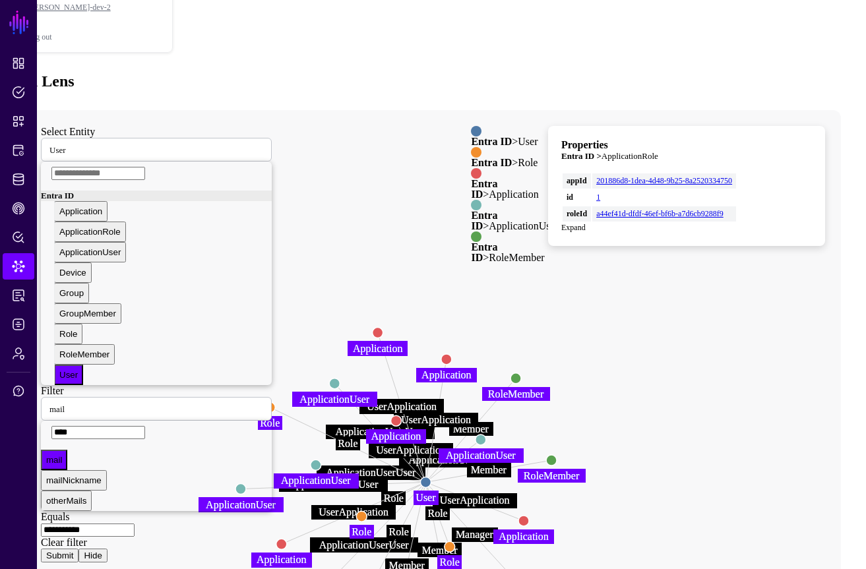
click at [402, 416] on circle at bounding box center [396, 421] width 11 height 11
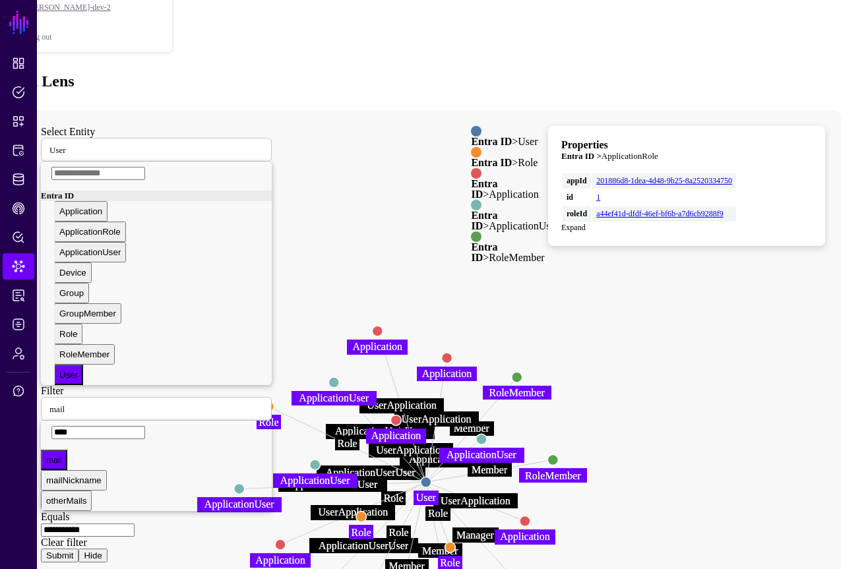
click at [401, 415] on circle at bounding box center [396, 420] width 11 height 11
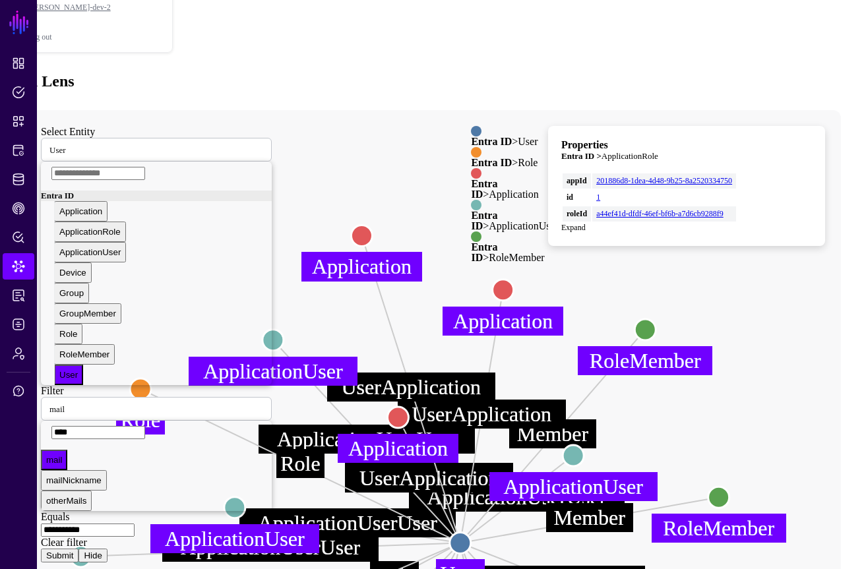
click at [408, 407] on circle at bounding box center [397, 417] width 21 height 21
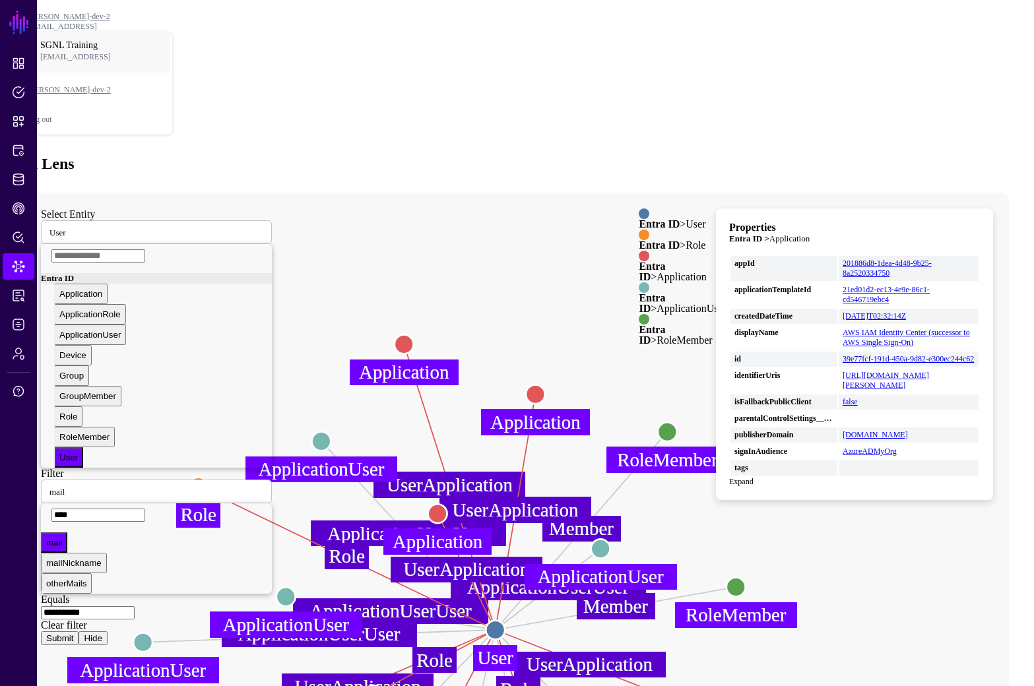
click at [815, 569] on icon "Member Member ApplicationUserUser Manager ApplicationUserUser Member Member App…" at bounding box center [420, 457] width 790 height 528
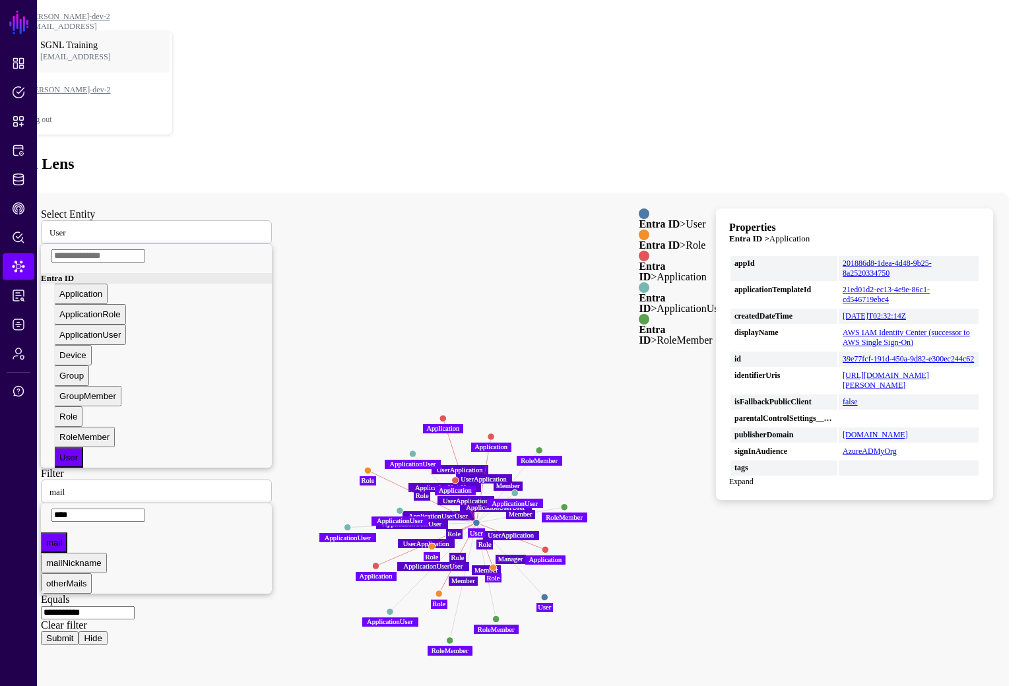
drag, startPoint x: 772, startPoint y: 558, endPoint x: 598, endPoint y: 441, distance: 209.4
click at [598, 441] on icon "Member Member ApplicationUserUser Manager ApplicationUserUser Member Member App…" at bounding box center [420, 457] width 790 height 528
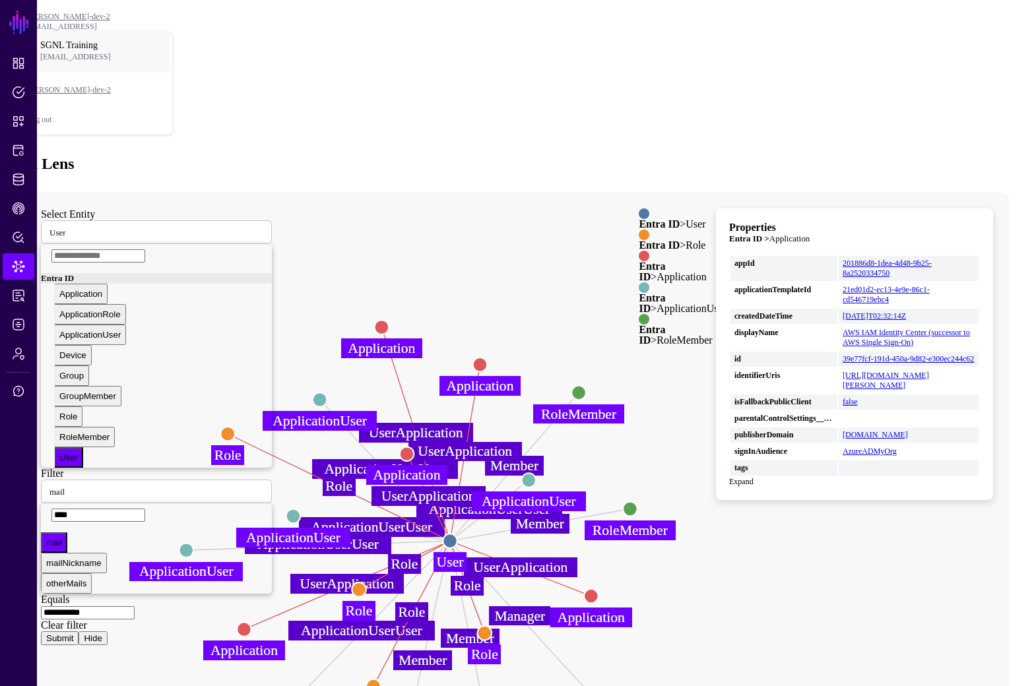
drag, startPoint x: 624, startPoint y: 453, endPoint x: 680, endPoint y: 465, distance: 56.8
click at [680, 466] on icon "Member Member ApplicationUserUser Manager ApplicationUserUser Member Member App…" at bounding box center [420, 457] width 790 height 528
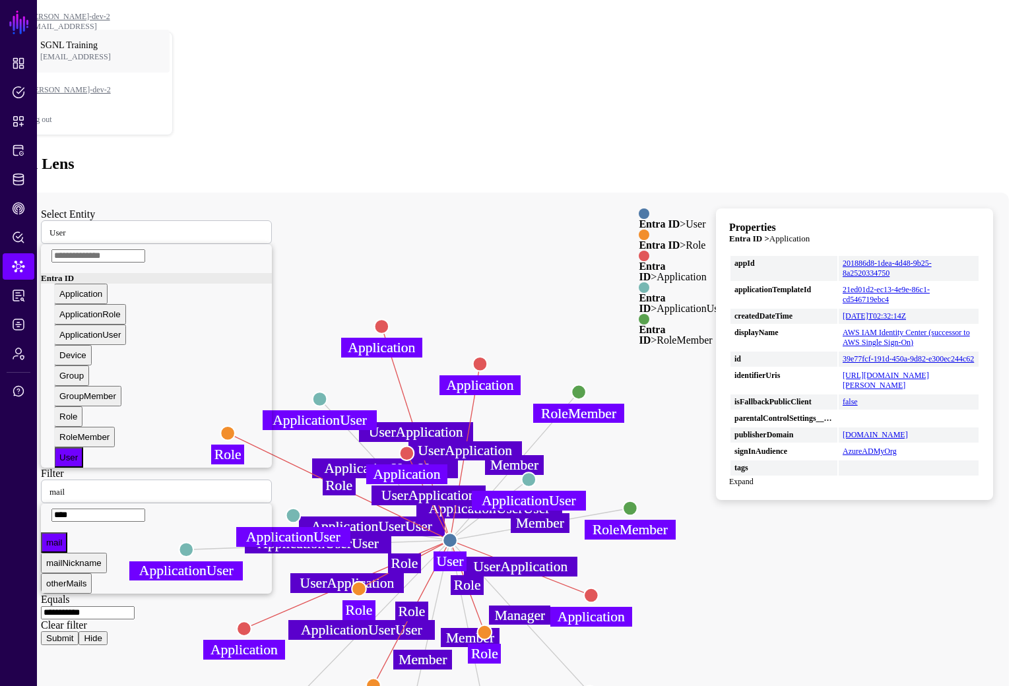
click at [414, 446] on circle at bounding box center [407, 453] width 15 height 15
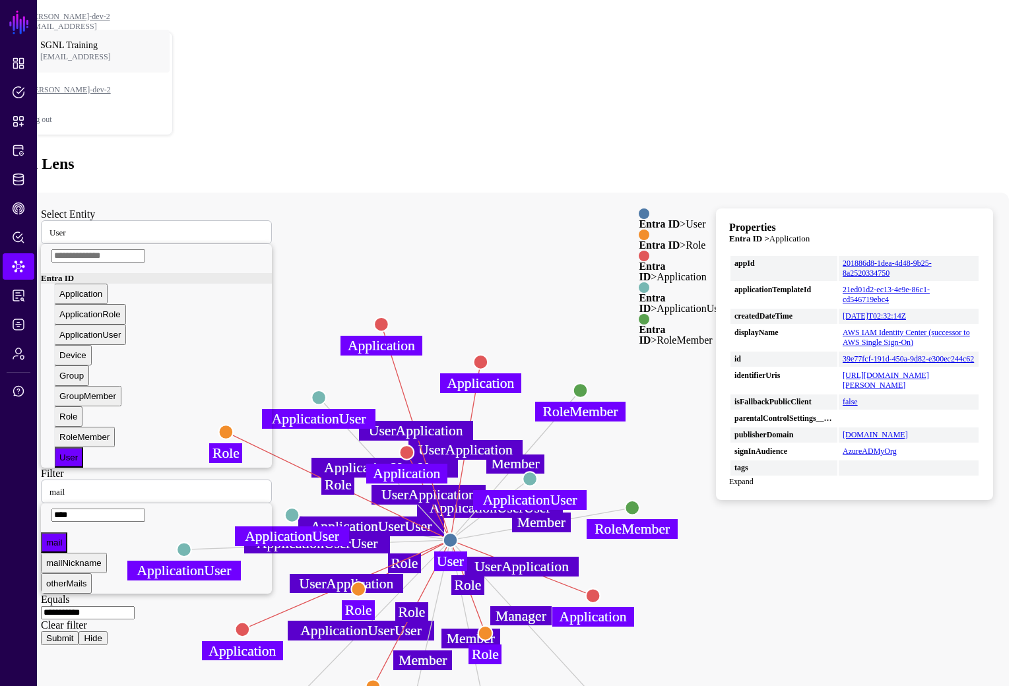
click at [754, 477] on link "Expand" at bounding box center [741, 481] width 24 height 9
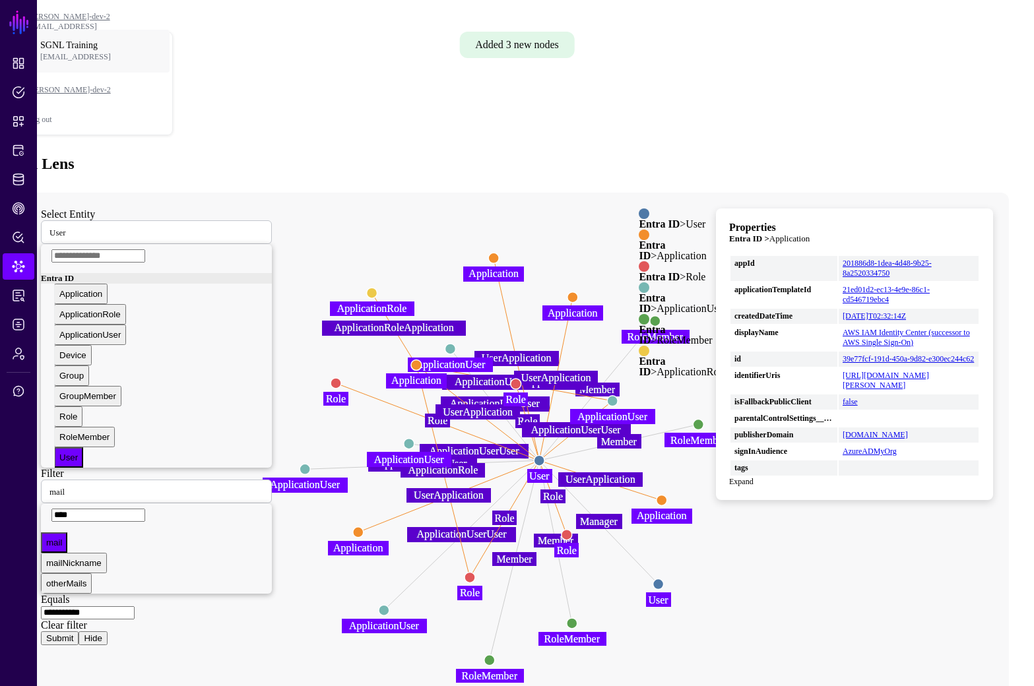
drag, startPoint x: 497, startPoint y: 408, endPoint x: 446, endPoint y: 280, distance: 137.7
click at [422, 360] on circle at bounding box center [416, 365] width 11 height 11
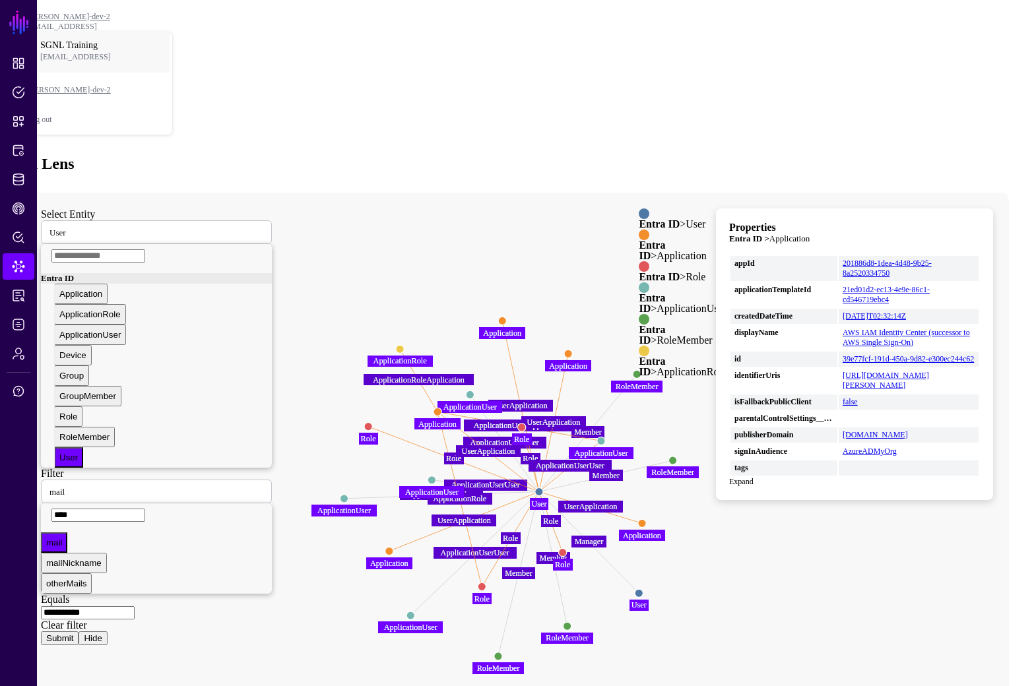
drag, startPoint x: 455, startPoint y: 290, endPoint x: 475, endPoint y: 323, distance: 38.5
click at [475, 323] on icon "Member Member ApplicationUserUser Manager ApplicationUserUser Member Member App…" at bounding box center [503, 457] width 957 height 528
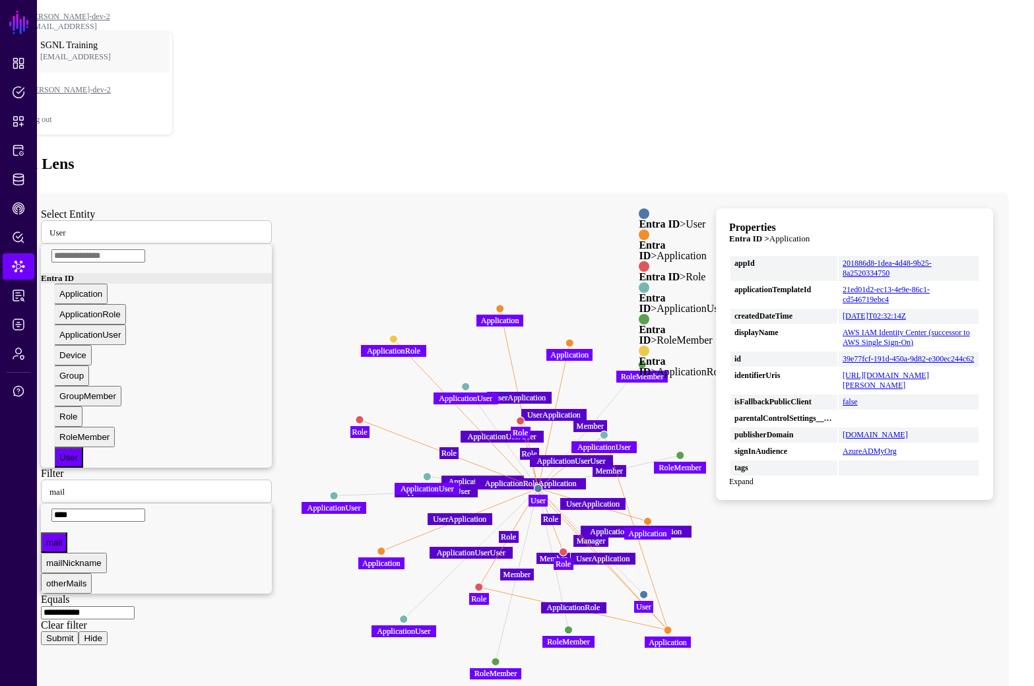
drag, startPoint x: 467, startPoint y: 325, endPoint x: 698, endPoint y: 547, distance: 320.1
click at [672, 569] on circle at bounding box center [668, 630] width 8 height 8
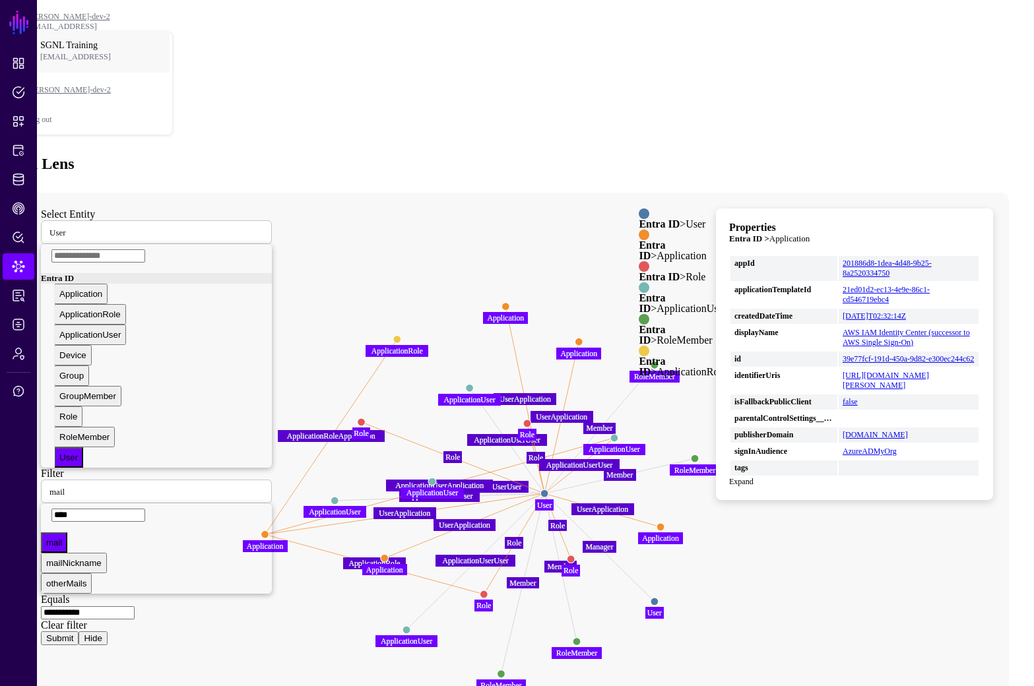
drag, startPoint x: 702, startPoint y: 546, endPoint x: 294, endPoint y: 445, distance: 420.7
click at [269, 530] on circle at bounding box center [265, 534] width 8 height 8
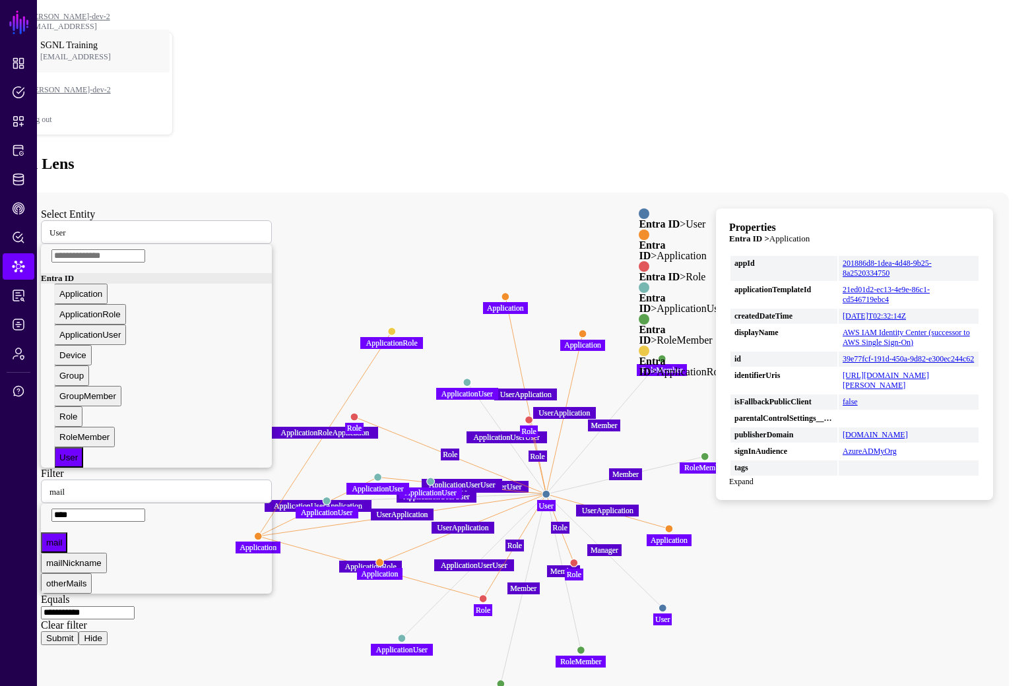
drag, startPoint x: 647, startPoint y: 352, endPoint x: 410, endPoint y: 389, distance: 239.8
click at [382, 473] on circle at bounding box center [378, 477] width 8 height 8
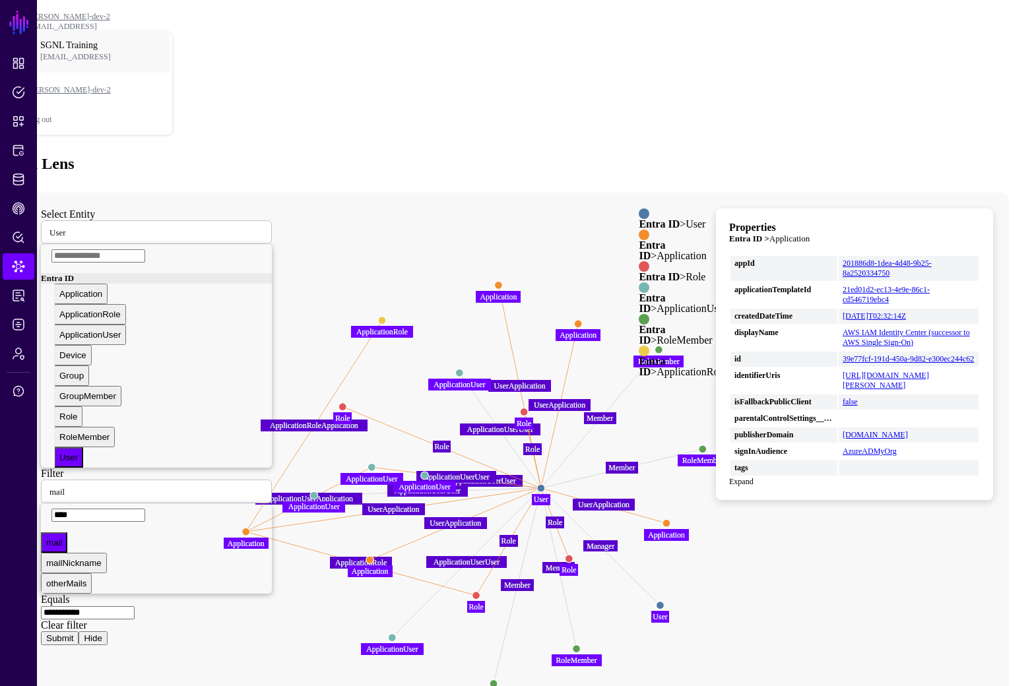
drag, startPoint x: 309, startPoint y: 517, endPoint x: 302, endPoint y: 511, distance: 9.4
click at [302, 511] on icon "Member Member ApplicationUserUser Manager ApplicationUserUser Member Member App…" at bounding box center [503, 457] width 957 height 528
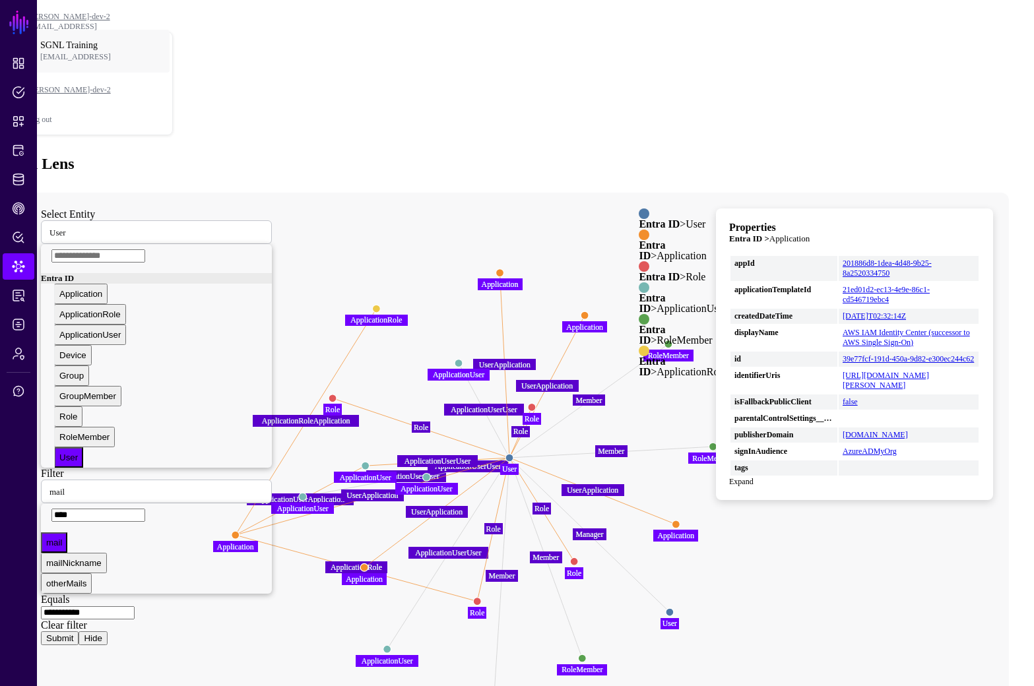
drag, startPoint x: 567, startPoint y: 402, endPoint x: 536, endPoint y: 371, distance: 43.9
click at [513, 454] on circle at bounding box center [509, 458] width 8 height 8
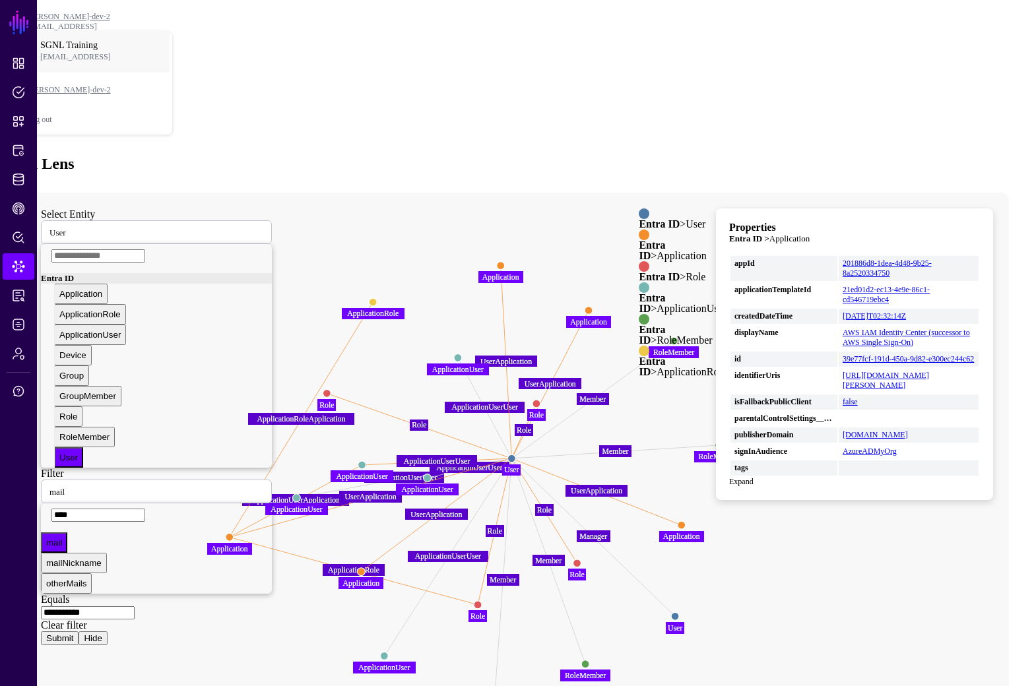
click at [805, 546] on icon "Member Member ApplicationUserUser Manager ApplicationUserUser Member Member App…" at bounding box center [503, 457] width 957 height 528
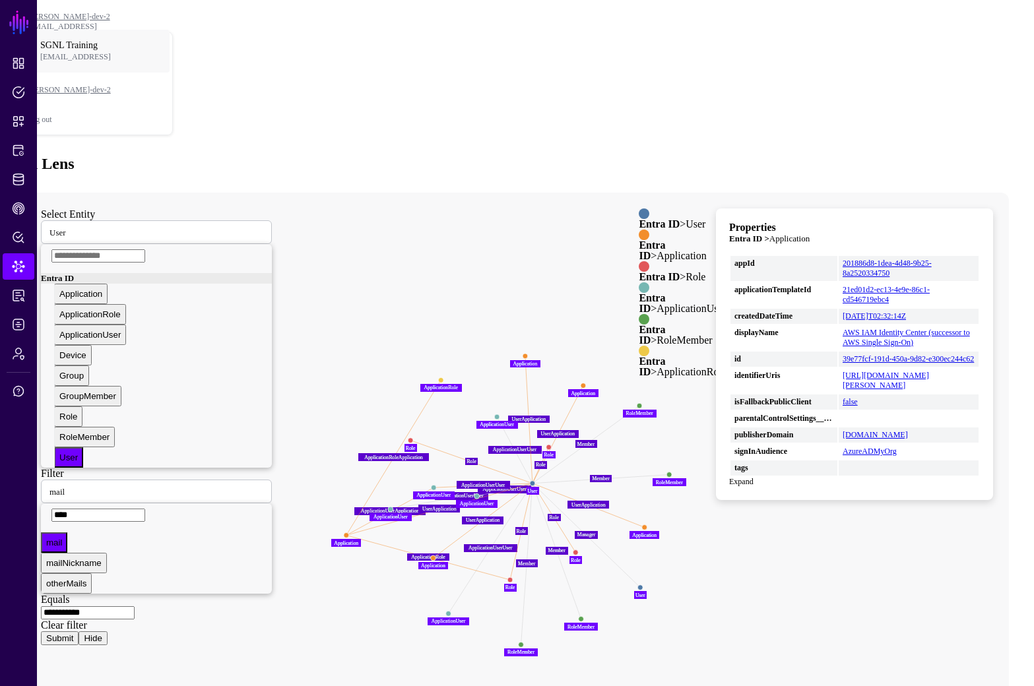
click at [472, 197] on icon "Member Member ApplicationUserUser Manager ApplicationUserUser Member Member App…" at bounding box center [503, 457] width 957 height 528
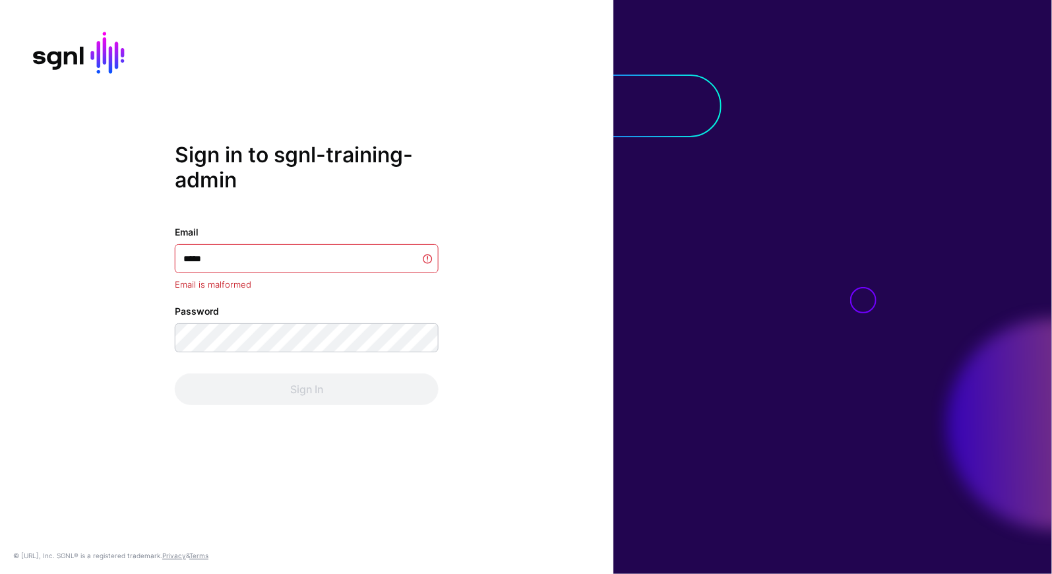
type input "******"
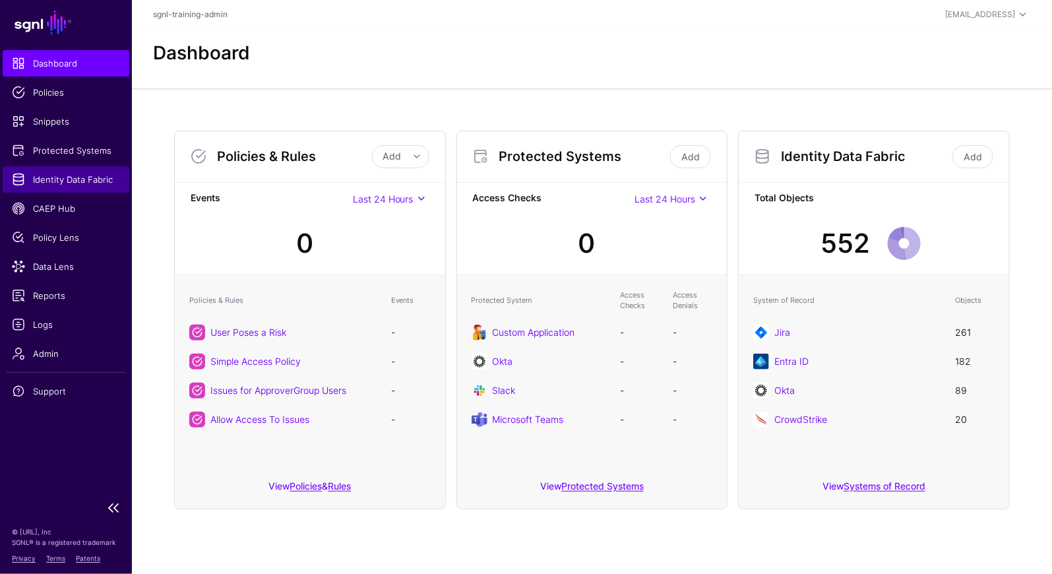
click at [65, 172] on link "Identity Data Fabric" at bounding box center [66, 179] width 127 height 26
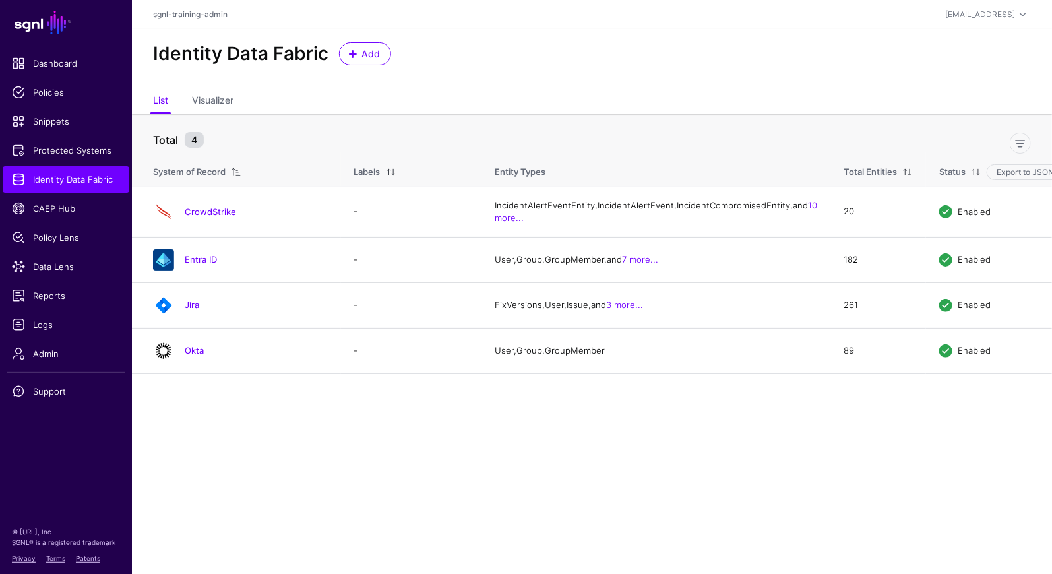
click at [196, 265] on link "Entra ID" at bounding box center [201, 259] width 32 height 11
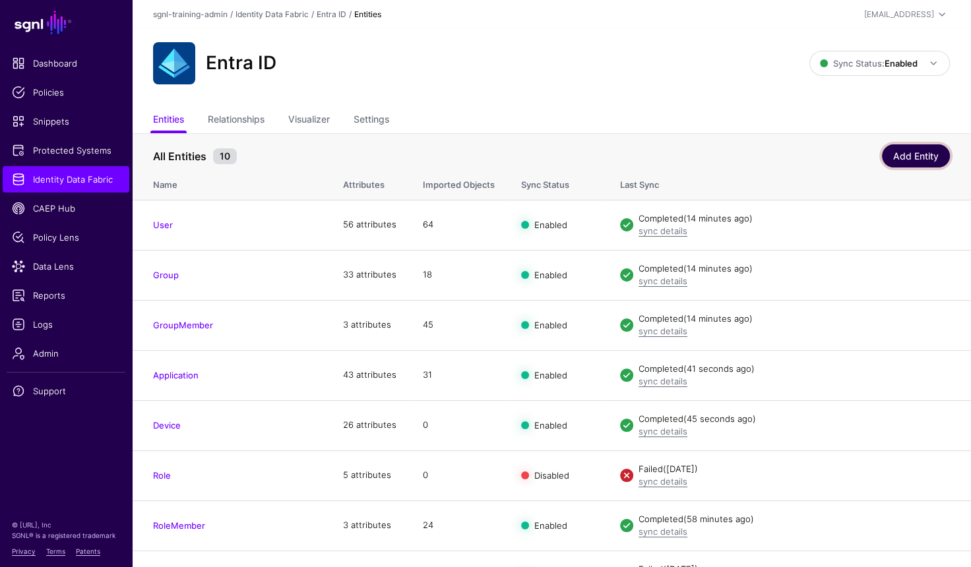
click at [916, 148] on link "Add Entity" at bounding box center [916, 155] width 68 height 23
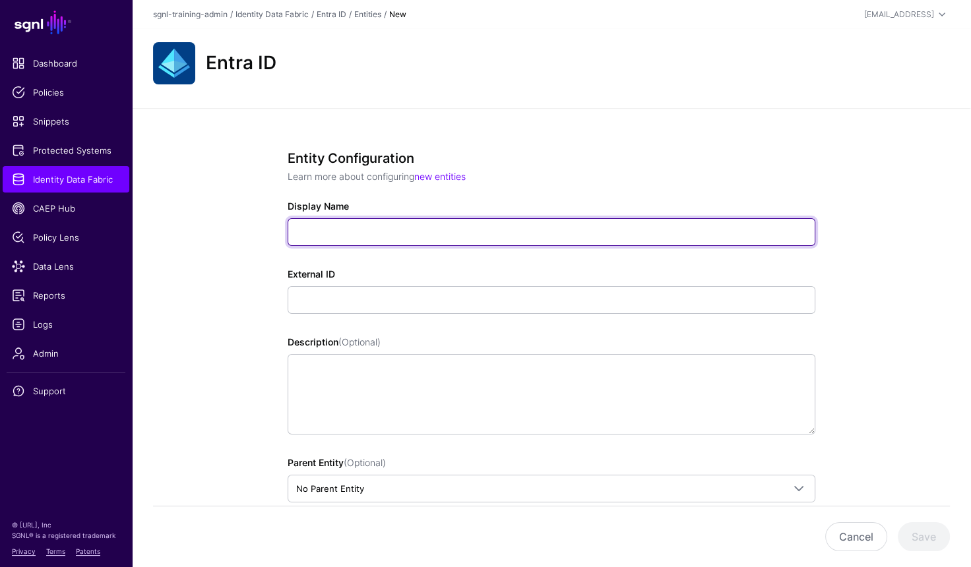
click at [432, 234] on input "Display Name" at bounding box center [552, 232] width 528 height 28
type input "**********"
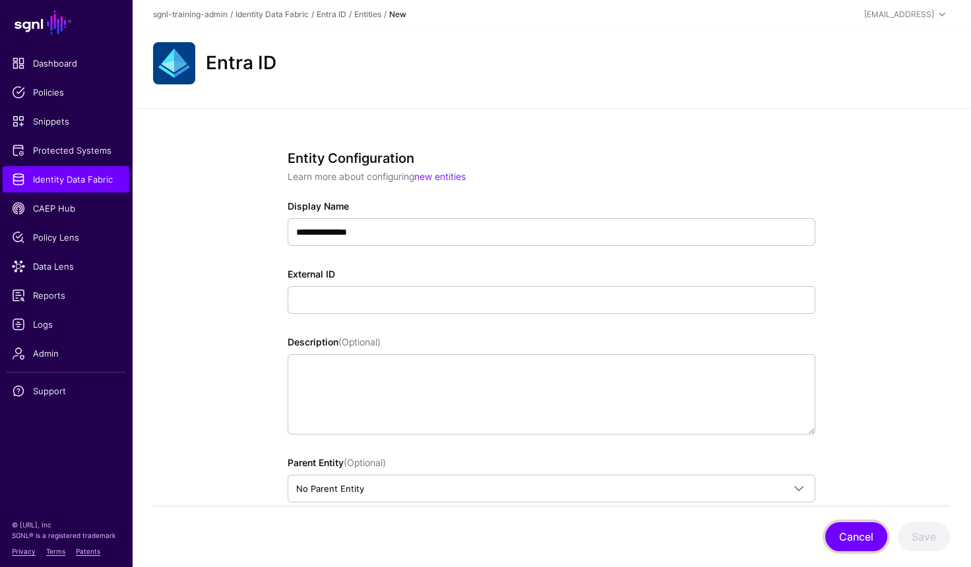
click at [846, 523] on button "Cancel" at bounding box center [856, 537] width 62 height 29
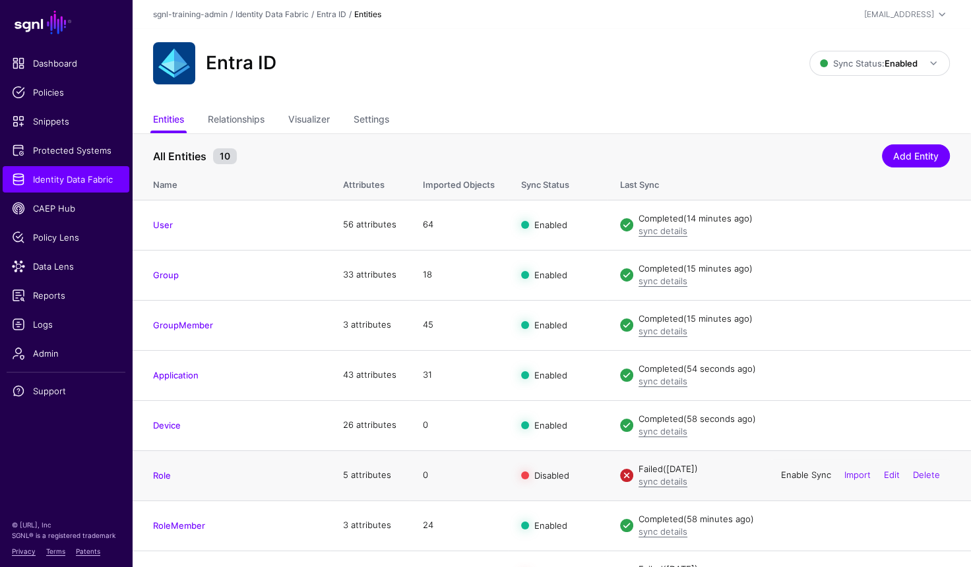
click at [803, 475] on link "Enable Sync" at bounding box center [806, 475] width 50 height 11
click at [802, 476] on link "Disable Sync" at bounding box center [805, 475] width 52 height 11
click at [802, 476] on link "Enable Sync" at bounding box center [806, 475] width 50 height 11
click at [563, 67] on div "Entra ID" at bounding box center [481, 63] width 667 height 42
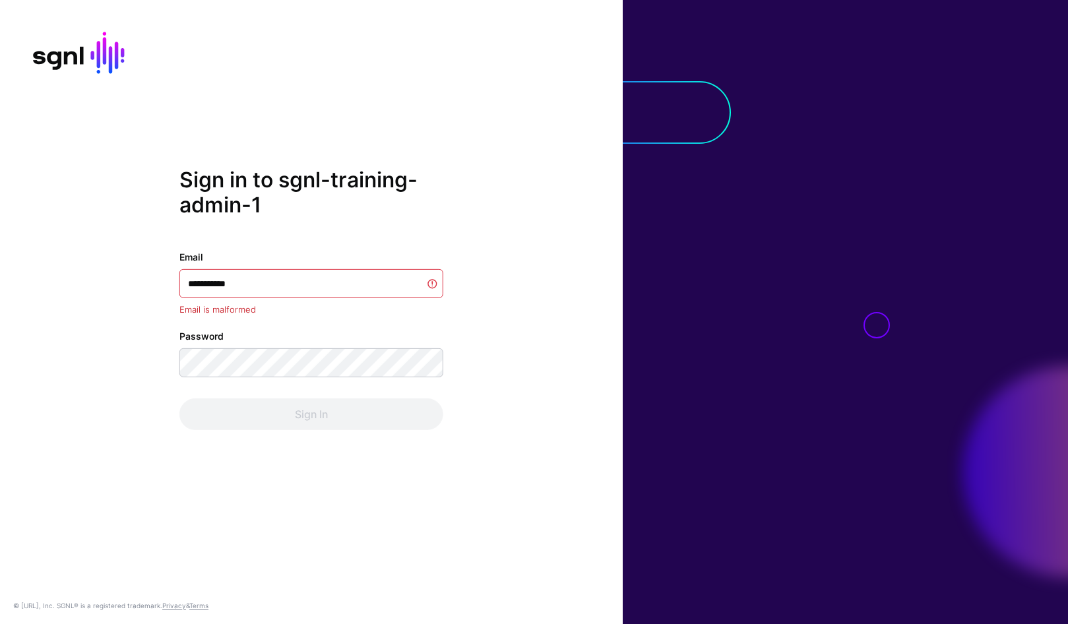
type input "**********"
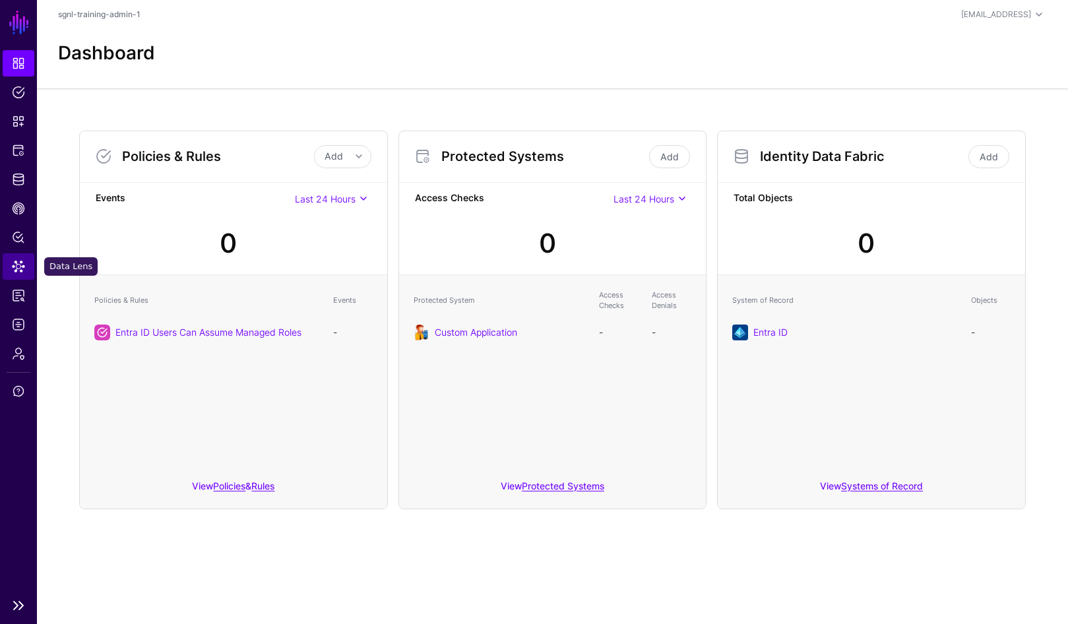
click at [24, 257] on link "Data Lens" at bounding box center [19, 266] width 32 height 26
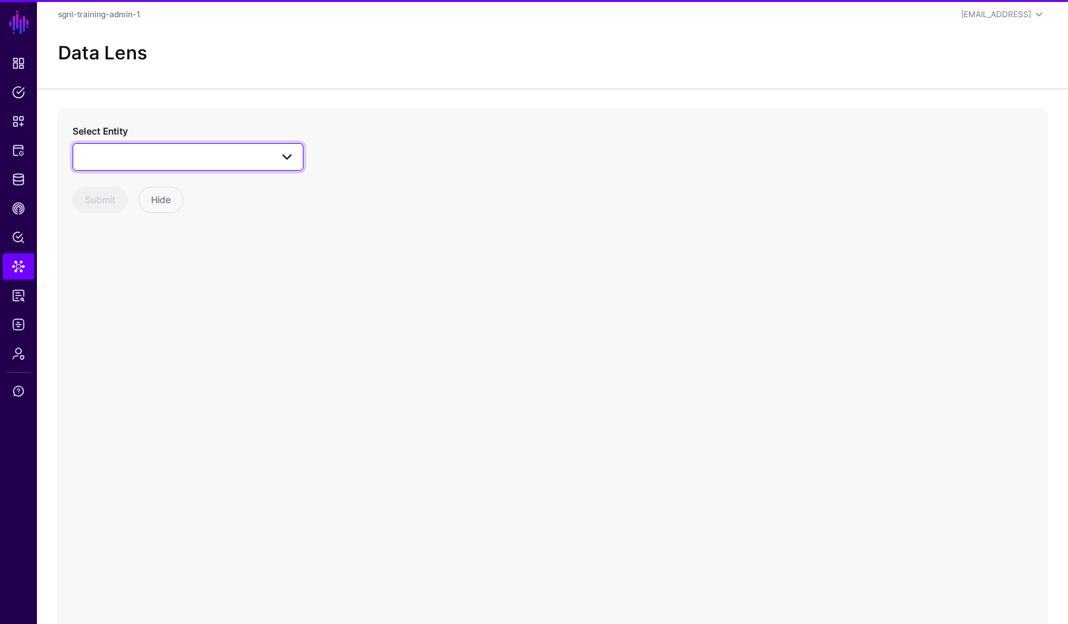
click at [166, 144] on link at bounding box center [188, 157] width 231 height 28
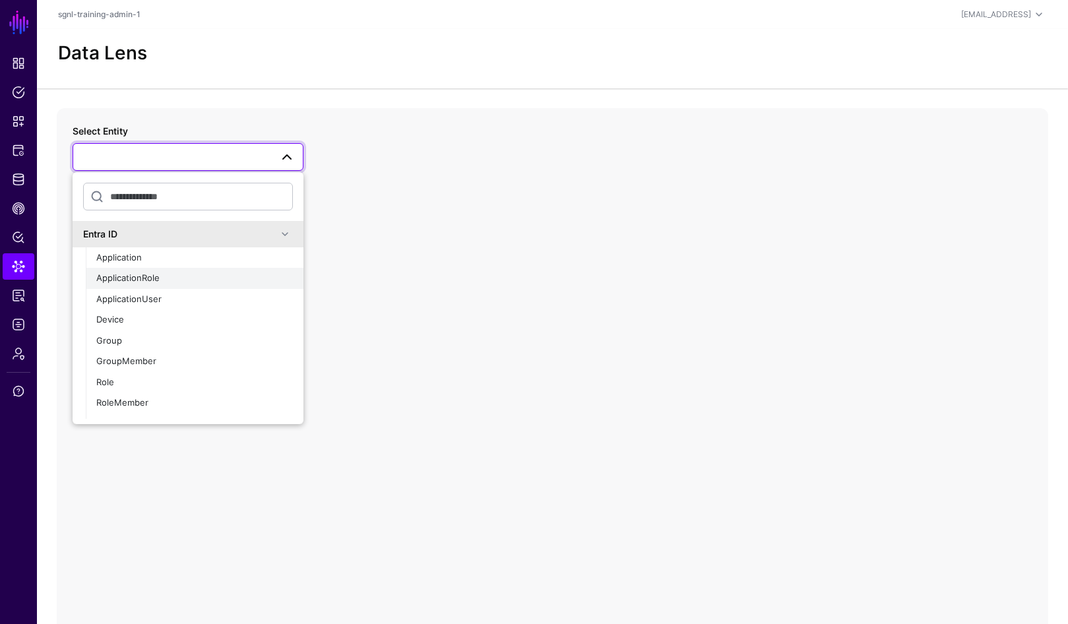
click at [137, 273] on span "ApplicationRole" at bounding box center [127, 278] width 63 height 11
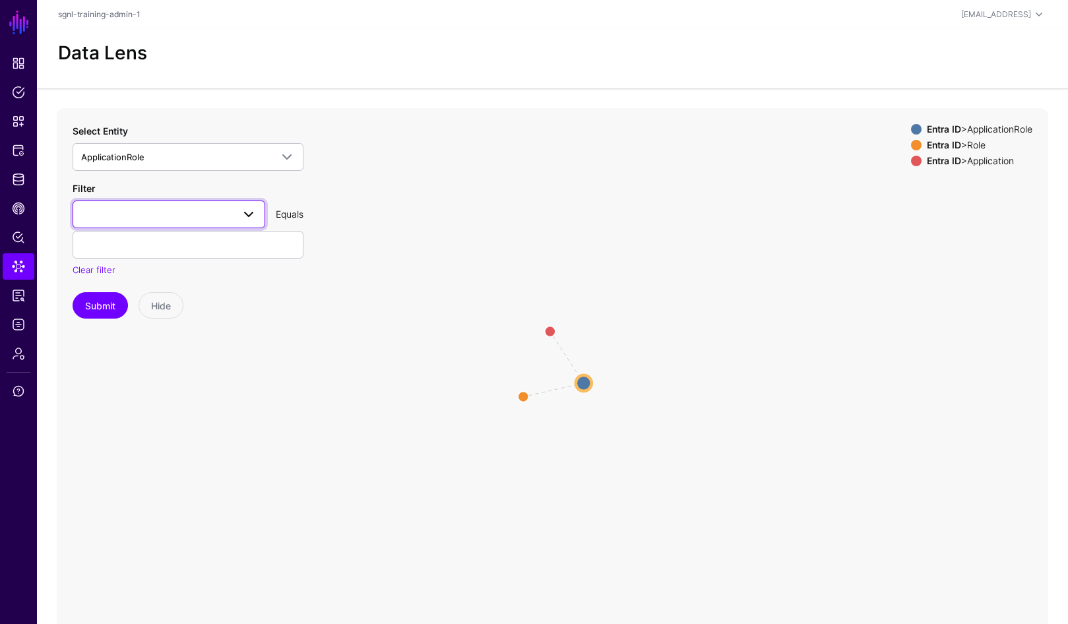
click at [175, 216] on span at bounding box center [169, 215] width 176 height 16
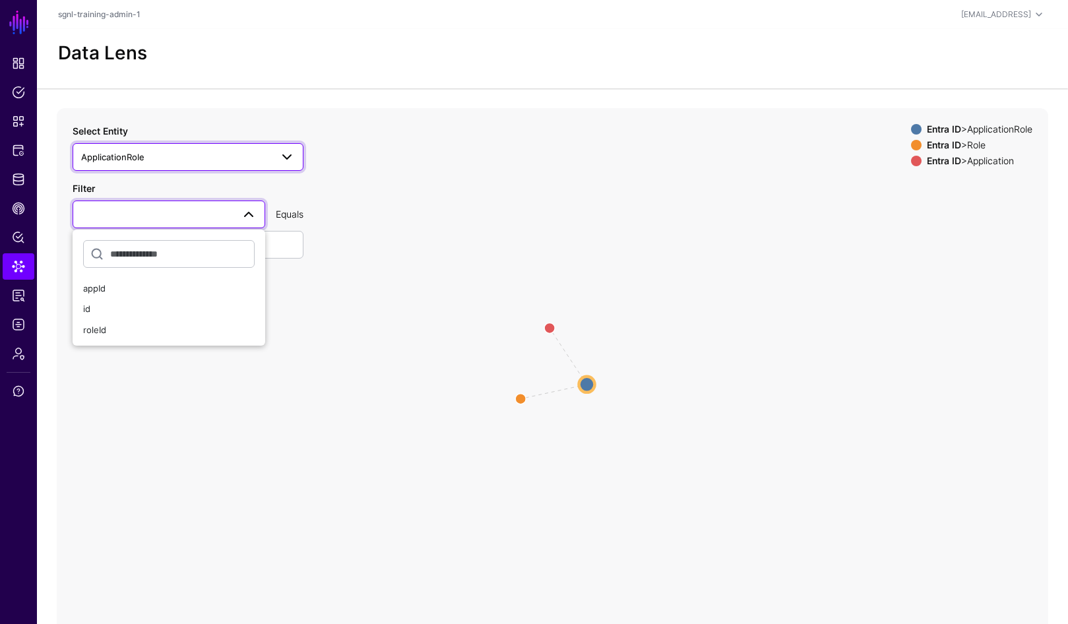
click at [246, 146] on link "ApplicationRole" at bounding box center [188, 157] width 231 height 28
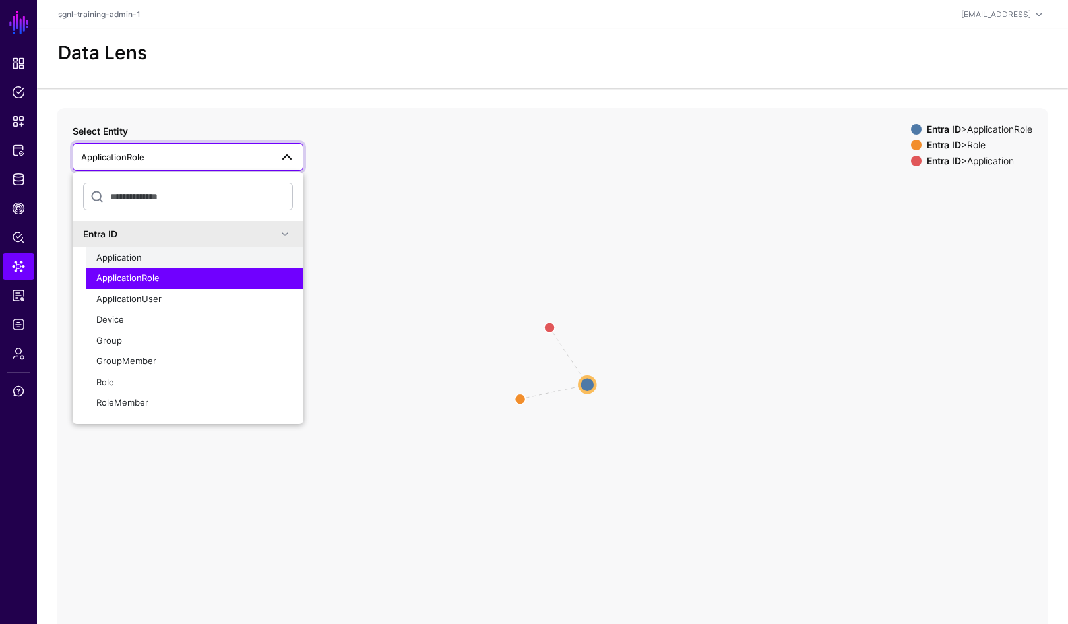
click at [137, 257] on span "Application" at bounding box center [119, 257] width 46 height 11
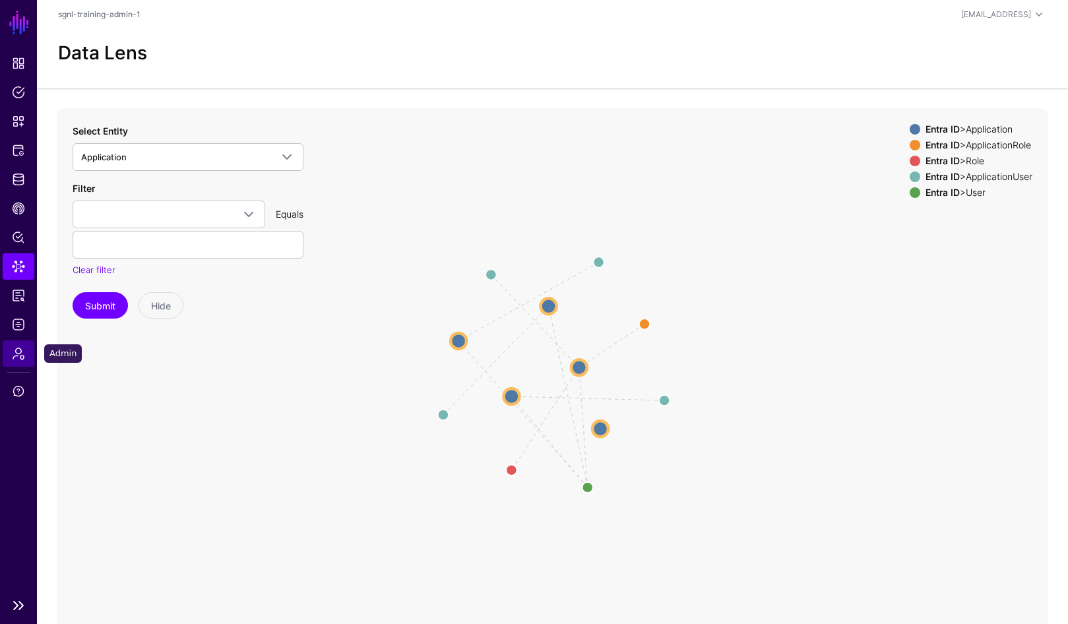
click at [21, 350] on span "Admin" at bounding box center [18, 353] width 13 height 13
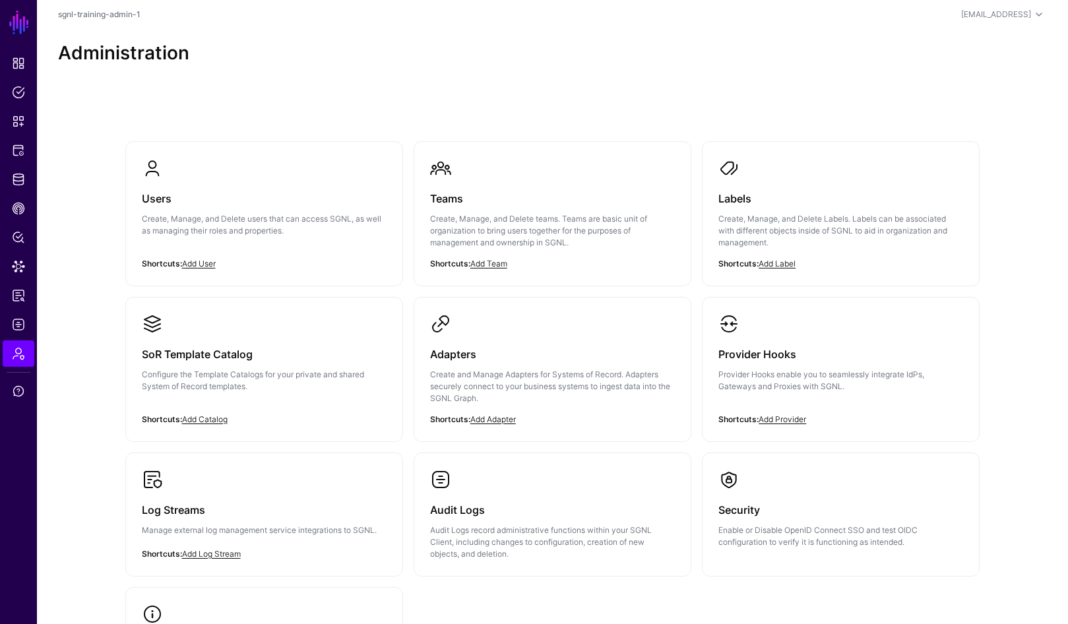
scroll to position [162, 0]
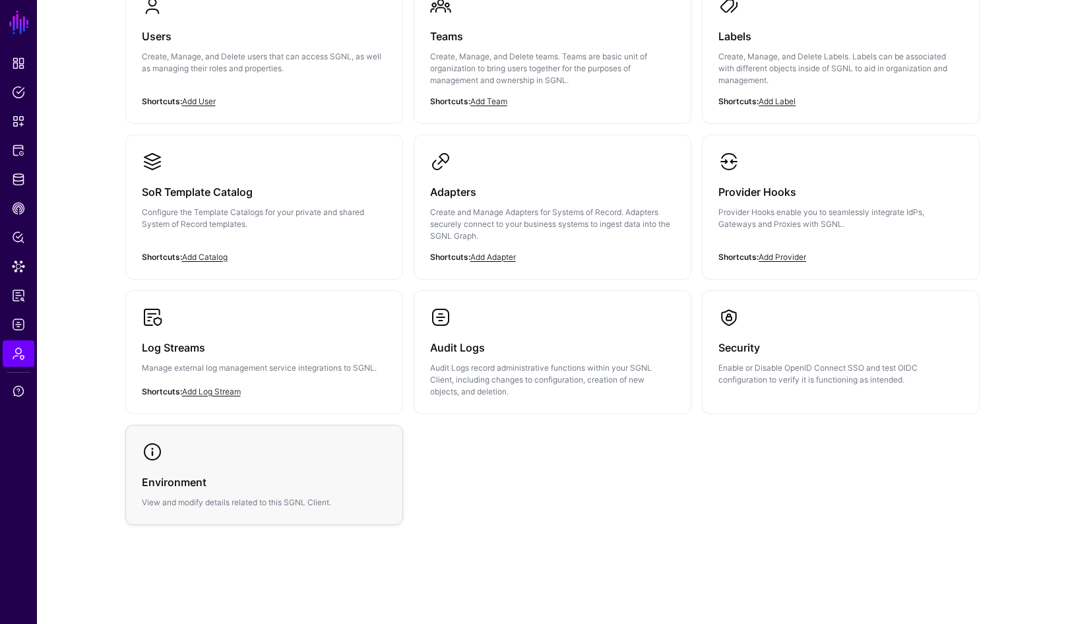
click at [305, 487] on h3 "Environment" at bounding box center [264, 482] width 245 height 18
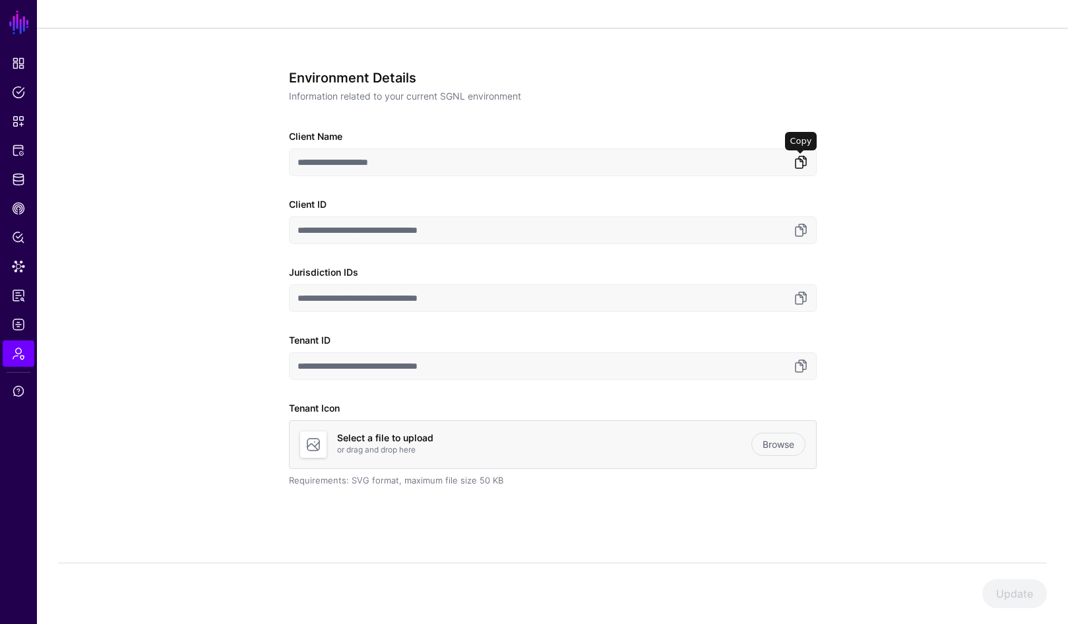
click at [795, 168] on link at bounding box center [801, 162] width 16 height 16
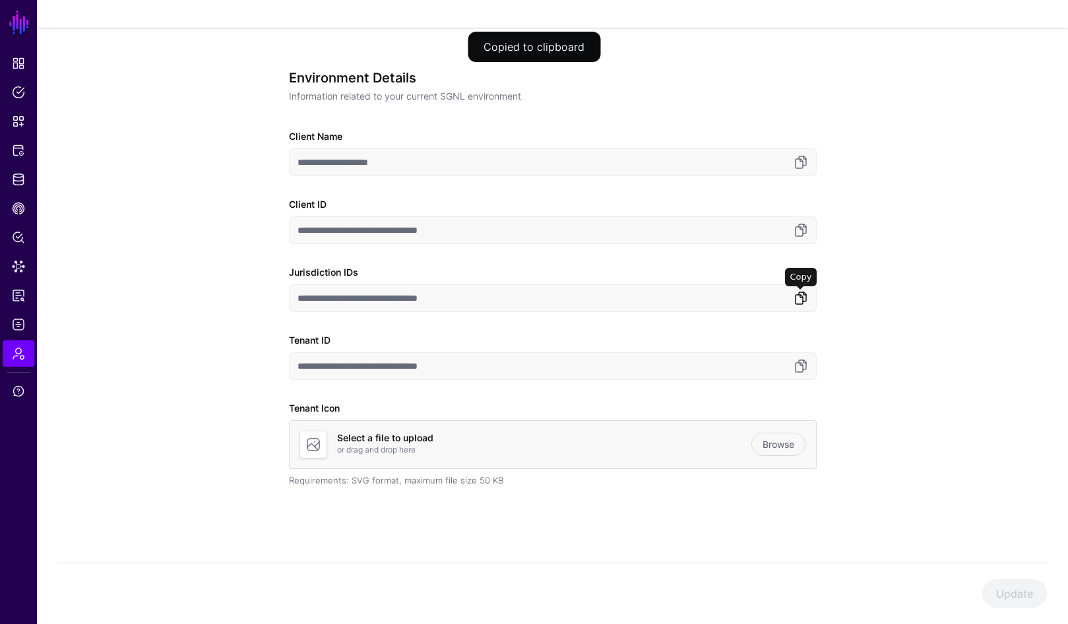
click at [806, 296] on link at bounding box center [801, 298] width 16 height 16
click at [804, 368] on link at bounding box center [801, 366] width 16 height 16
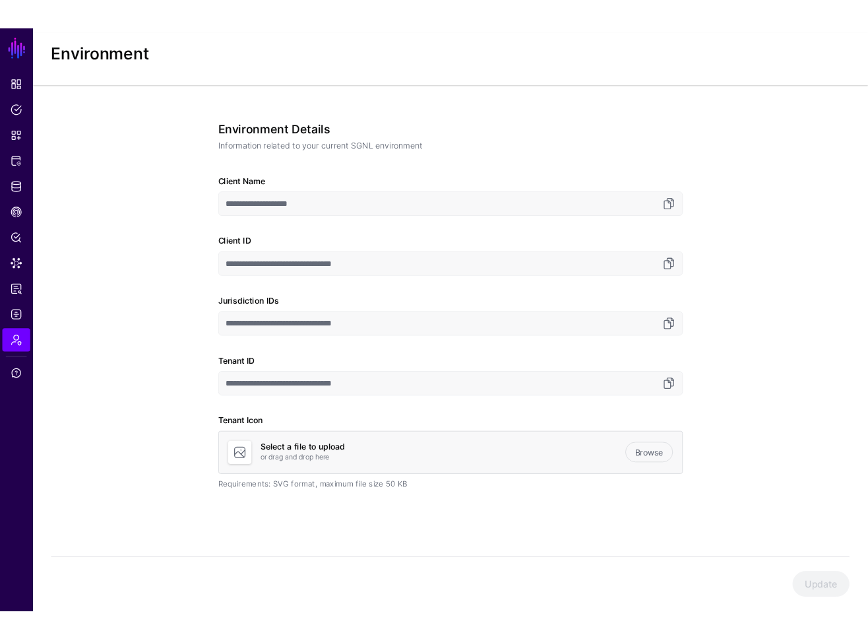
scroll to position [18, 0]
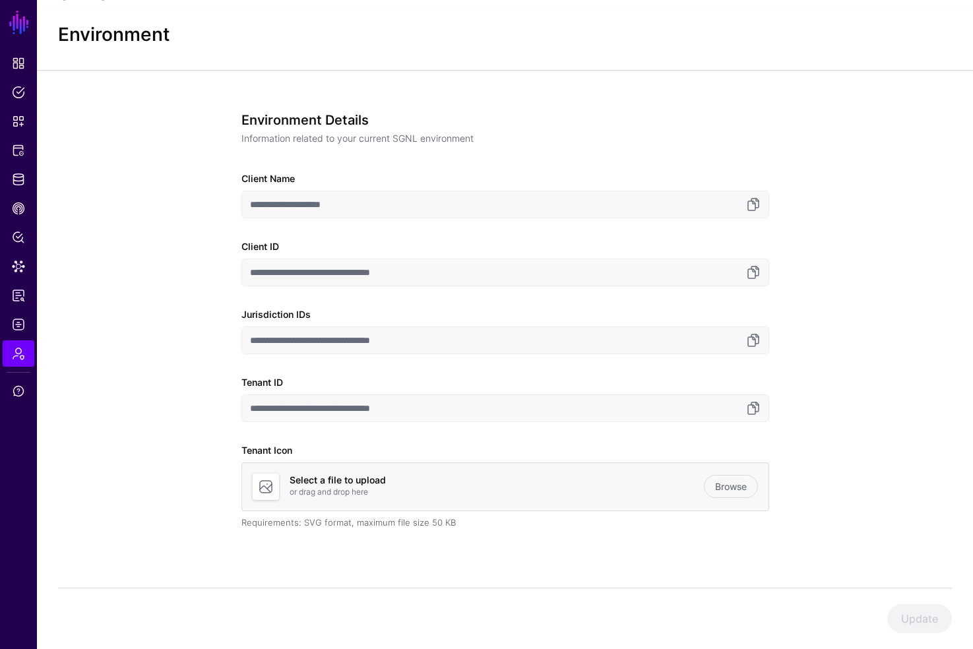
click at [831, 169] on div "**********" at bounding box center [505, 368] width 936 height 597
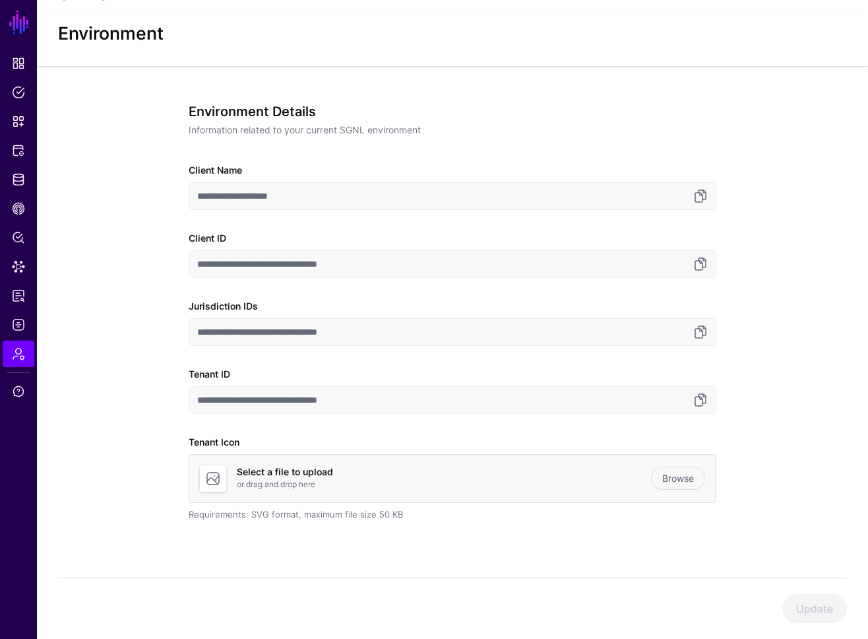
click at [46, 149] on div "**********" at bounding box center [452, 362] width 831 height 592
click at [32, 154] on link "Protected Systems" at bounding box center [19, 150] width 32 height 26
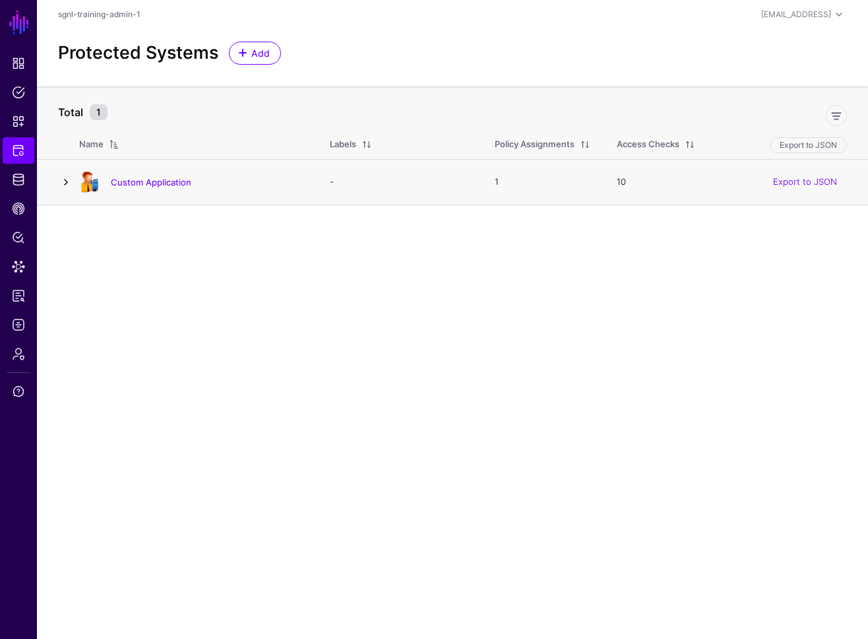
click at [67, 187] on link at bounding box center [66, 182] width 16 height 16
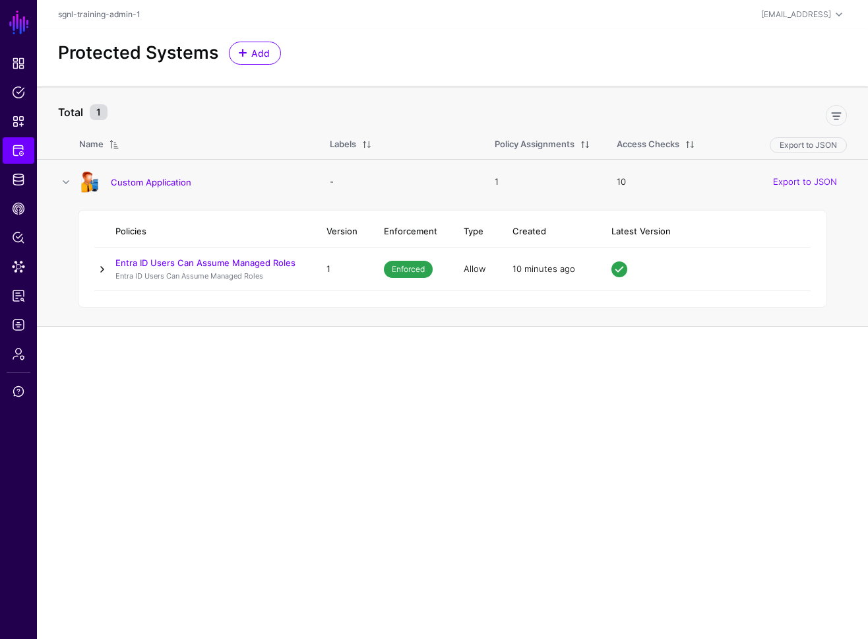
click at [102, 268] on link at bounding box center [102, 269] width 16 height 16
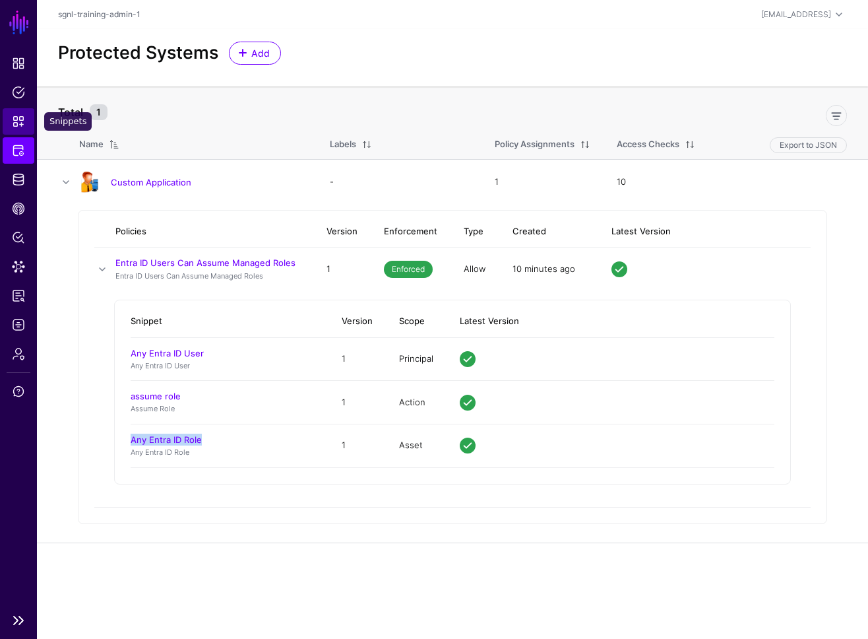
click at [16, 129] on link "Snippets" at bounding box center [19, 121] width 32 height 26
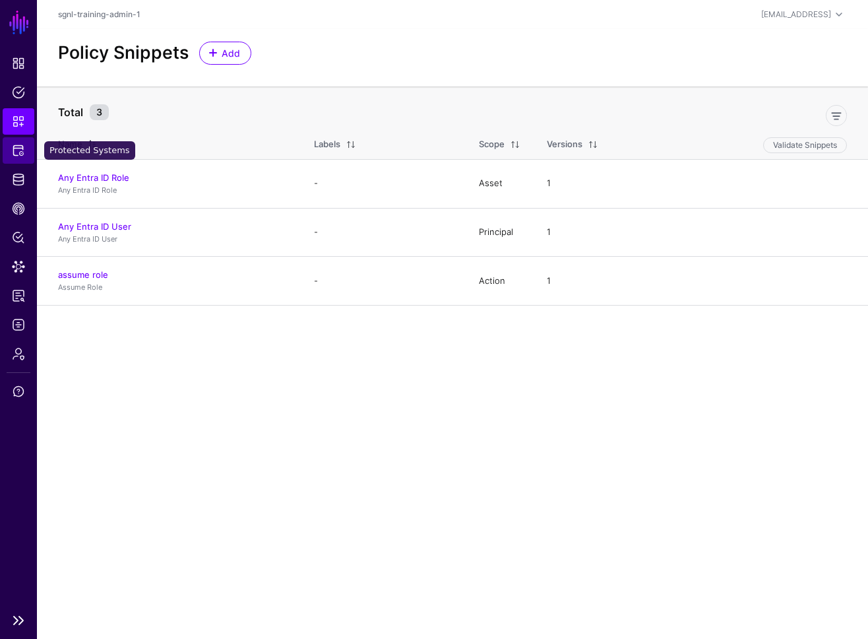
click at [19, 163] on link "Protected Systems" at bounding box center [19, 150] width 32 height 26
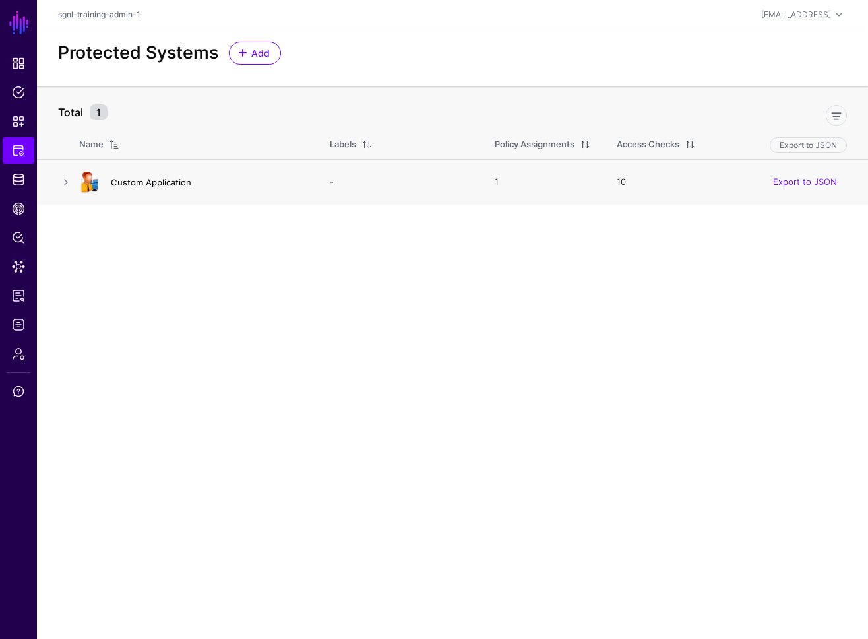
click at [183, 187] on h4 "Custom Application" at bounding box center [207, 182] width 193 height 12
click at [183, 185] on link "Custom Application" at bounding box center [151, 182] width 80 height 11
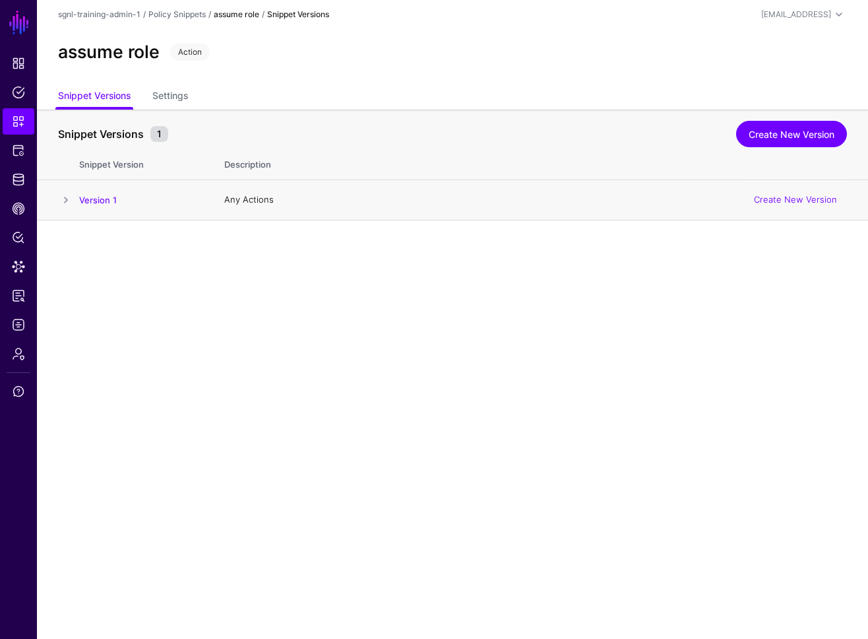
click at [59, 200] on span at bounding box center [66, 200] width 16 height 16
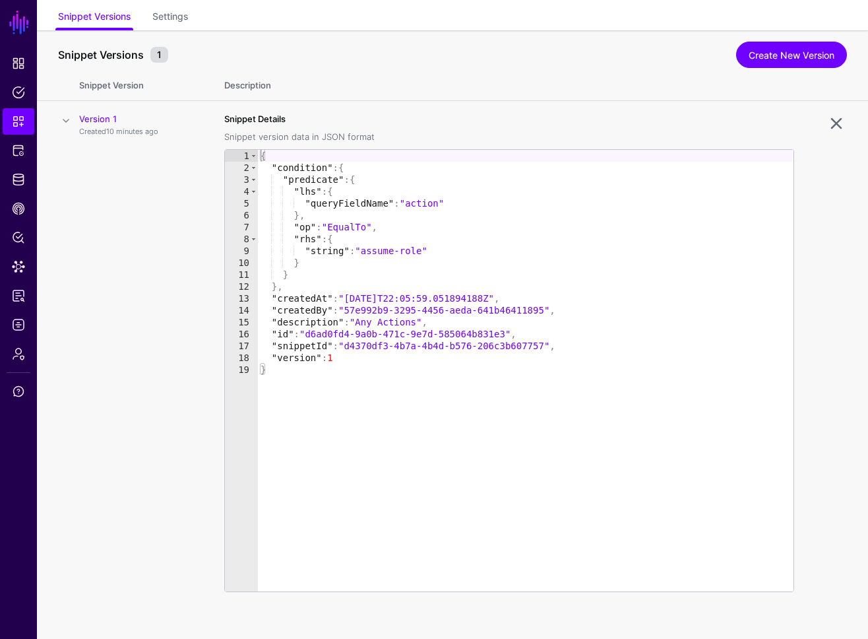
scroll to position [84, 0]
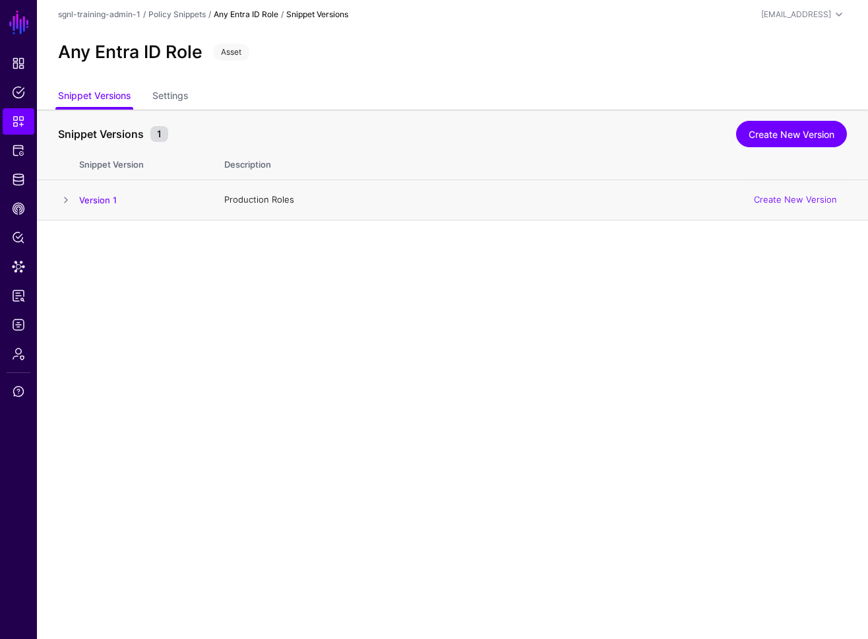
click at [64, 199] on span at bounding box center [66, 200] width 16 height 16
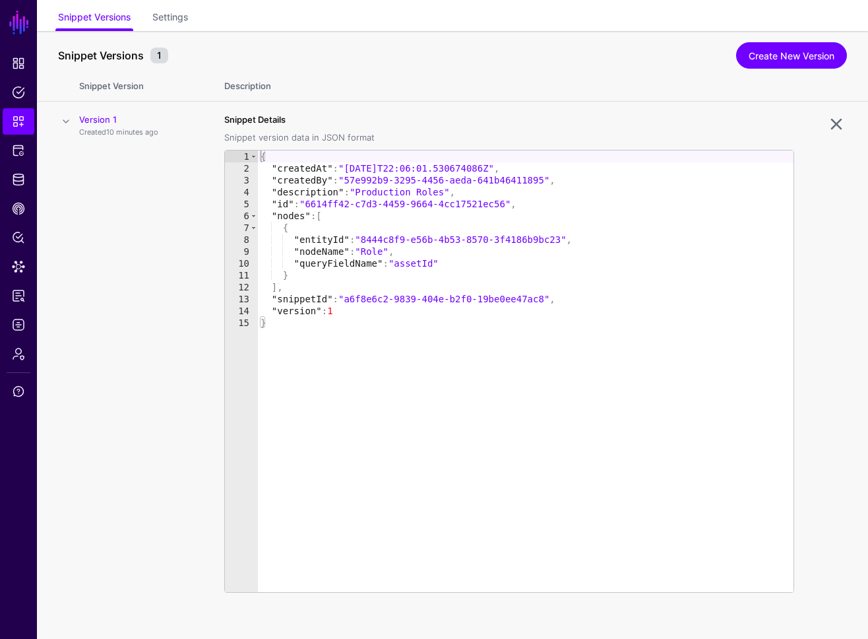
scroll to position [84, 0]
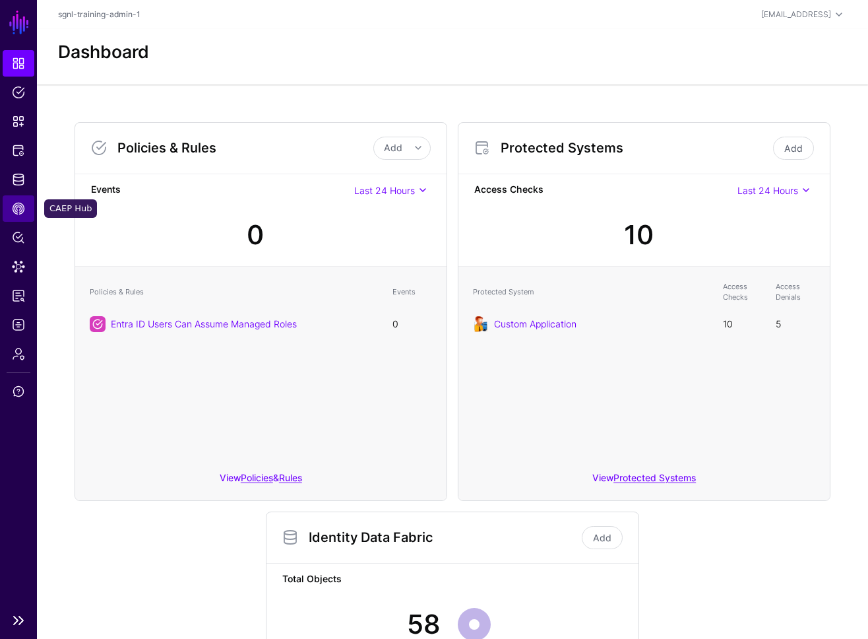
click at [18, 197] on link "CAEP Hub" at bounding box center [19, 208] width 32 height 26
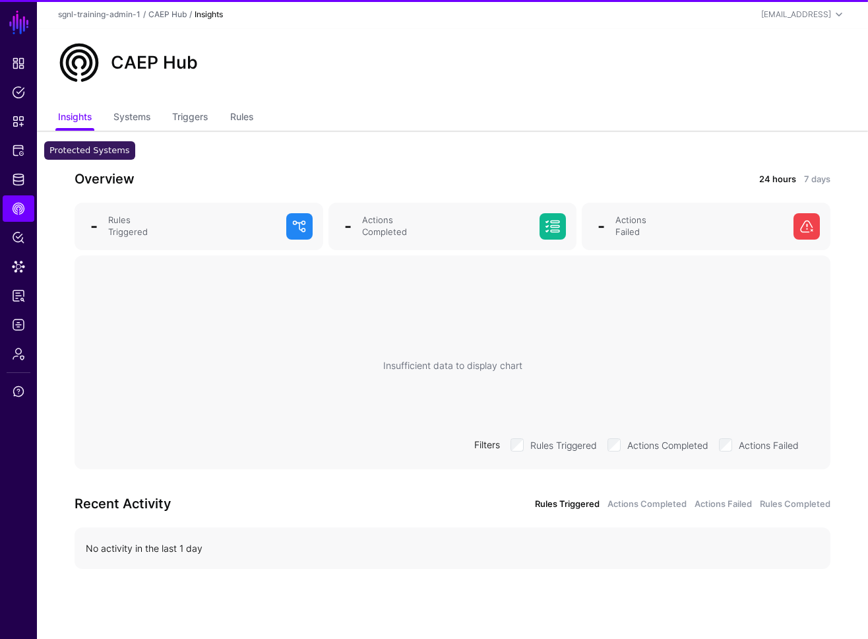
drag, startPoint x: 18, startPoint y: 146, endPoint x: 38, endPoint y: 144, distance: 19.3
click at [18, 147] on span "Protected Systems" at bounding box center [18, 150] width 13 height 13
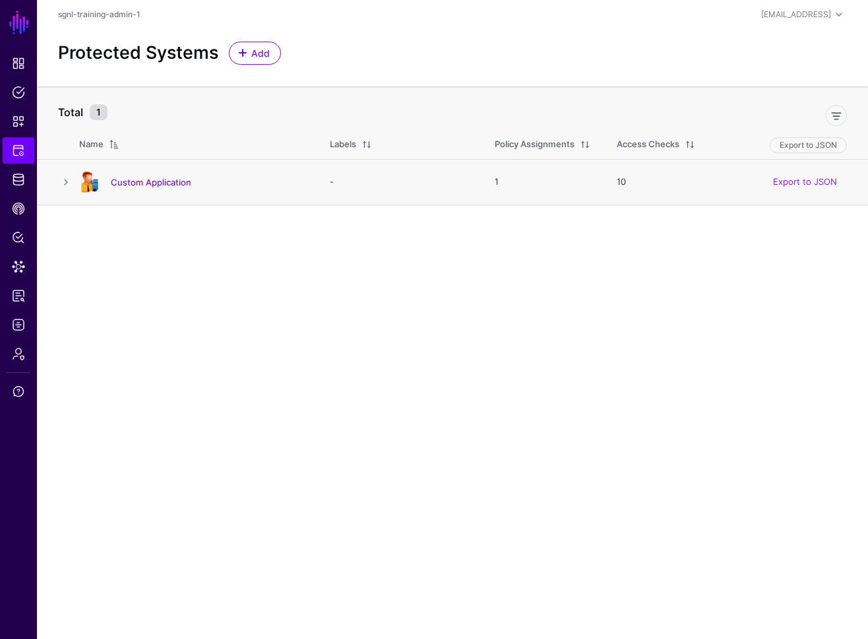
click at [151, 194] on td "Custom Application" at bounding box center [198, 182] width 238 height 46
click at [153, 187] on h4 "Custom Application" at bounding box center [207, 182] width 193 height 12
click at [168, 174] on div "Custom Application" at bounding box center [191, 182] width 235 height 21
click at [173, 179] on link "Custom Application" at bounding box center [151, 182] width 80 height 11
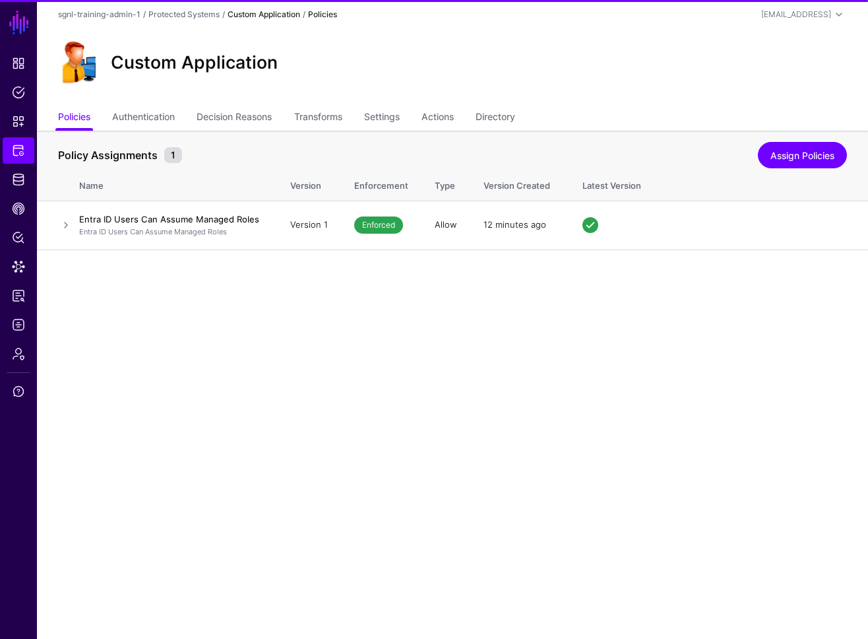
click at [536, 112] on ul "Policies Authentication Decision Reasons Transforms Settings Actions Directory" at bounding box center [452, 118] width 789 height 25
drag, startPoint x: 512, startPoint y: 113, endPoint x: 522, endPoint y: 115, distance: 10.1
click at [512, 113] on link "Directory" at bounding box center [496, 118] width 40 height 25
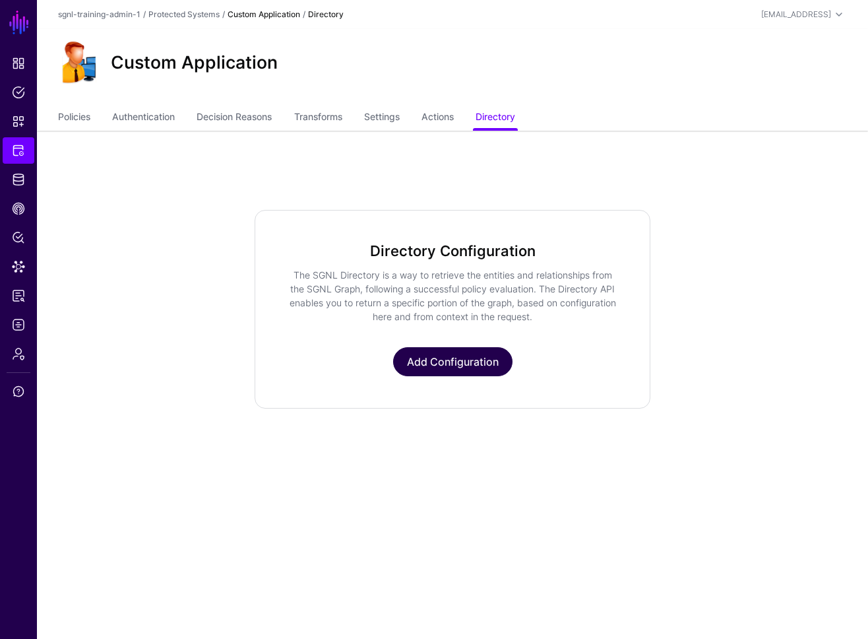
click at [447, 366] on link "Add Configuration" at bounding box center [452, 361] width 119 height 29
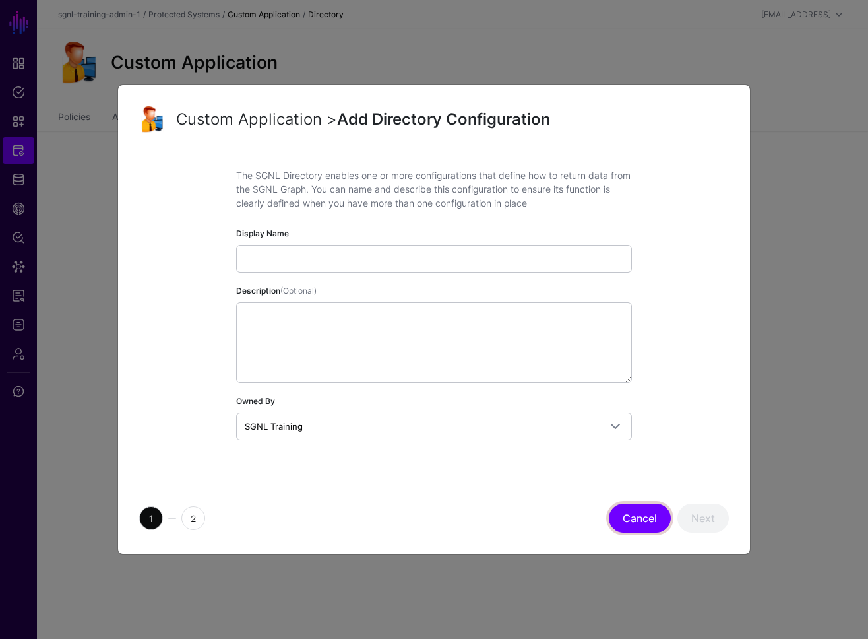
click at [652, 517] on button "Cancel" at bounding box center [640, 517] width 62 height 29
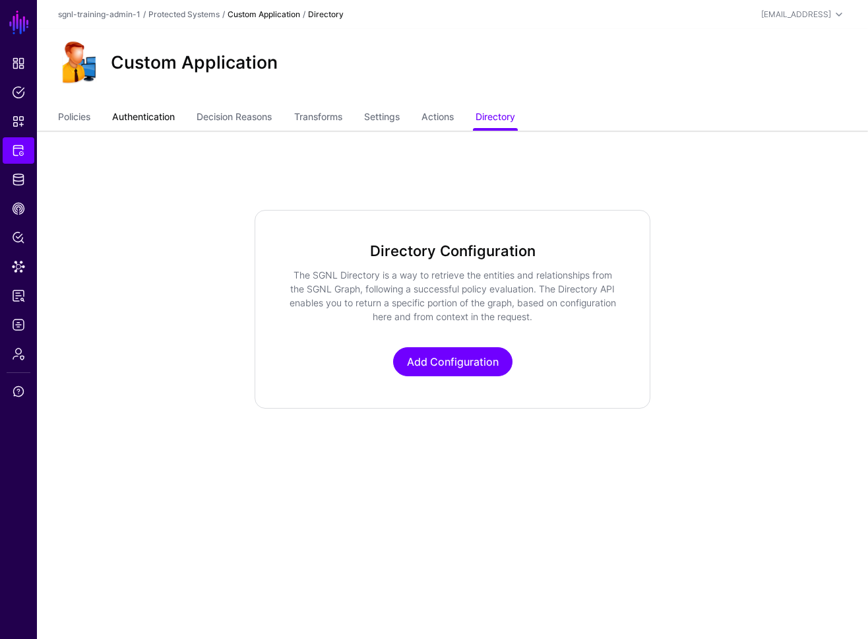
click at [141, 114] on link "Authentication" at bounding box center [143, 118] width 63 height 25
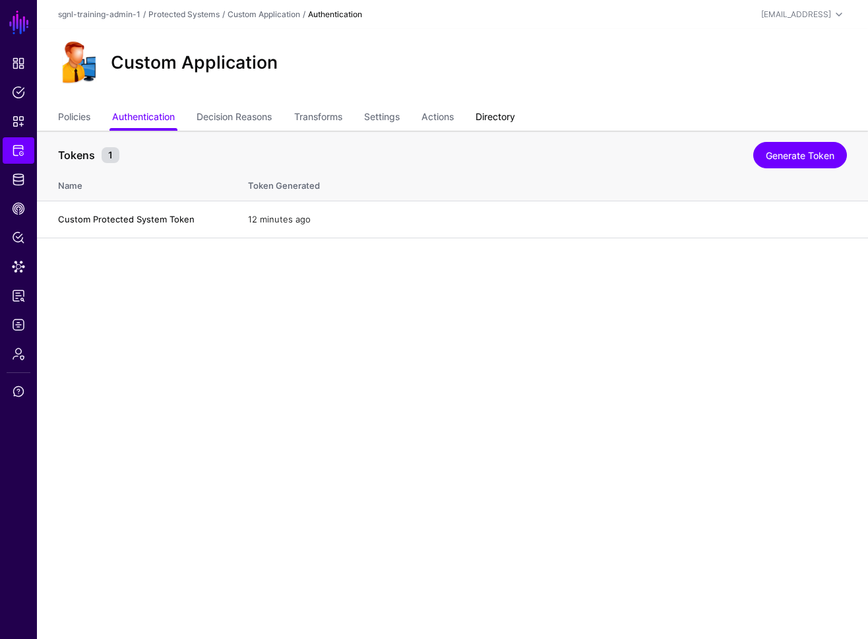
click at [509, 121] on link "Directory" at bounding box center [496, 118] width 40 height 25
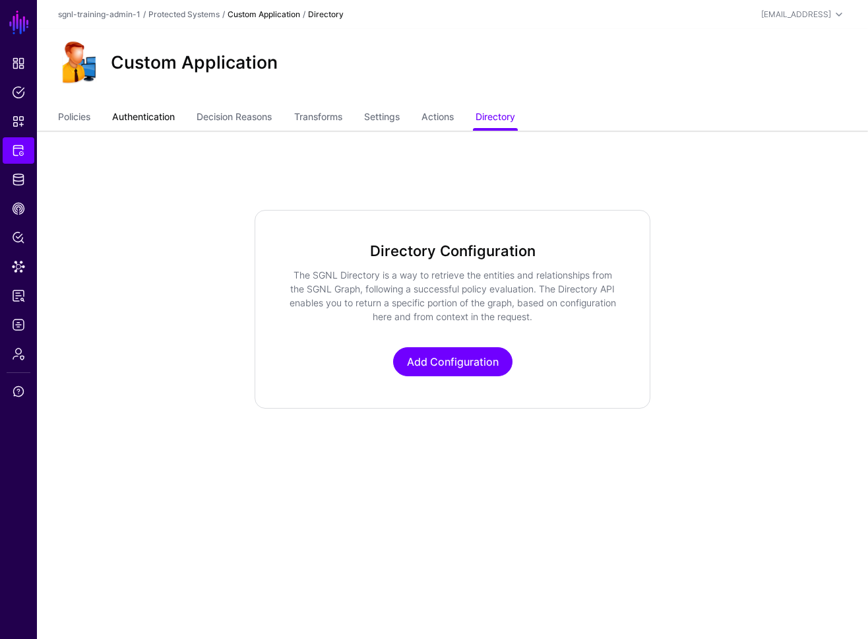
click at [160, 112] on link "Authentication" at bounding box center [143, 118] width 63 height 25
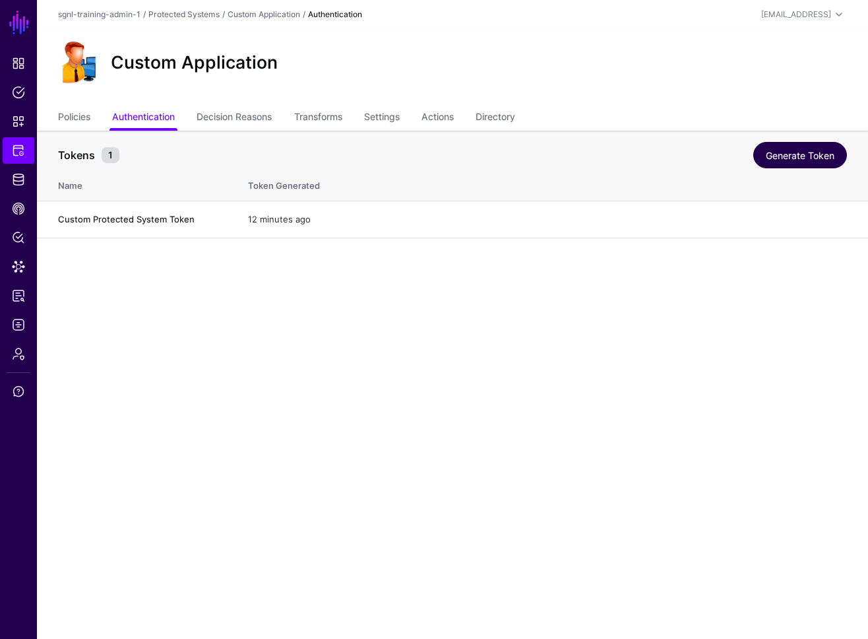
click at [780, 159] on link "Generate Token" at bounding box center [801, 155] width 94 height 26
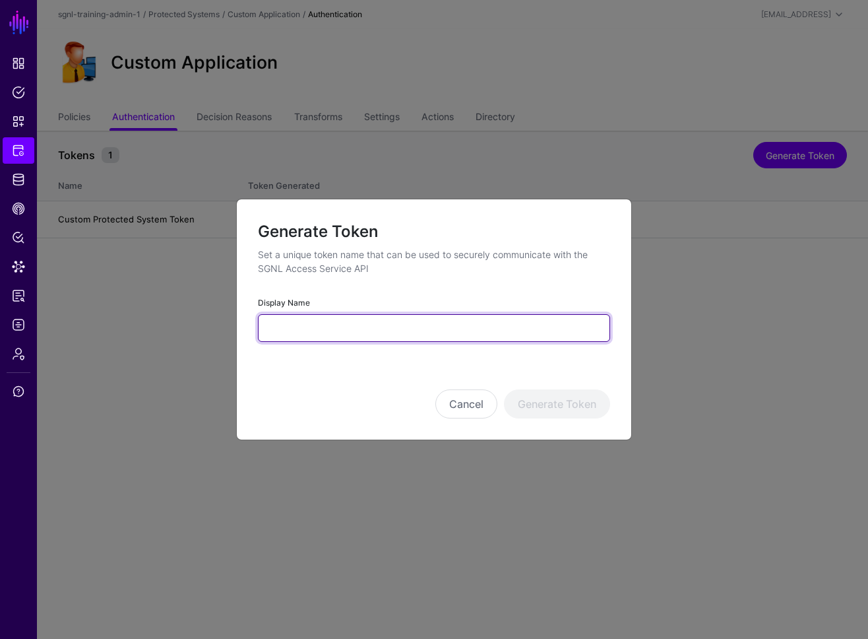
click at [414, 321] on input "Display Name" at bounding box center [434, 328] width 352 height 28
type input "*******"
click at [504, 389] on button "Generate Token" at bounding box center [557, 403] width 106 height 29
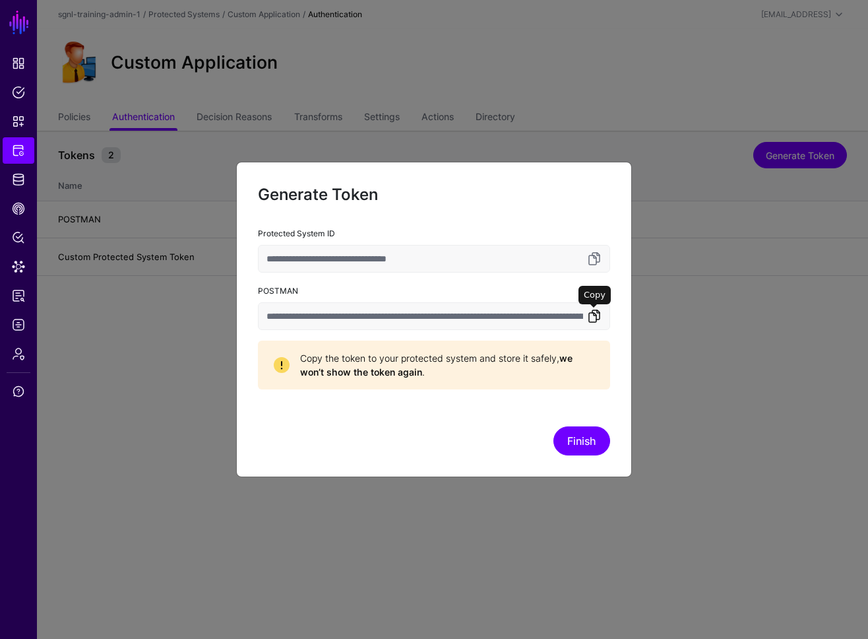
click at [587, 309] on link at bounding box center [595, 316] width 16 height 16
click at [589, 312] on link at bounding box center [595, 316] width 16 height 16
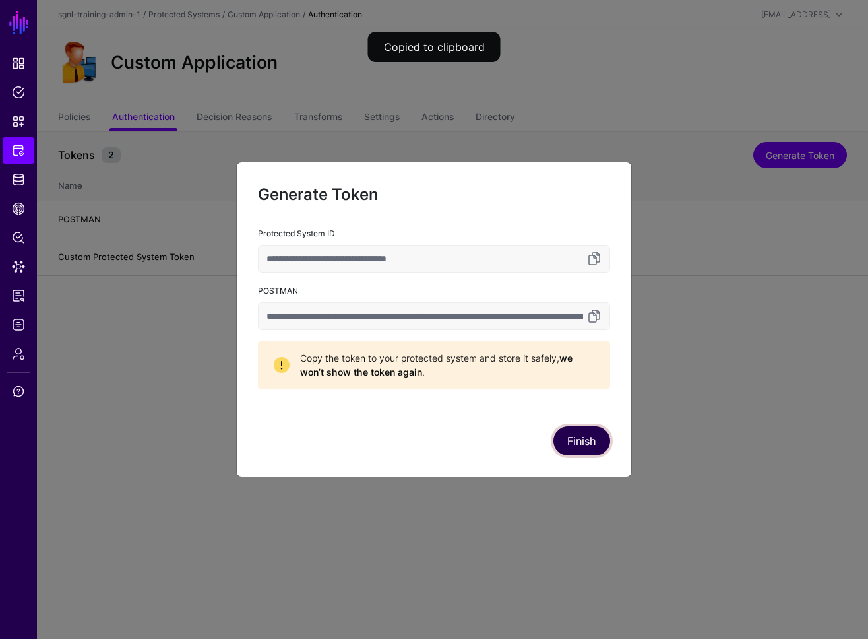
drag, startPoint x: 573, startPoint y: 434, endPoint x: 541, endPoint y: 341, distance: 98.5
click at [573, 434] on button "Finish" at bounding box center [582, 440] width 57 height 29
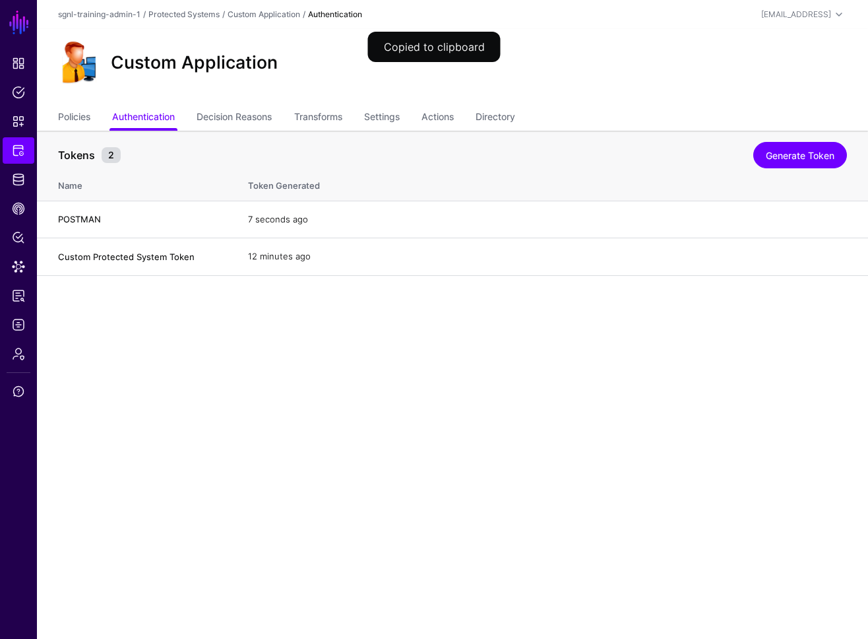
click at [536, 404] on main "SGNL Dashboard Policies Snippets Protected Systems Identity Data Fabric CAEP Hu…" at bounding box center [434, 319] width 868 height 639
click at [507, 119] on link "Directory" at bounding box center [496, 118] width 40 height 25
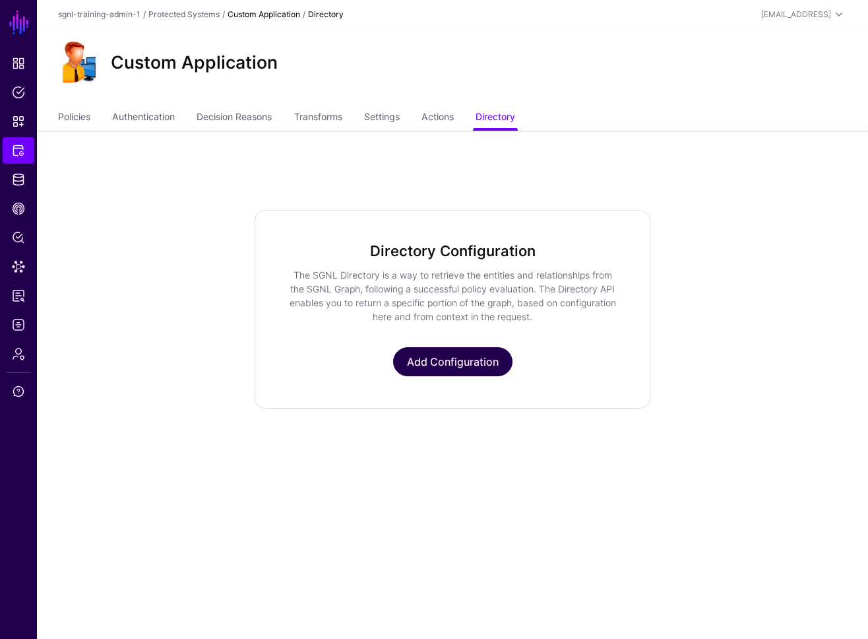
click at [476, 366] on link "Add Configuration" at bounding box center [452, 361] width 119 height 29
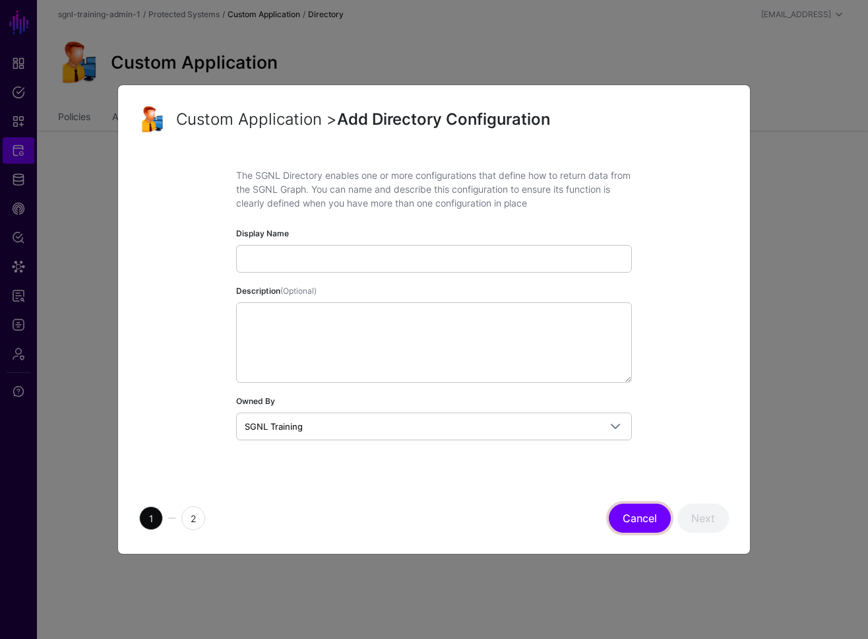
click at [645, 520] on button "Cancel" at bounding box center [640, 517] width 62 height 29
